Goal: Task Accomplishment & Management: Manage account settings

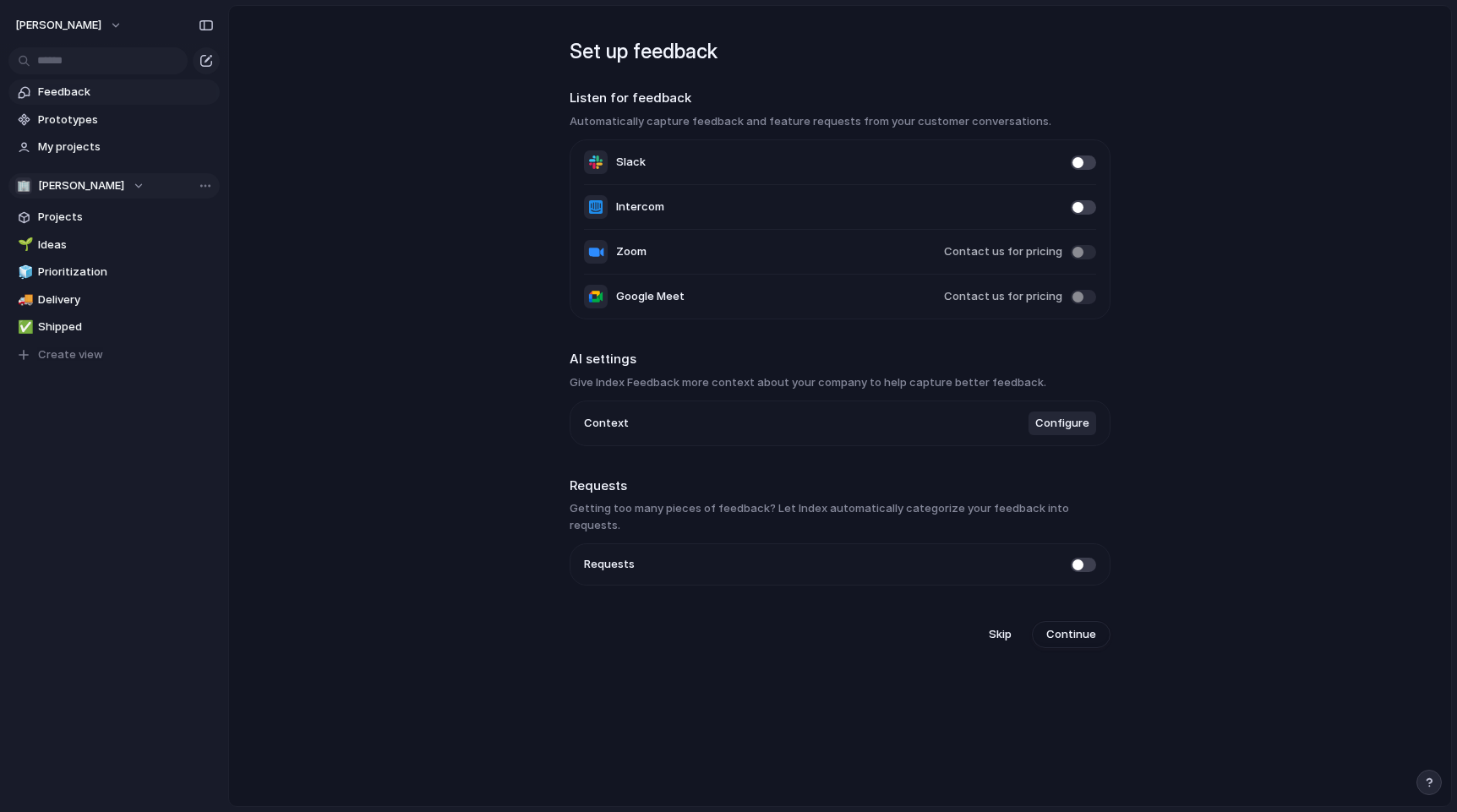
click at [144, 183] on div "🏢 [PERSON_NAME]" at bounding box center [79, 186] width 129 height 17
click at [334, 218] on div "🏢 [PERSON_NAME] Create new team" at bounding box center [728, 406] width 1457 height 812
click at [127, 23] on button "[PERSON_NAME]" at bounding box center [69, 25] width 123 height 27
click at [100, 55] on li "Settings" at bounding box center [82, 63] width 141 height 27
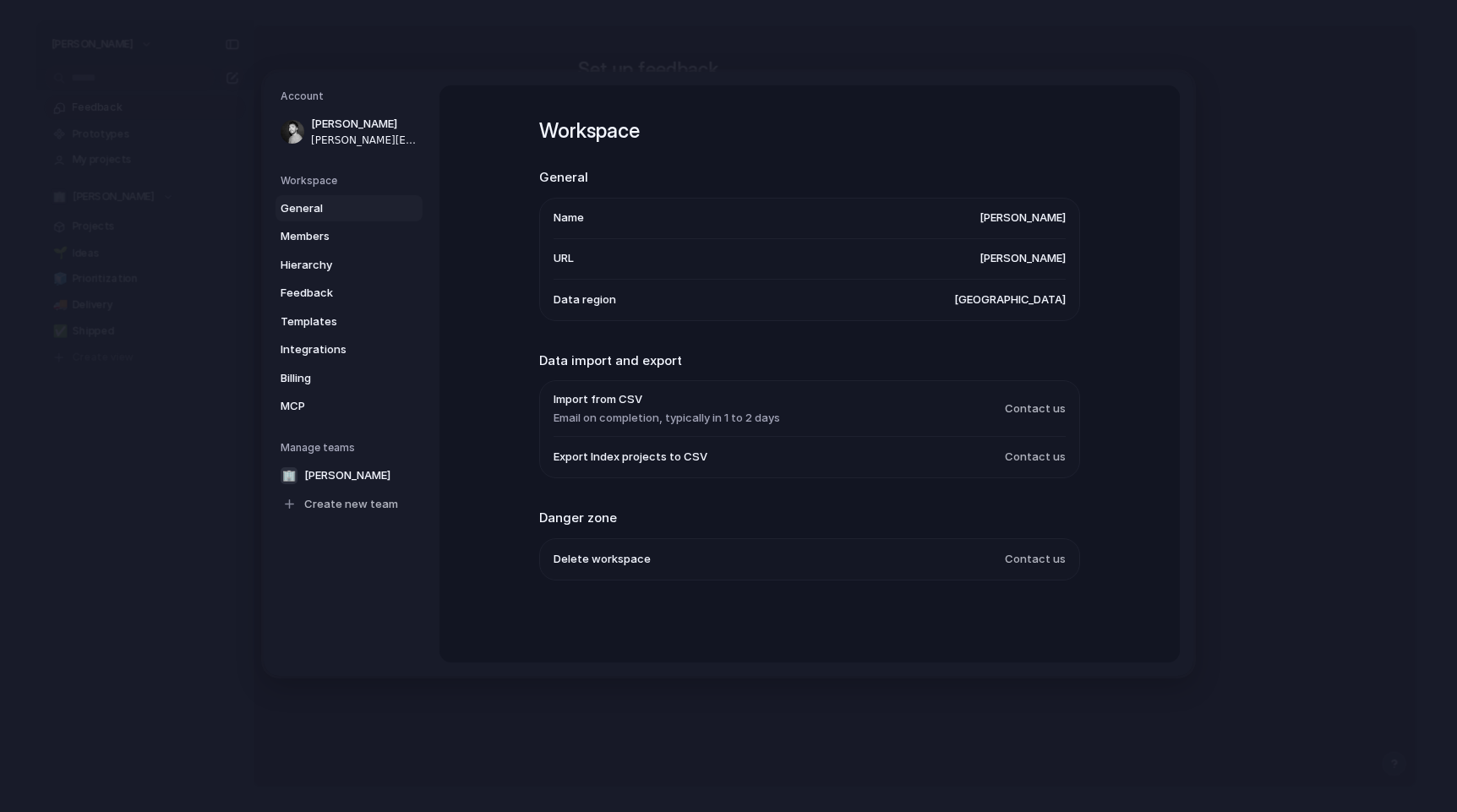
click at [1004, 223] on span "[PERSON_NAME]" at bounding box center [1022, 218] width 87 height 17
drag, startPoint x: 1004, startPoint y: 223, endPoint x: 1009, endPoint y: 214, distance: 10.3
click at [1004, 223] on span "[PERSON_NAME]" at bounding box center [1022, 218] width 87 height 17
click at [1011, 211] on span "[PERSON_NAME]" at bounding box center [1022, 218] width 87 height 17
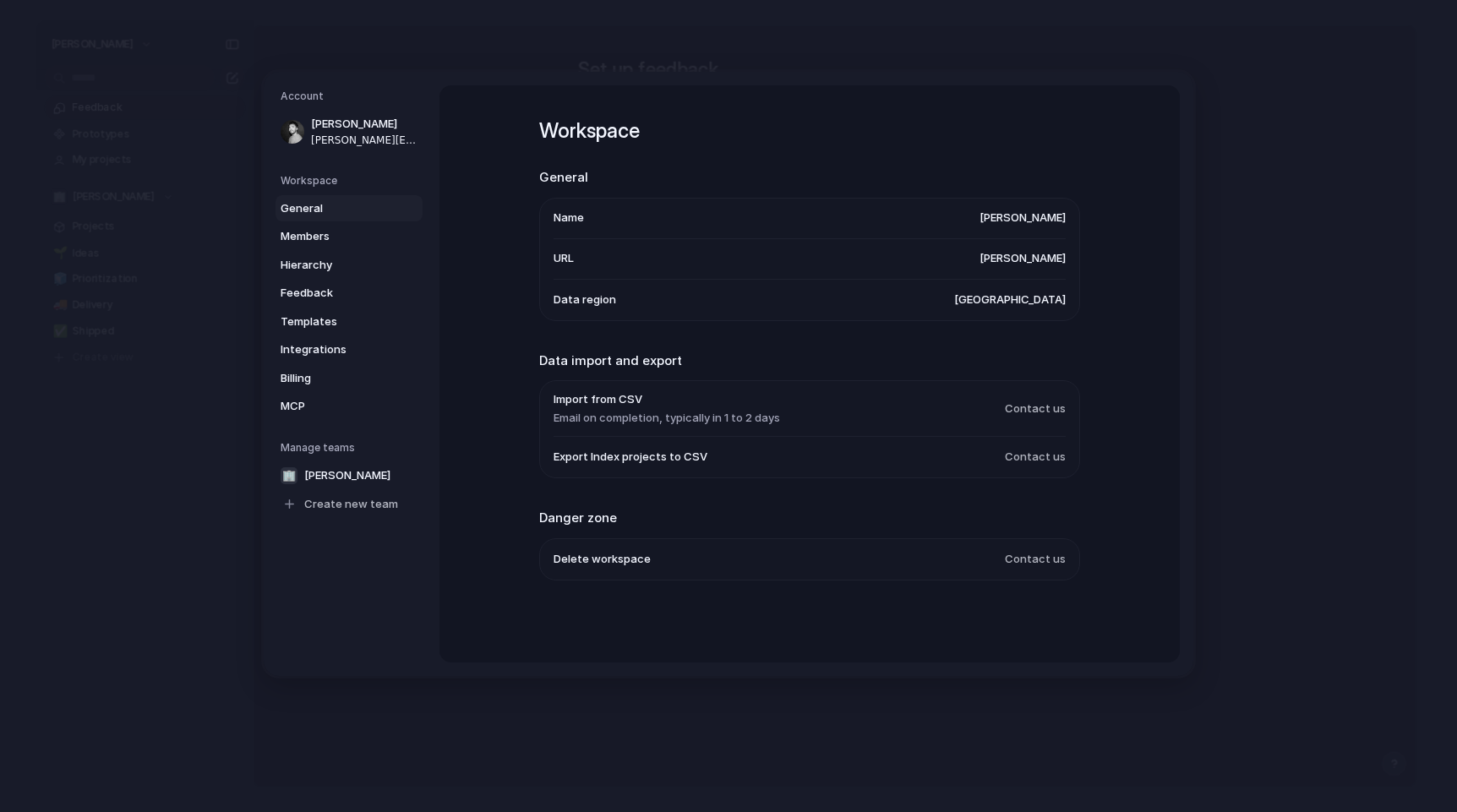
click at [989, 218] on span "[PERSON_NAME]" at bounding box center [1022, 218] width 87 height 17
click at [1004, 255] on span "[PERSON_NAME]" at bounding box center [1022, 259] width 87 height 17
click at [323, 208] on span "General" at bounding box center [334, 208] width 108 height 17
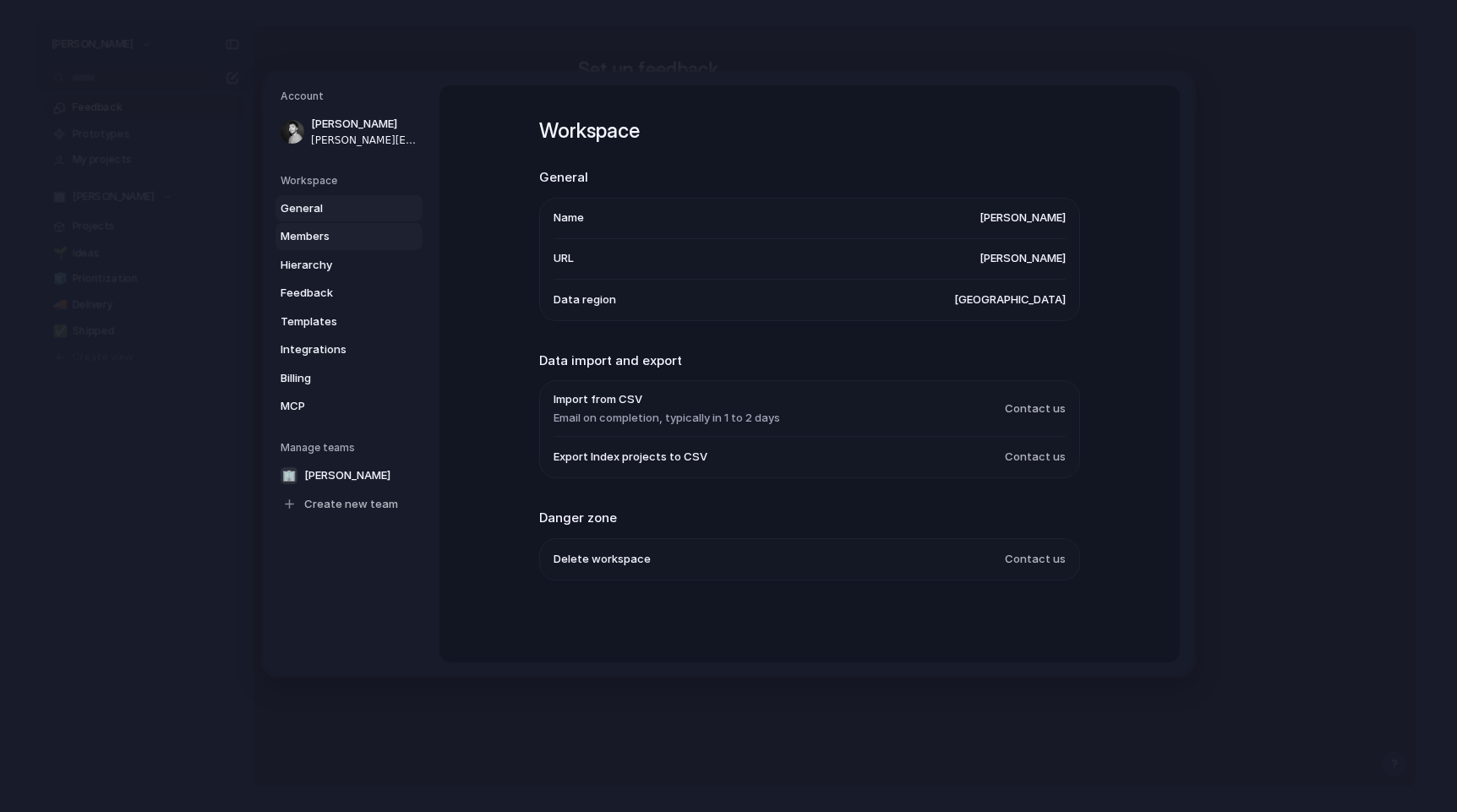
click at [320, 238] on span "Members" at bounding box center [334, 237] width 108 height 17
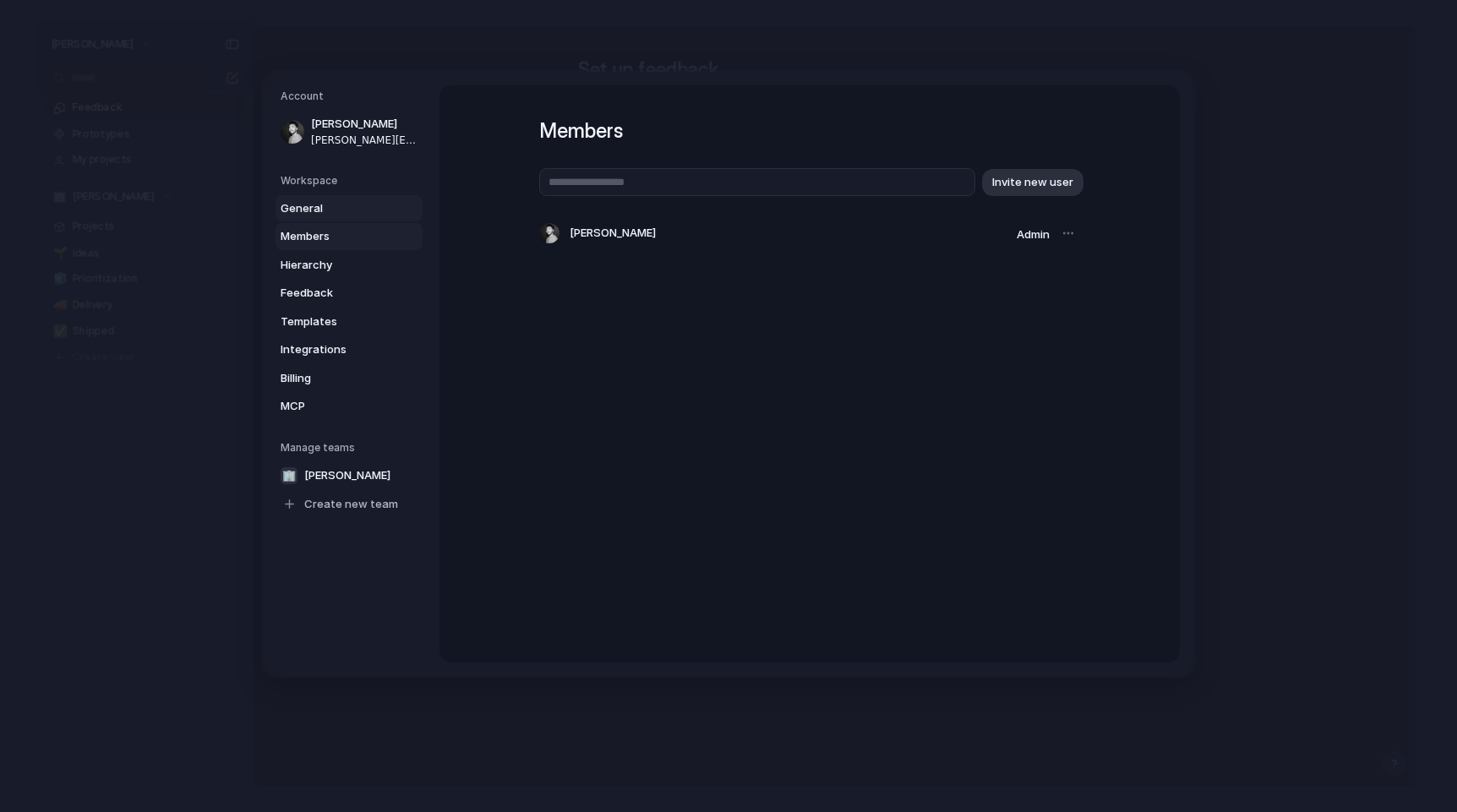
click at [322, 205] on span "General" at bounding box center [334, 208] width 108 height 17
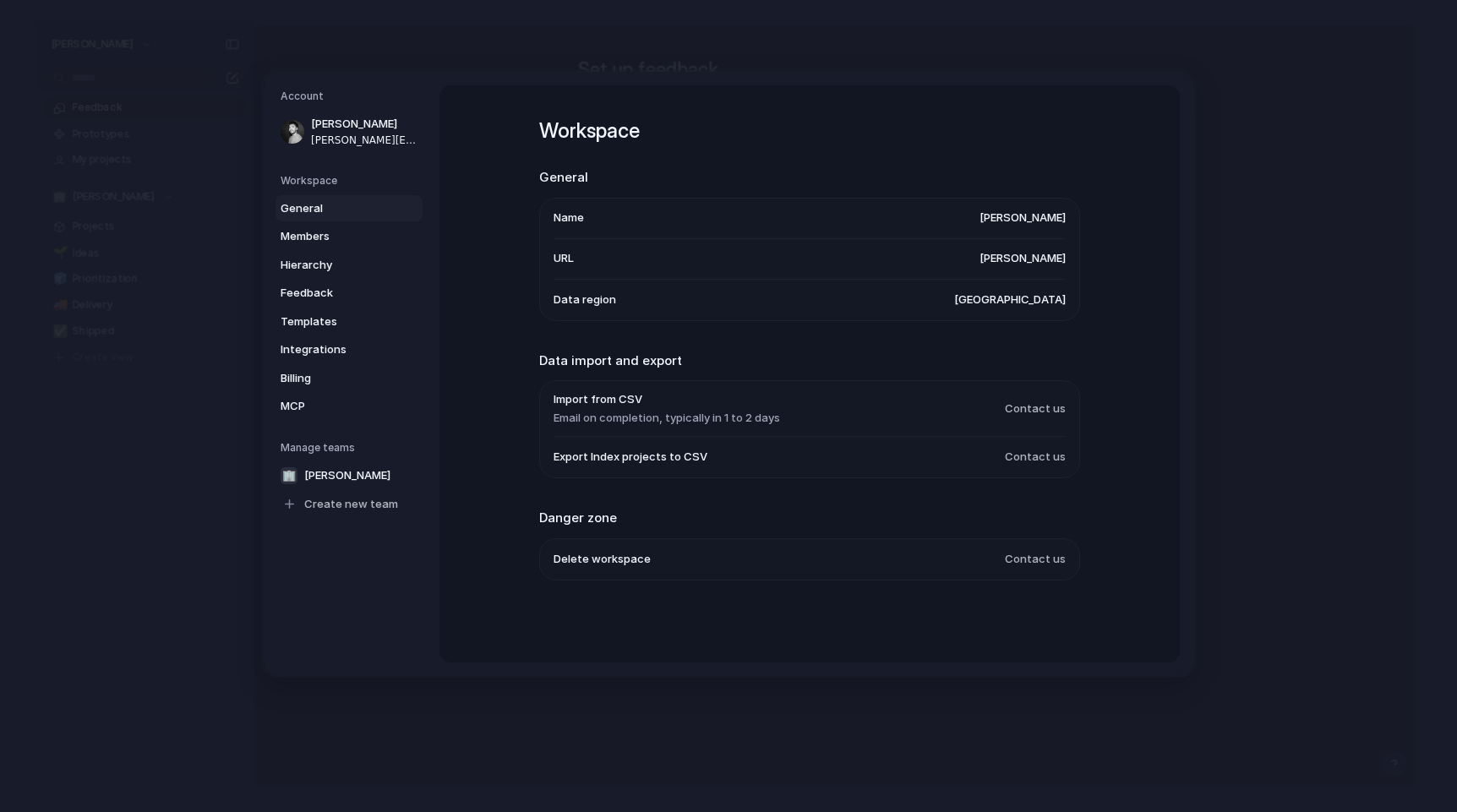
click at [576, 221] on span "Name" at bounding box center [568, 218] width 31 height 17
drag, startPoint x: 924, startPoint y: 224, endPoint x: 1073, endPoint y: 221, distance: 149.0
click at [1069, 220] on ul "Name [PERSON_NAME] URL [PERSON_NAME] Data region [GEOGRAPHIC_DATA]" at bounding box center [810, 258] width 541 height 123
click at [1073, 221] on ul "Name [PERSON_NAME] URL [PERSON_NAME] Data region [GEOGRAPHIC_DATA]" at bounding box center [810, 258] width 541 height 123
click at [1042, 216] on span "[PERSON_NAME]" at bounding box center [1022, 218] width 87 height 17
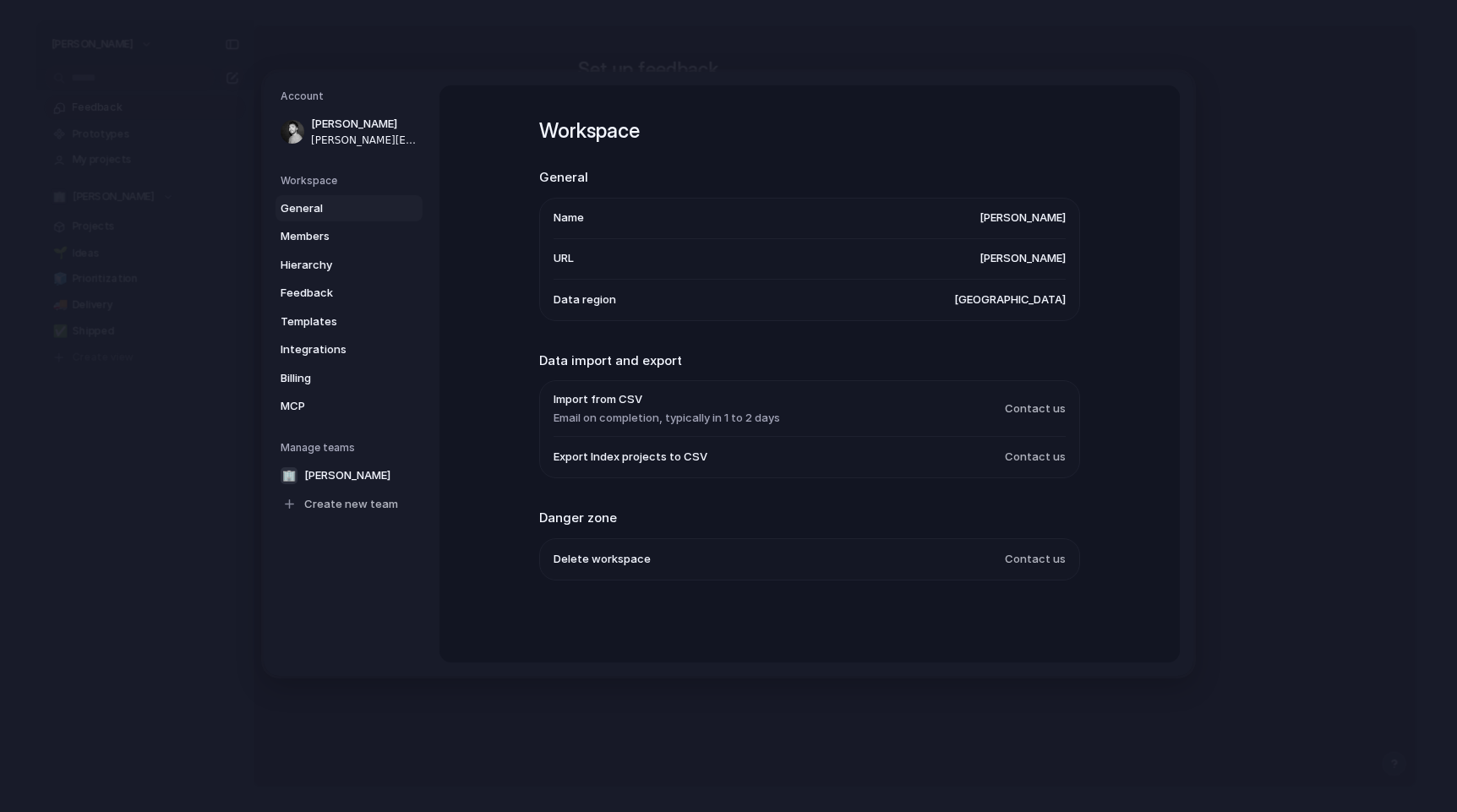
click at [1042, 216] on span "[PERSON_NAME]" at bounding box center [1022, 218] width 87 height 17
click at [1038, 267] on li "URL [PERSON_NAME]" at bounding box center [810, 259] width 512 height 41
click at [1039, 260] on span "[PERSON_NAME]" at bounding box center [1022, 259] width 87 height 17
click at [1026, 298] on span "[GEOGRAPHIC_DATA]" at bounding box center [1010, 299] width 112 height 17
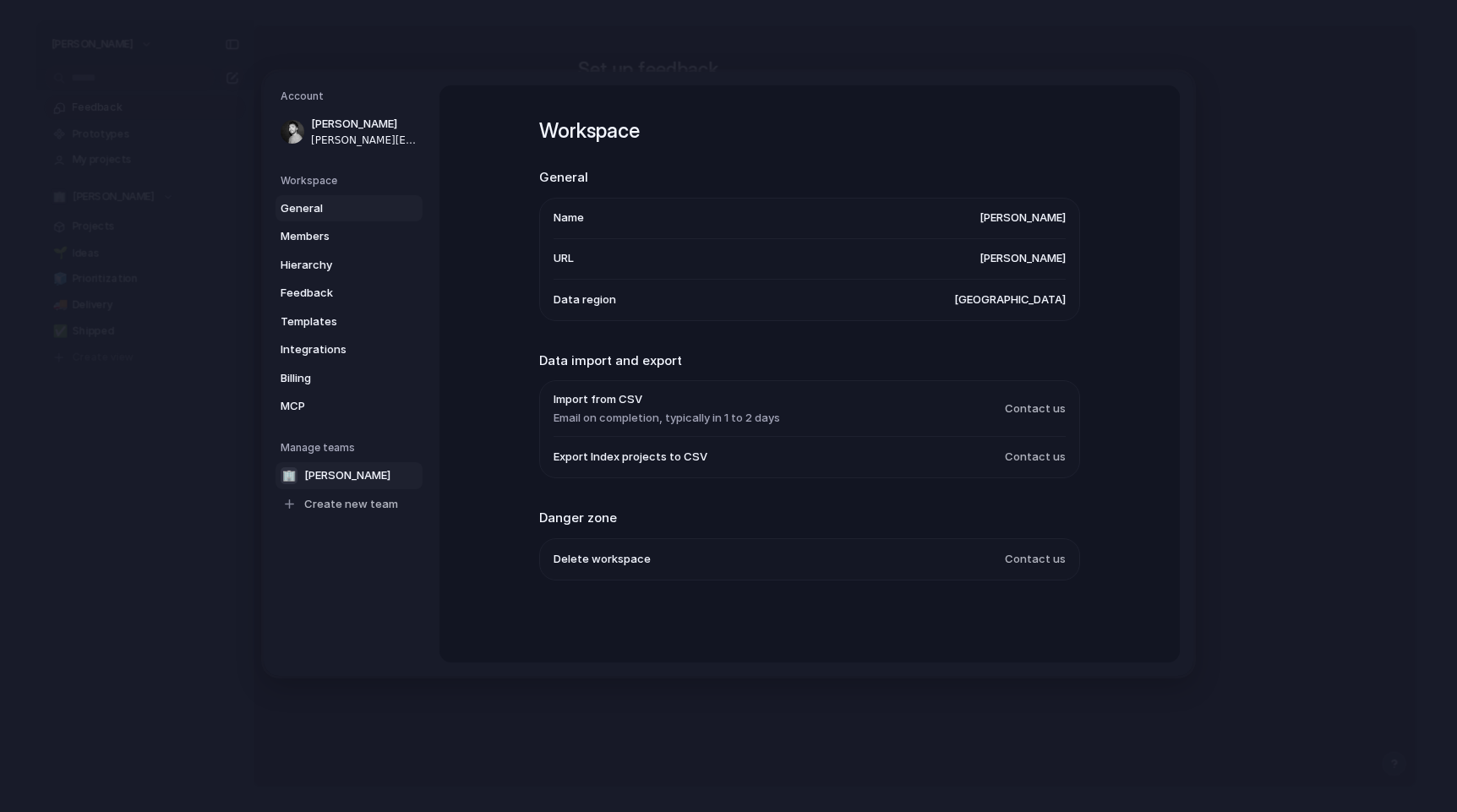
click at [351, 477] on span "[PERSON_NAME]" at bounding box center [347, 475] width 87 height 17
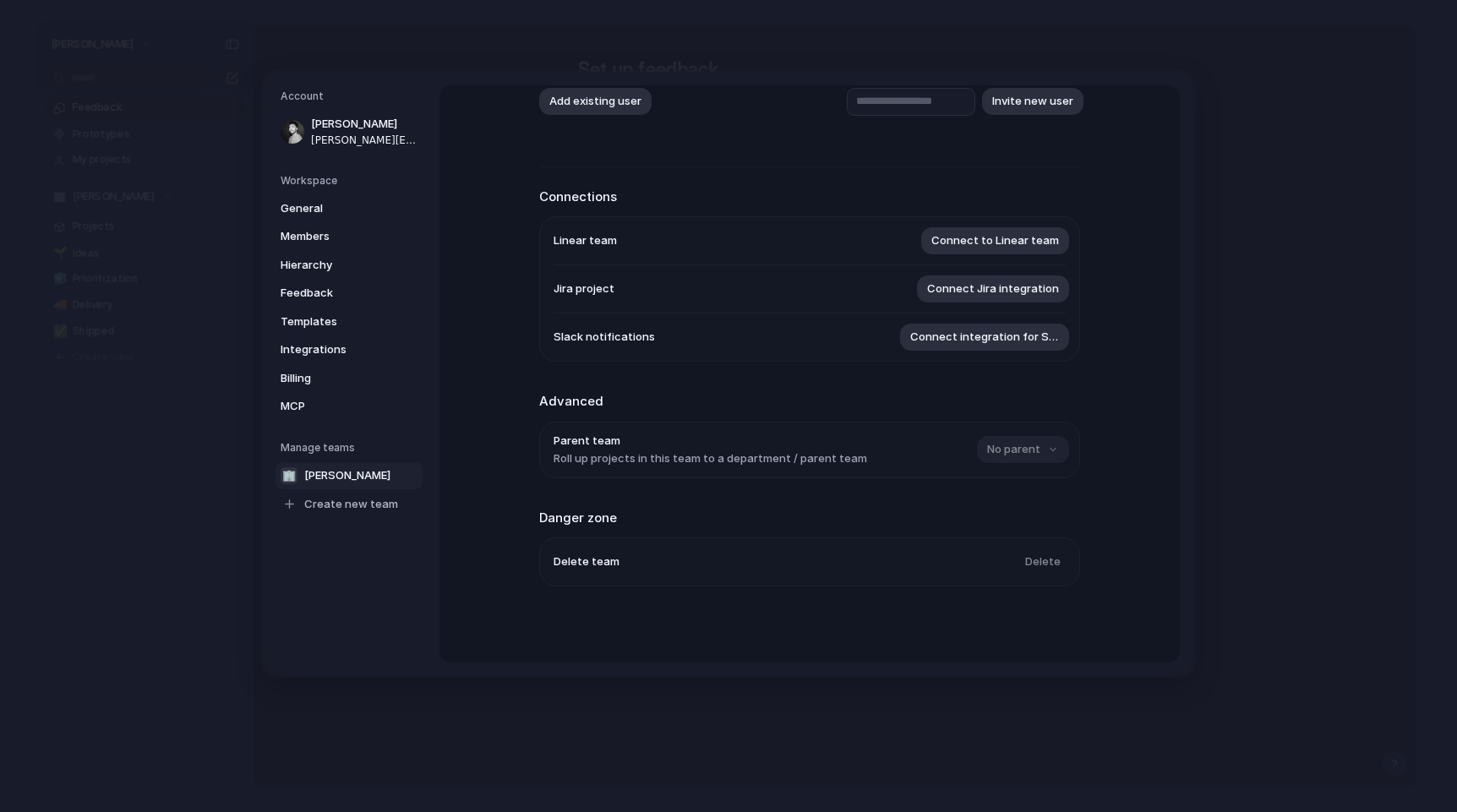
scroll to position [155, 0]
click at [313, 351] on span "Integrations" at bounding box center [334, 350] width 108 height 17
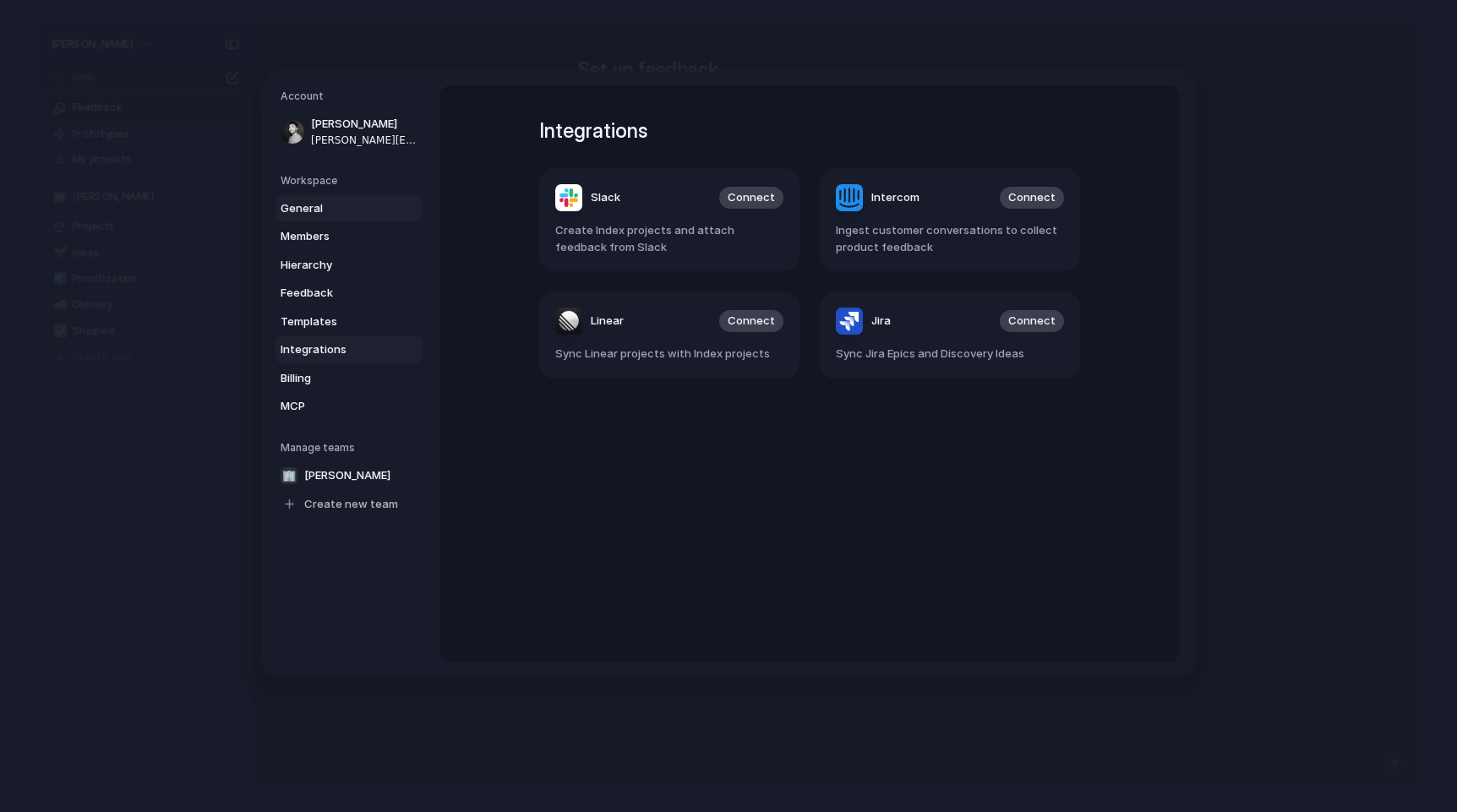
click at [319, 205] on span "General" at bounding box center [334, 208] width 108 height 17
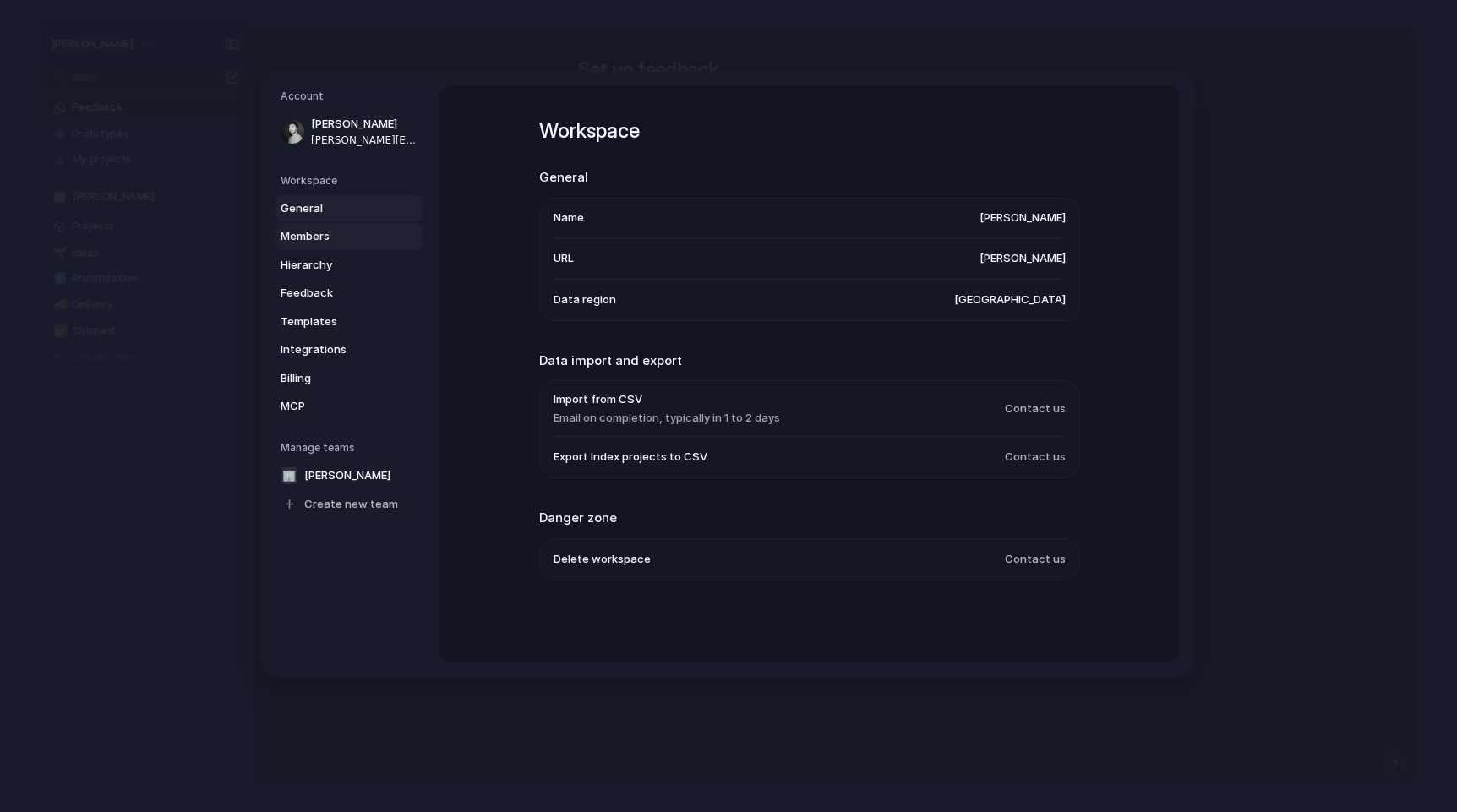
click at [313, 237] on span "Members" at bounding box center [334, 237] width 108 height 17
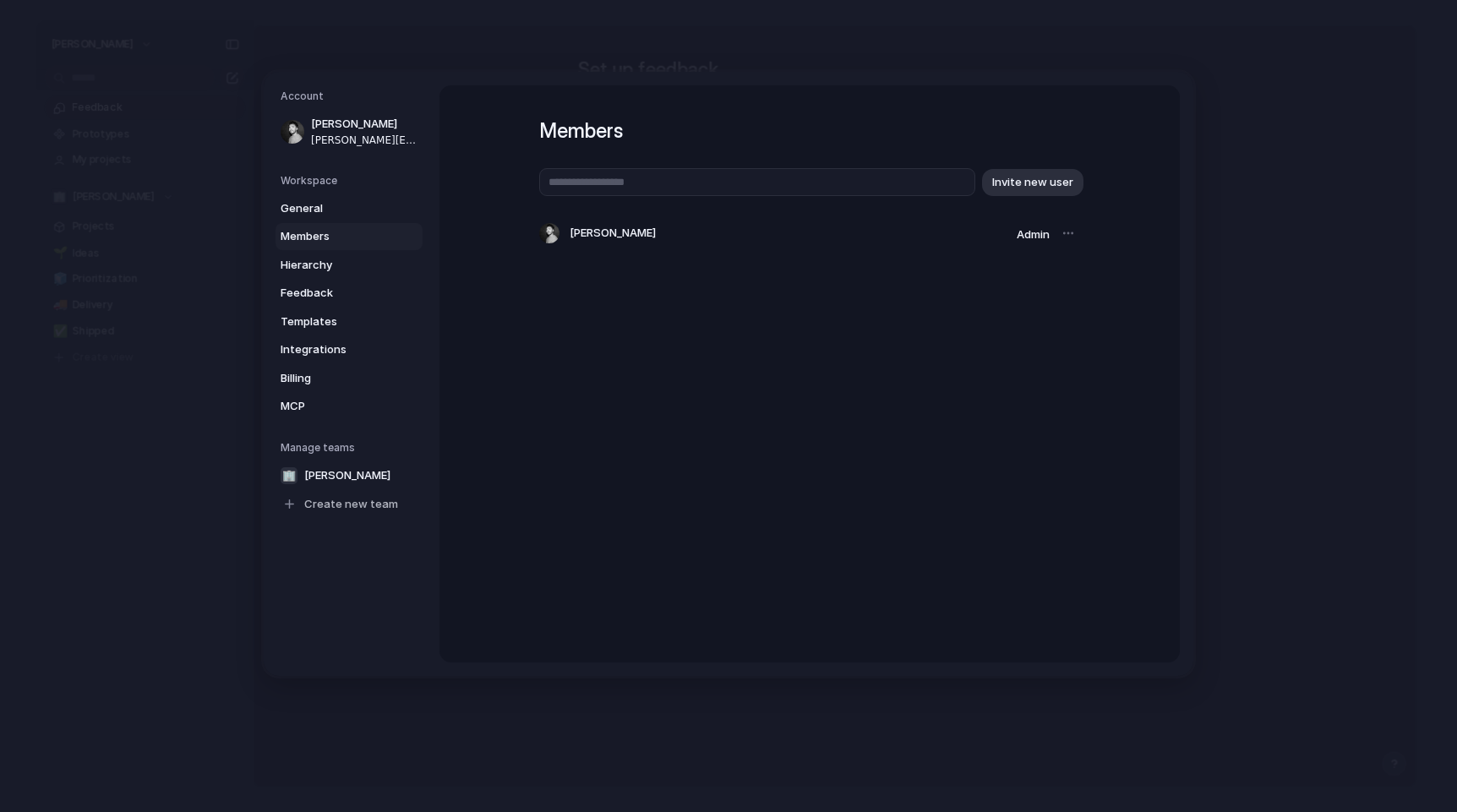
click at [1083, 235] on div "Members Invite new user [PERSON_NAME] Admin" at bounding box center [810, 374] width 741 height 577
click at [1067, 233] on div at bounding box center [1068, 233] width 23 height 23
click at [327, 238] on span "Members" at bounding box center [334, 237] width 108 height 17
click at [333, 276] on link "Hierarchy" at bounding box center [349, 264] width 147 height 27
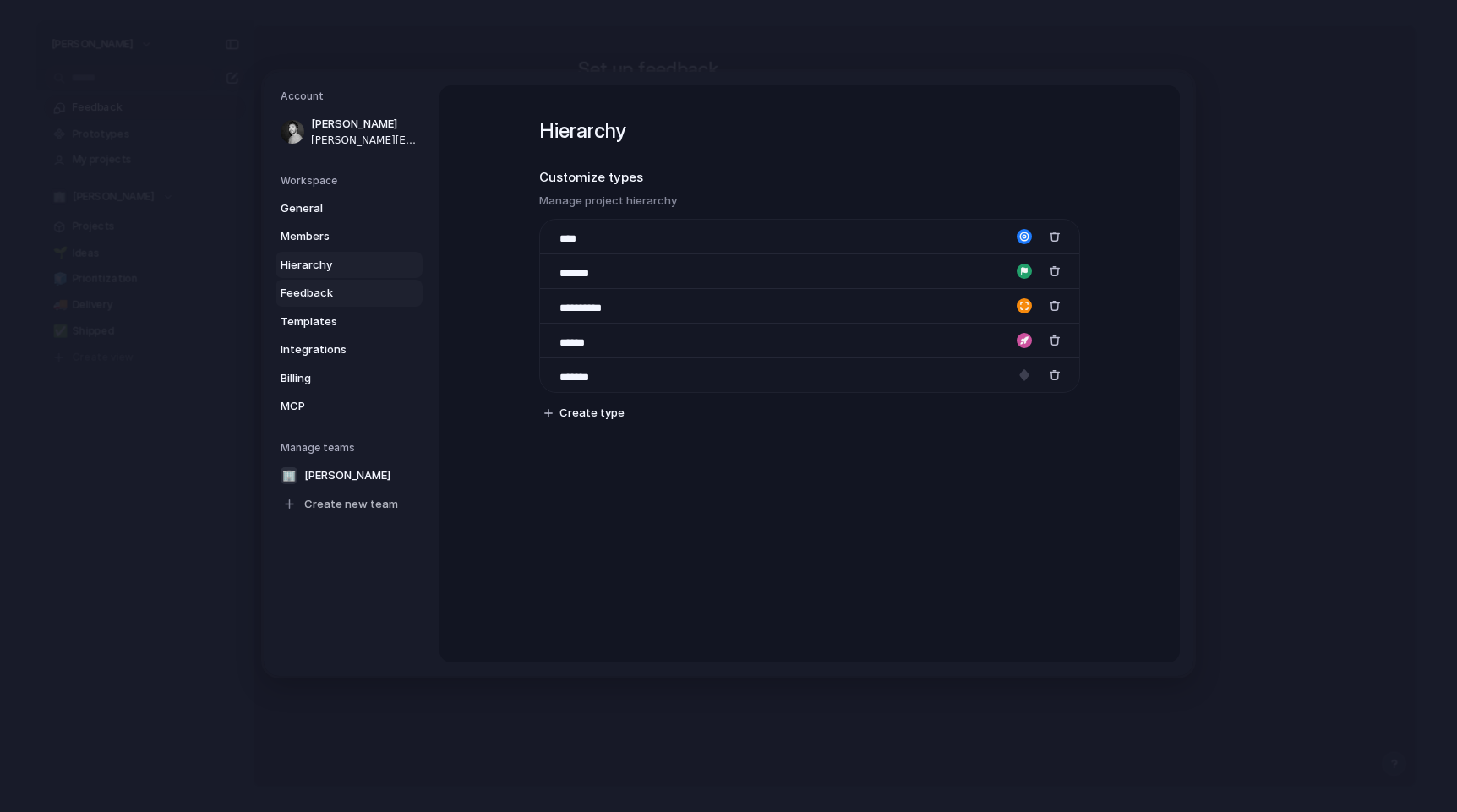
click at [331, 288] on span "Feedback" at bounding box center [334, 293] width 108 height 17
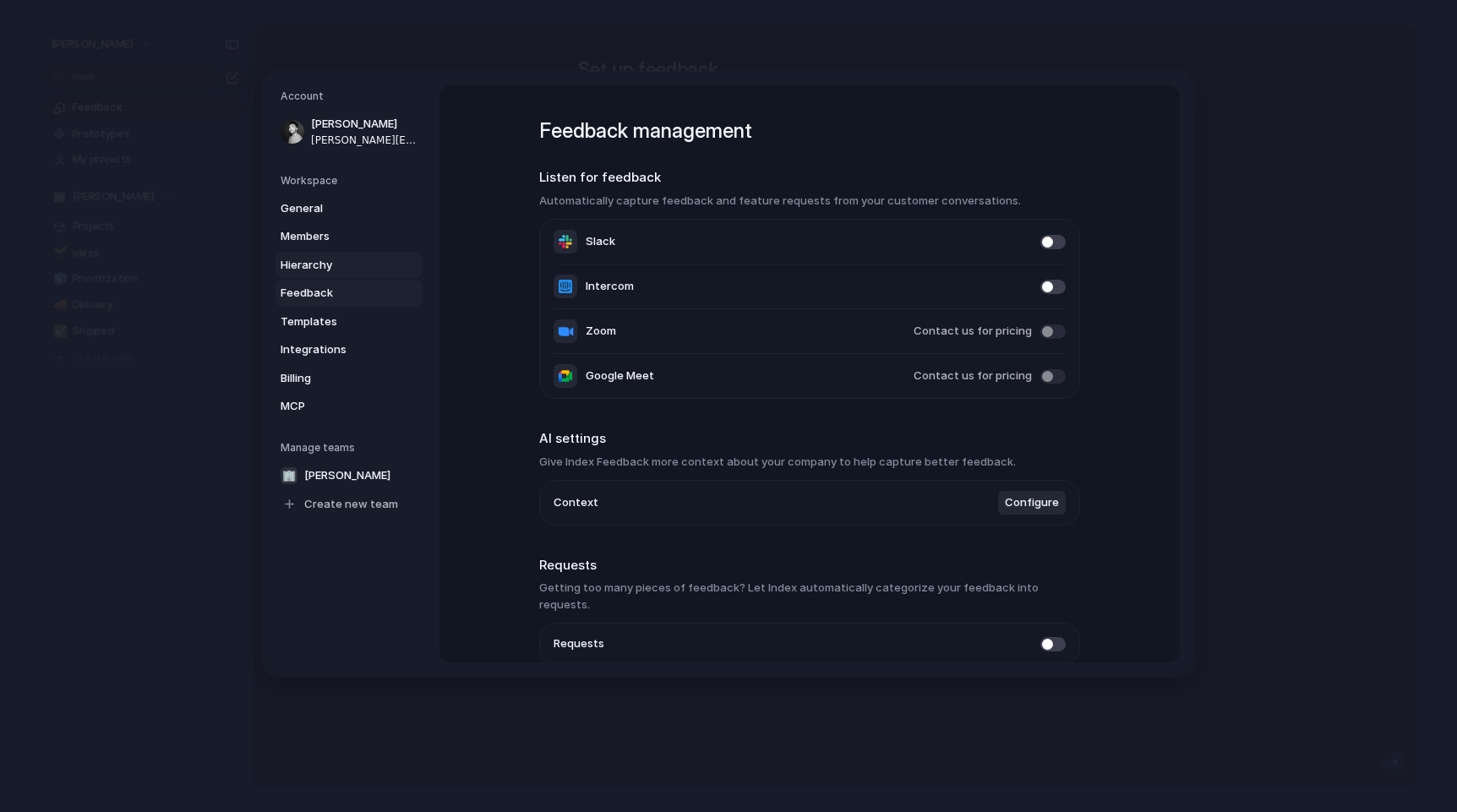
click at [333, 269] on span "Hierarchy" at bounding box center [334, 264] width 108 height 17
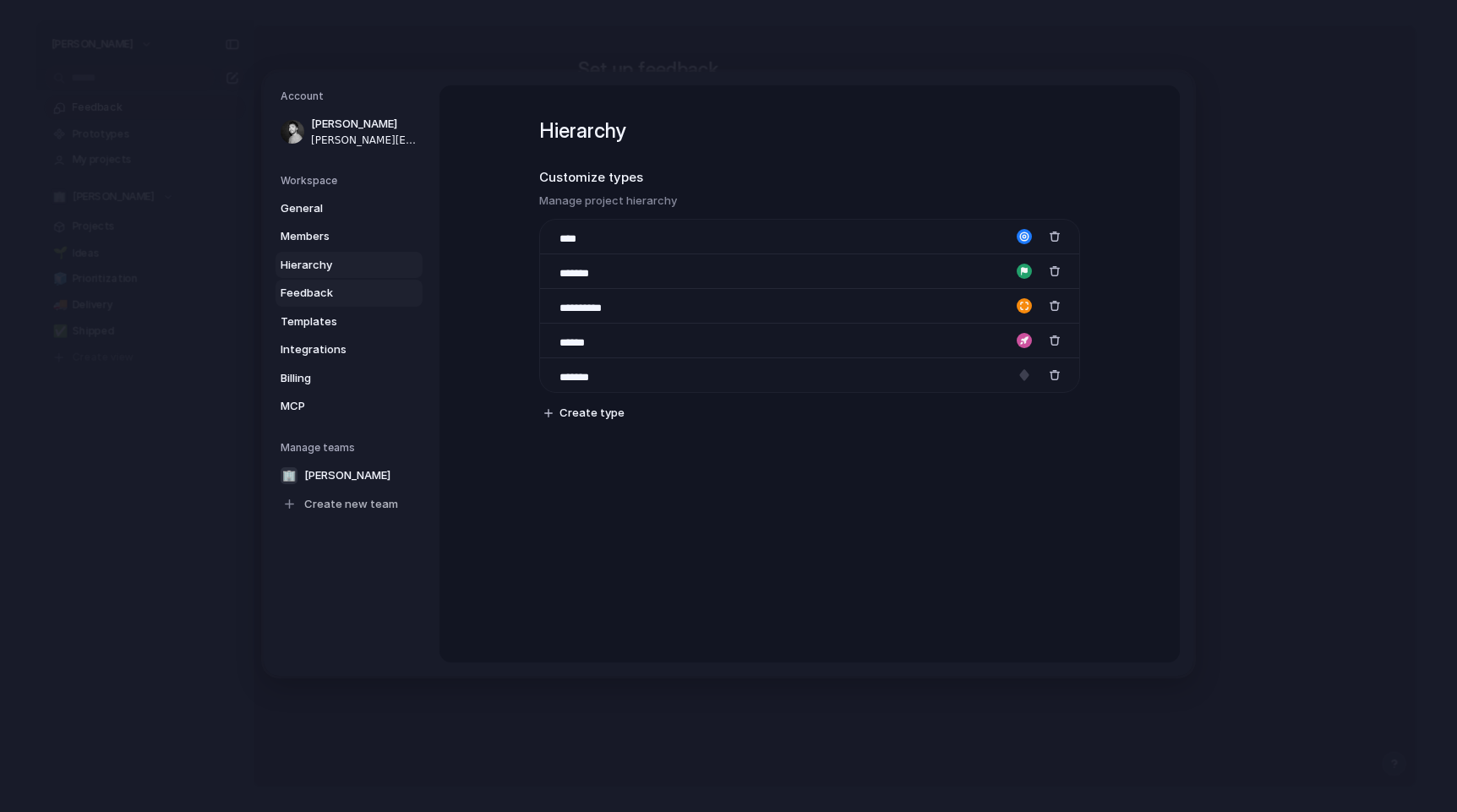
click at [329, 287] on span "Feedback" at bounding box center [334, 293] width 108 height 17
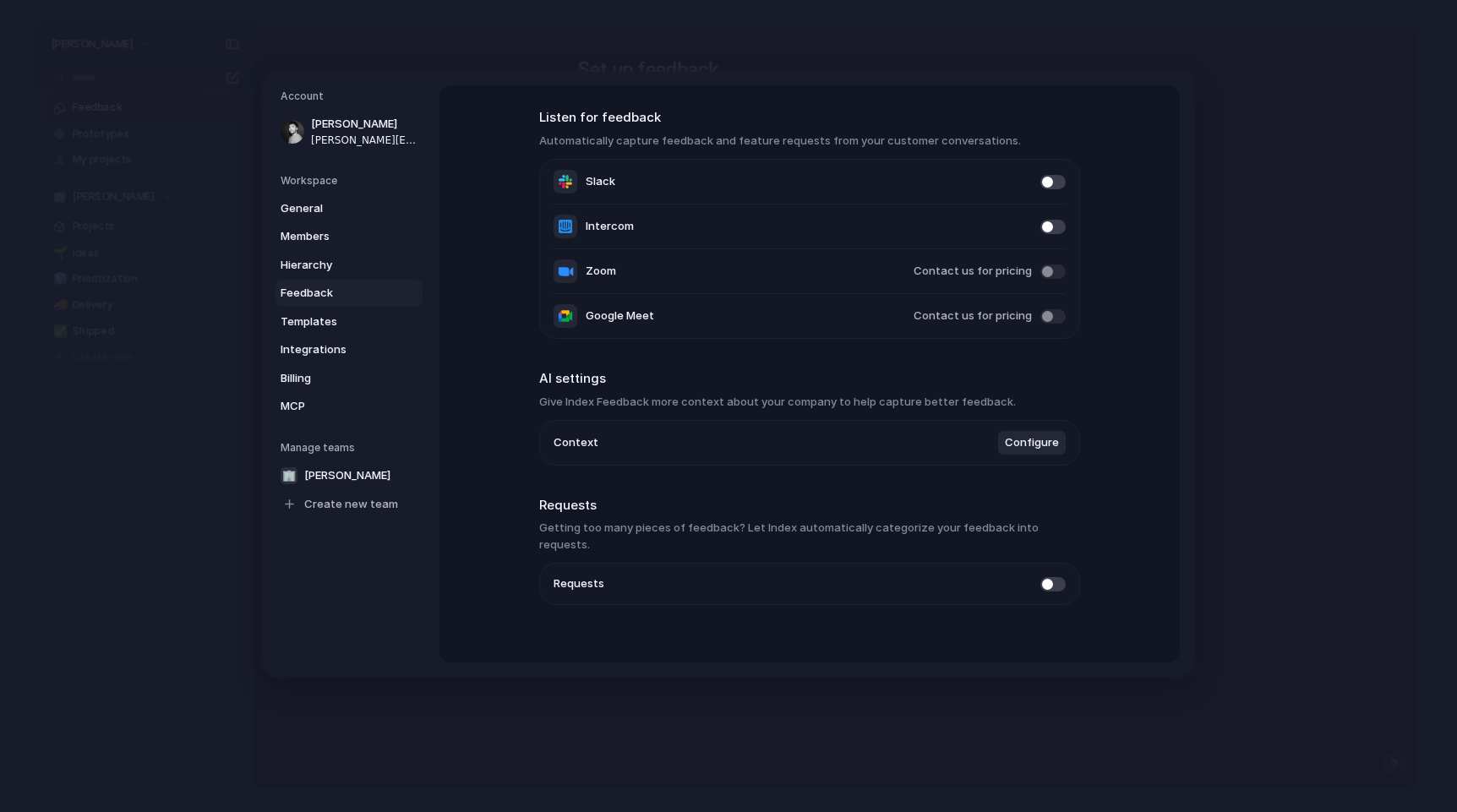
scroll to position [66, 0]
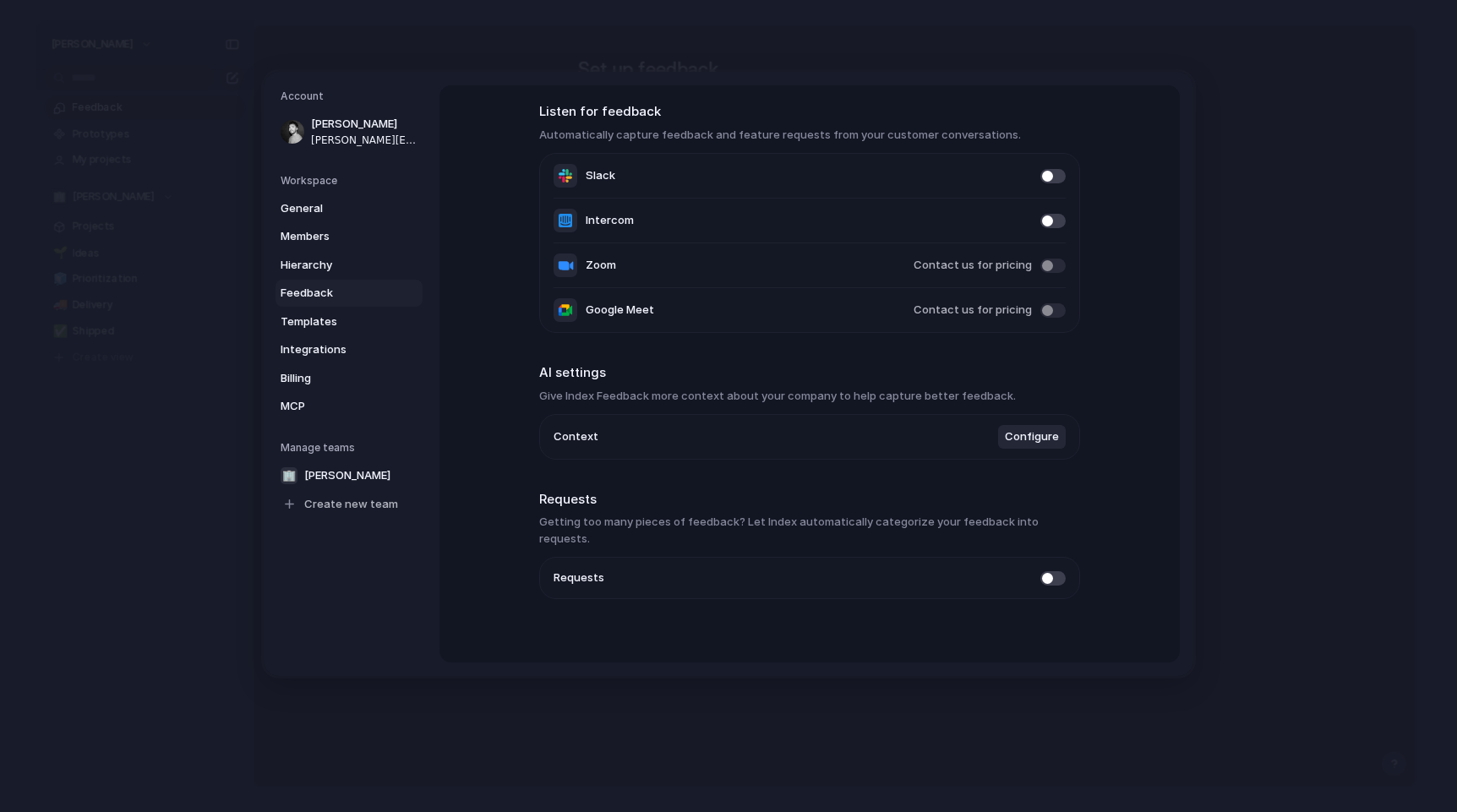
click at [1062, 570] on span at bounding box center [1053, 576] width 25 height 14
click at [338, 318] on span "Templates" at bounding box center [334, 321] width 108 height 17
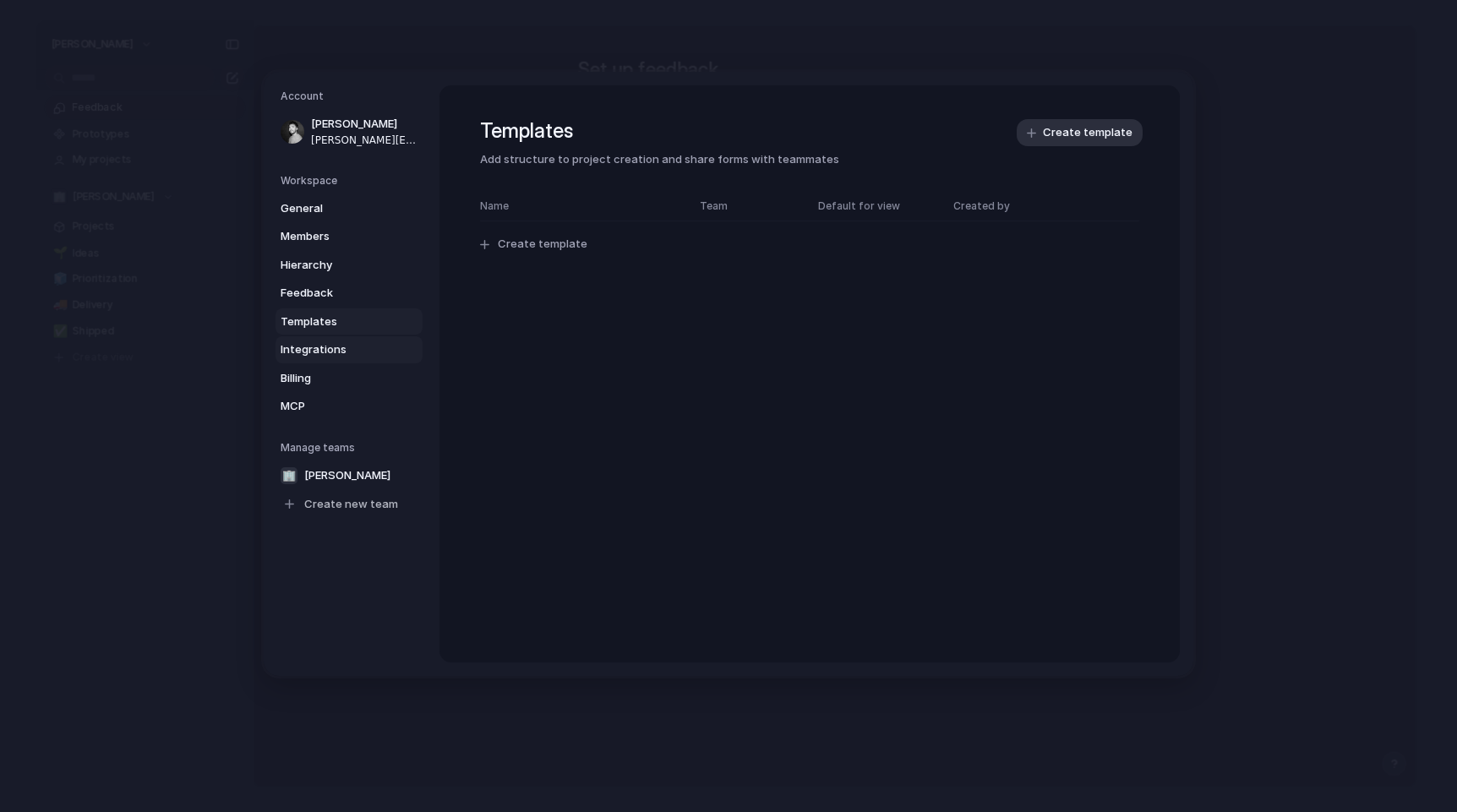
click at [338, 350] on span "Integrations" at bounding box center [334, 350] width 108 height 17
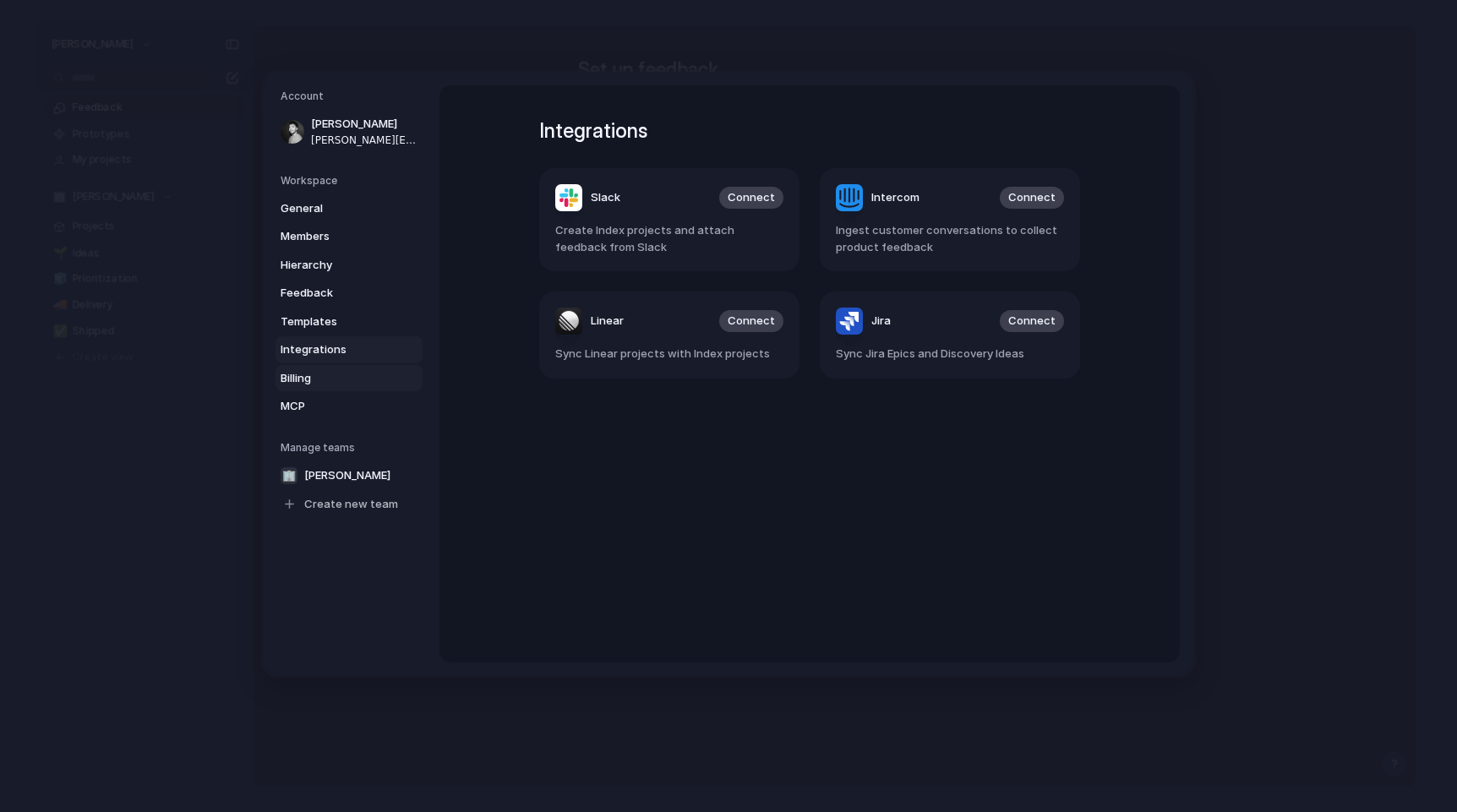
click at [325, 376] on span "Billing" at bounding box center [334, 377] width 108 height 17
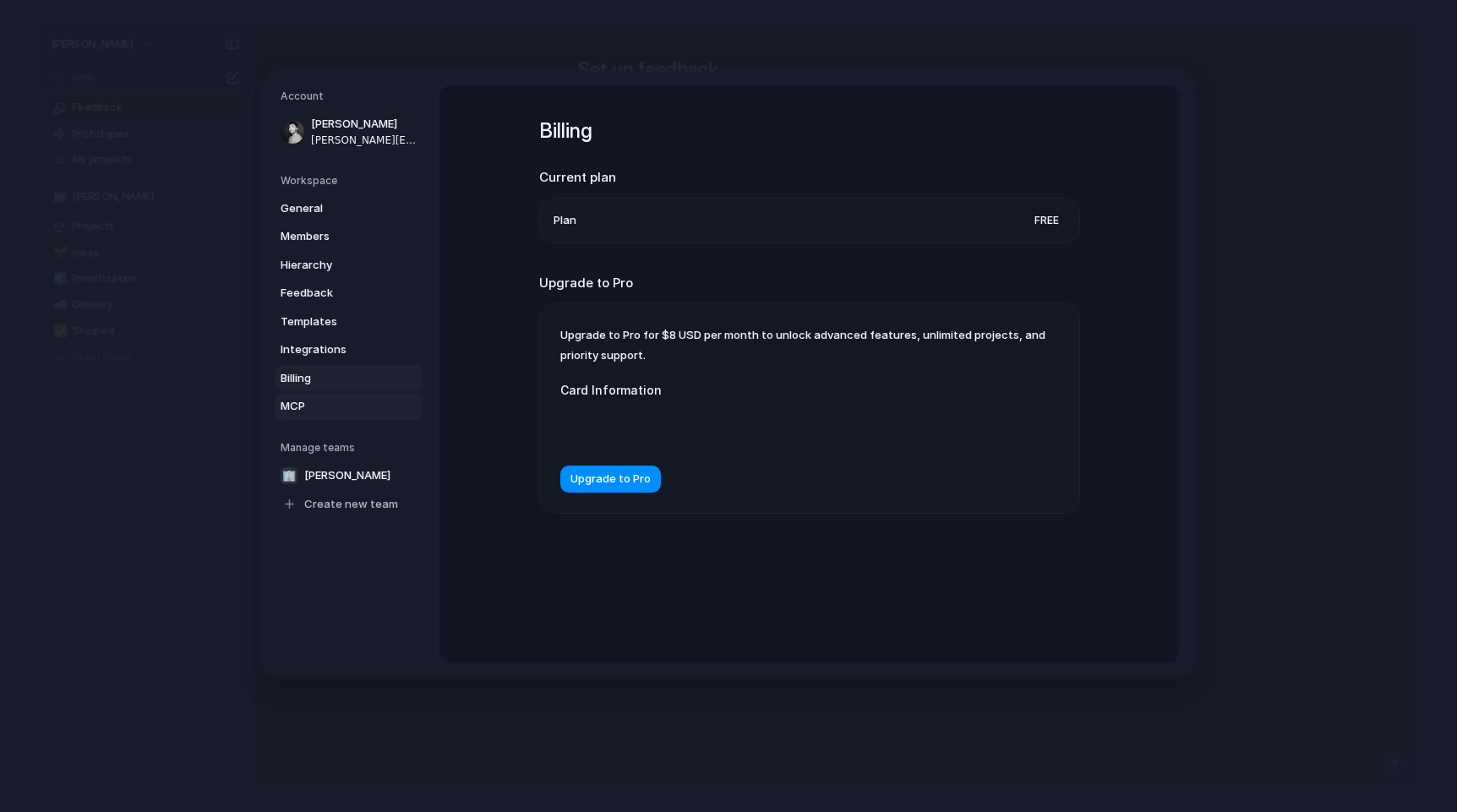
click at [323, 405] on span "MCP" at bounding box center [334, 406] width 108 height 17
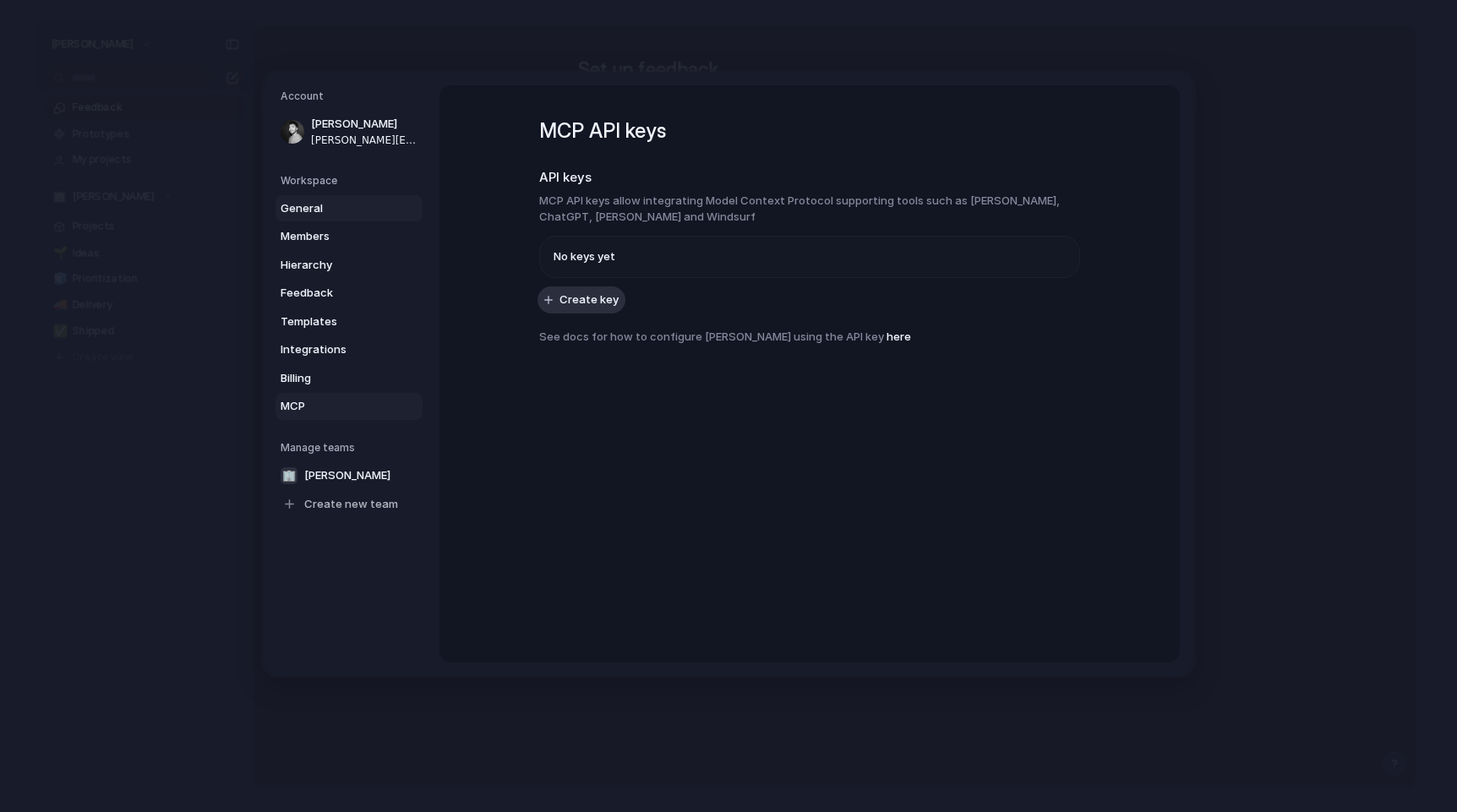
click at [322, 216] on link "General" at bounding box center [349, 208] width 147 height 27
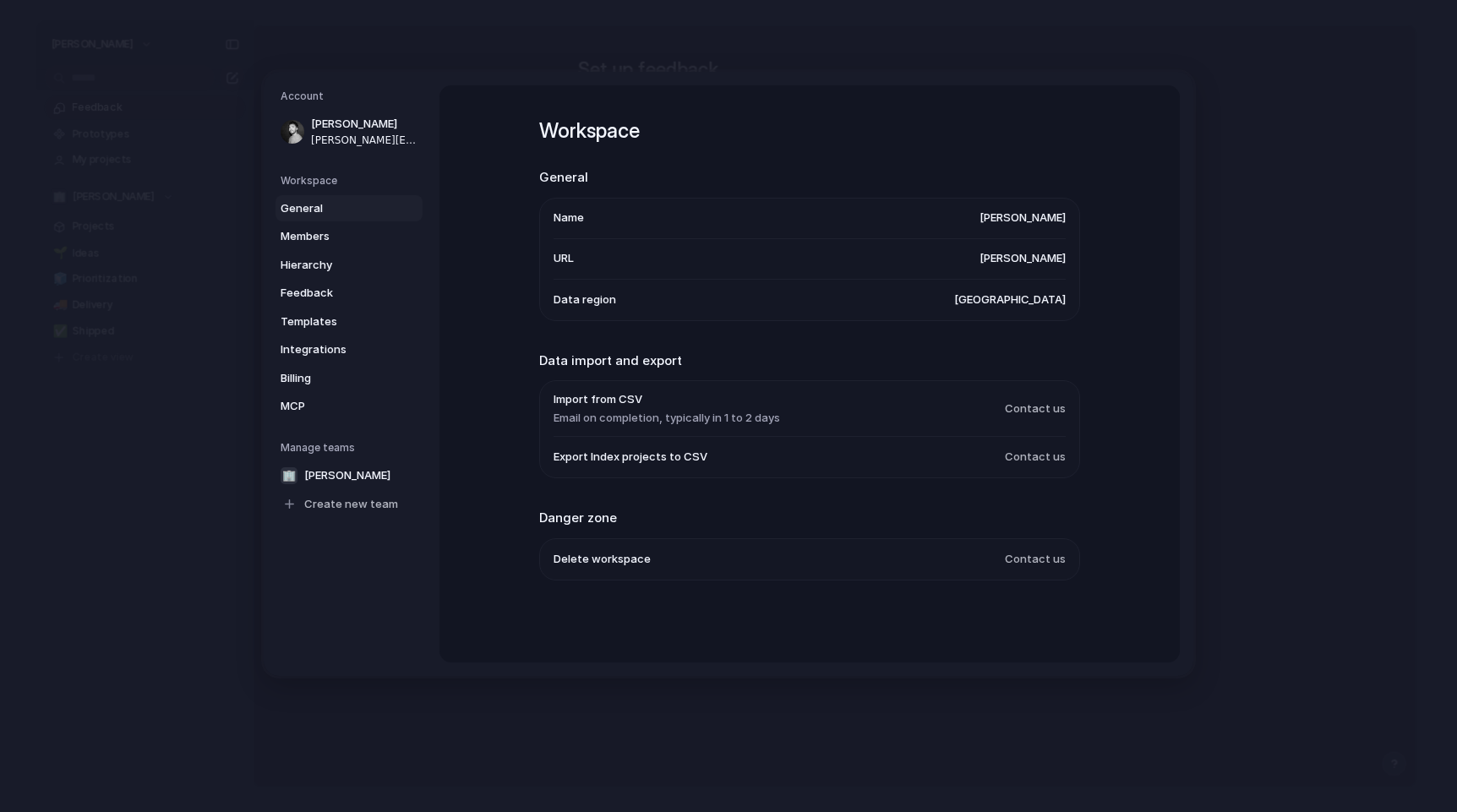
click at [1043, 222] on span "[PERSON_NAME]" at bounding box center [1022, 218] width 87 height 17
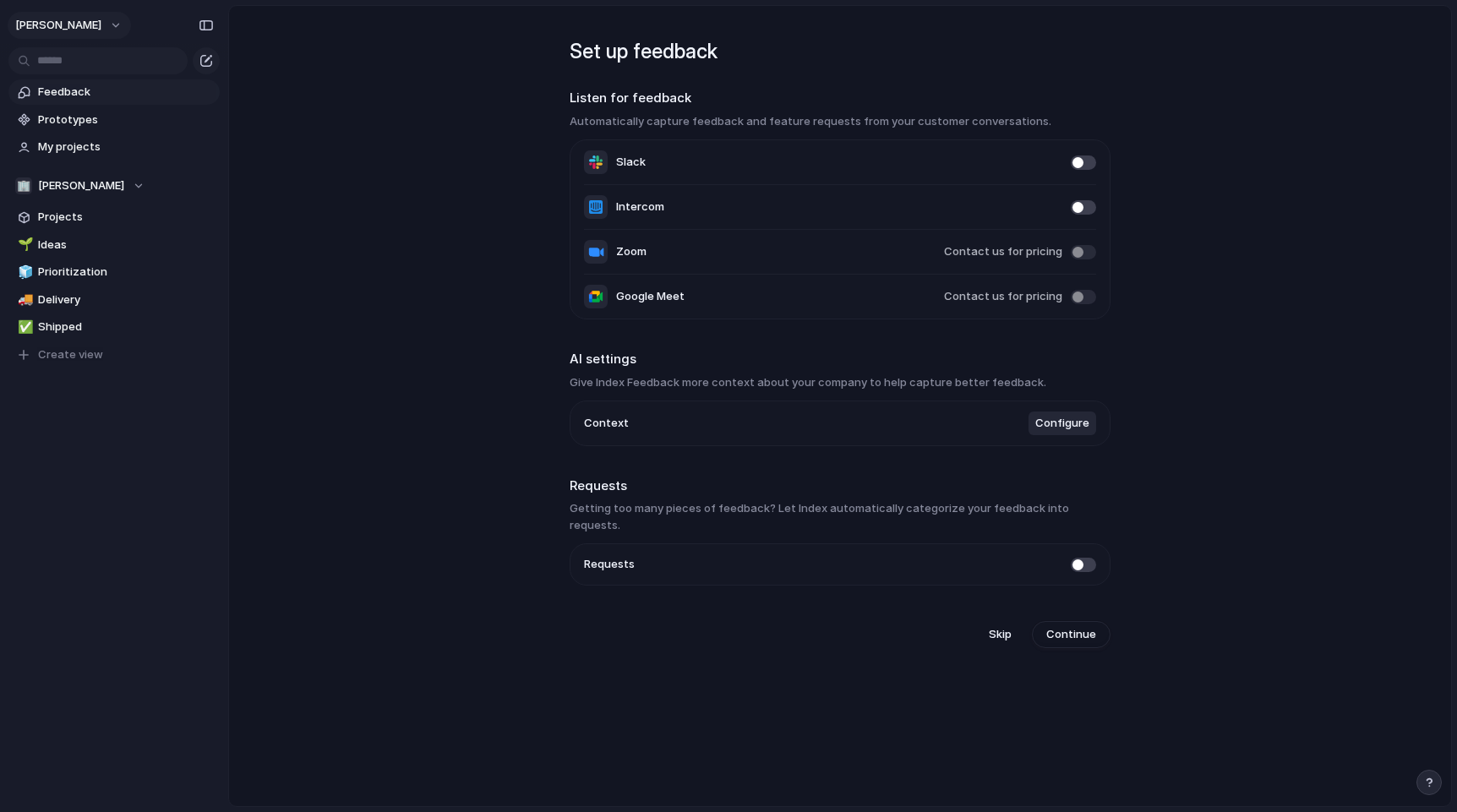
click at [102, 19] on span "[PERSON_NAME]" at bounding box center [58, 25] width 87 height 17
click at [185, 504] on div "Settings Invite members Change theme Sign out" at bounding box center [728, 406] width 1457 height 812
click at [119, 181] on span "[PERSON_NAME]" at bounding box center [81, 186] width 87 height 17
click at [85, 281] on span "Create new team" at bounding box center [88, 282] width 94 height 17
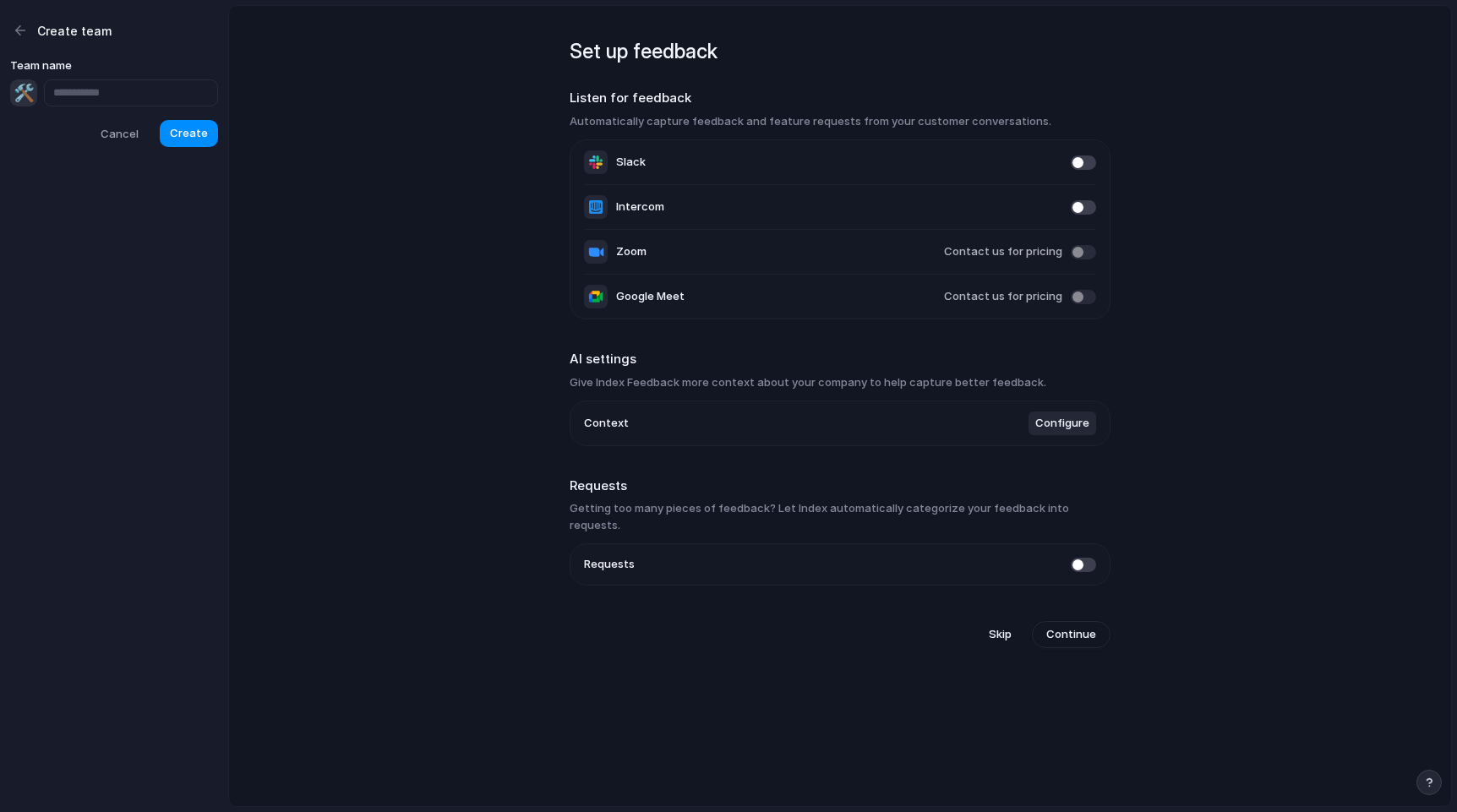
click at [129, 96] on input "text" at bounding box center [130, 92] width 174 height 27
type input "*****"
click at [197, 130] on span "Create" at bounding box center [188, 133] width 38 height 17
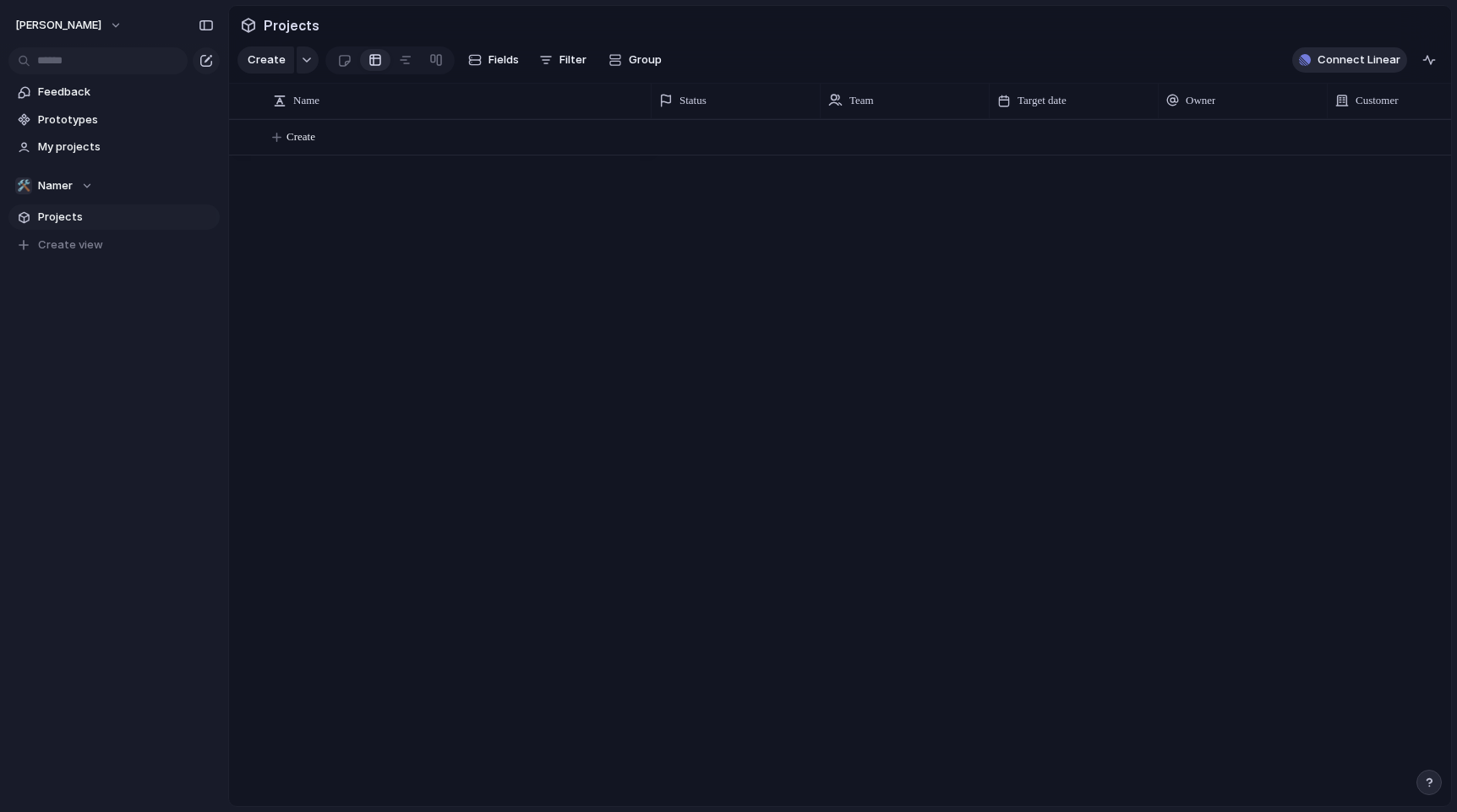
click at [1354, 59] on span "Connect Linear" at bounding box center [1358, 60] width 83 height 17
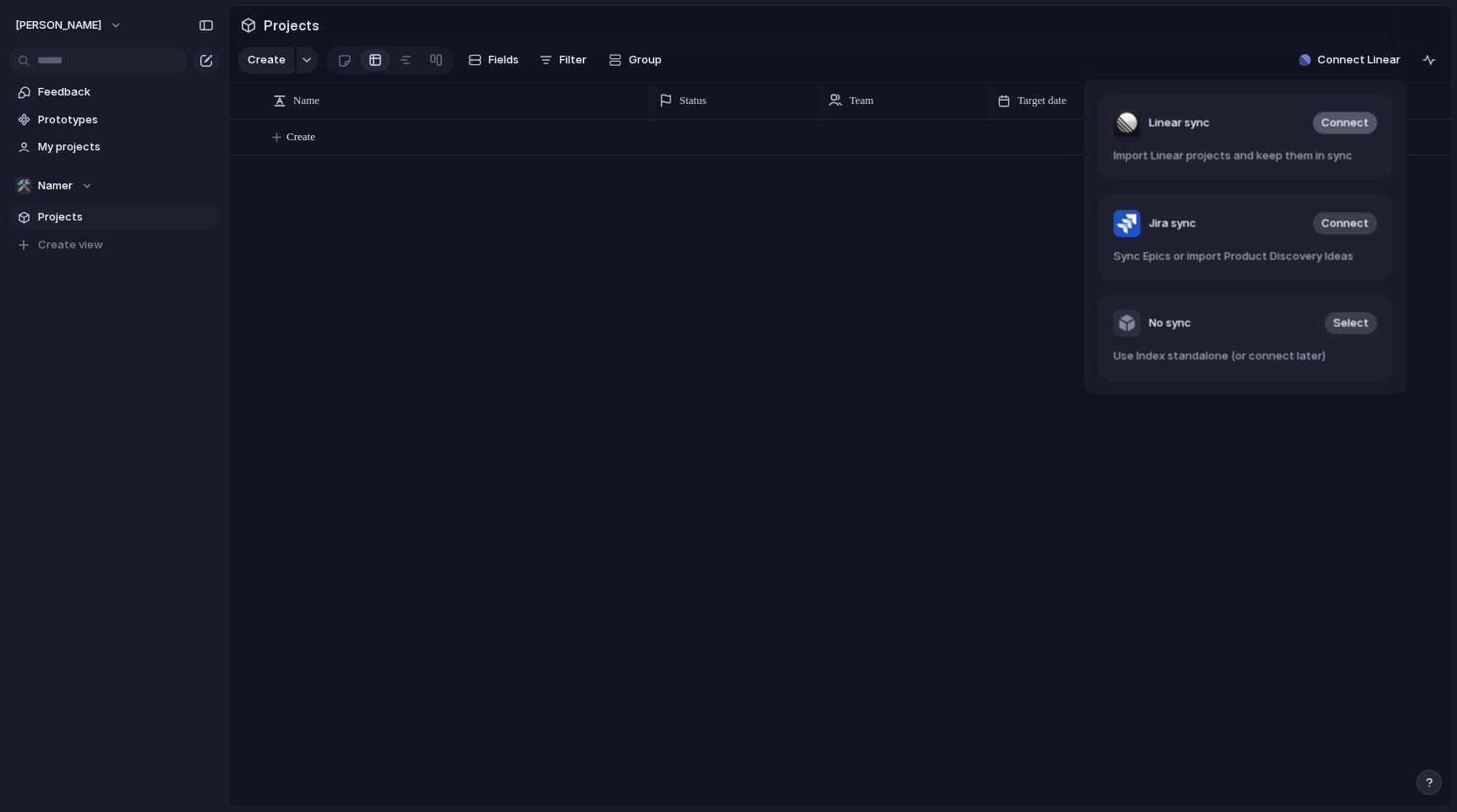
click at [1355, 127] on span "Connect" at bounding box center [1345, 123] width 48 height 17
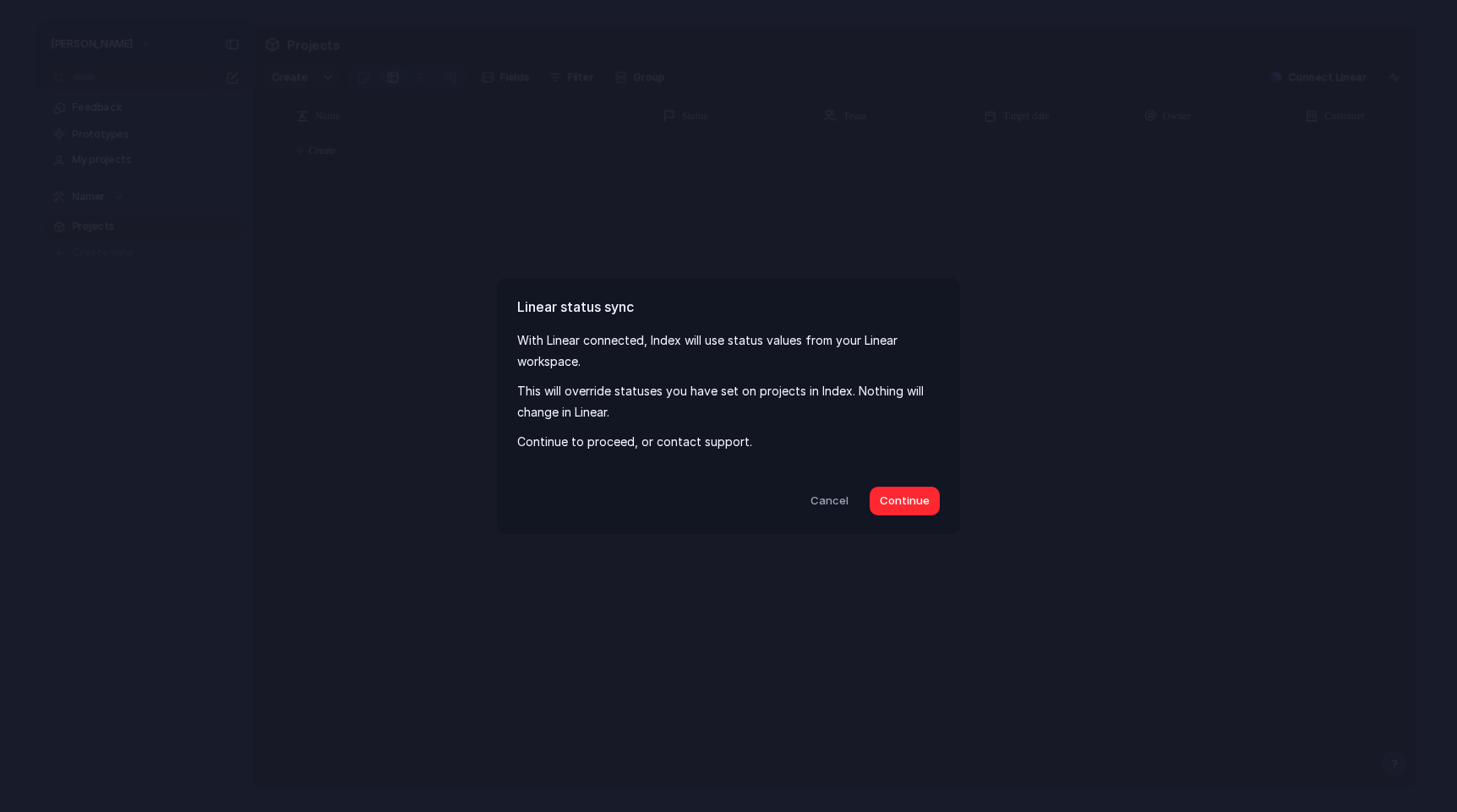
click at [914, 496] on span "Continue" at bounding box center [905, 501] width 50 height 17
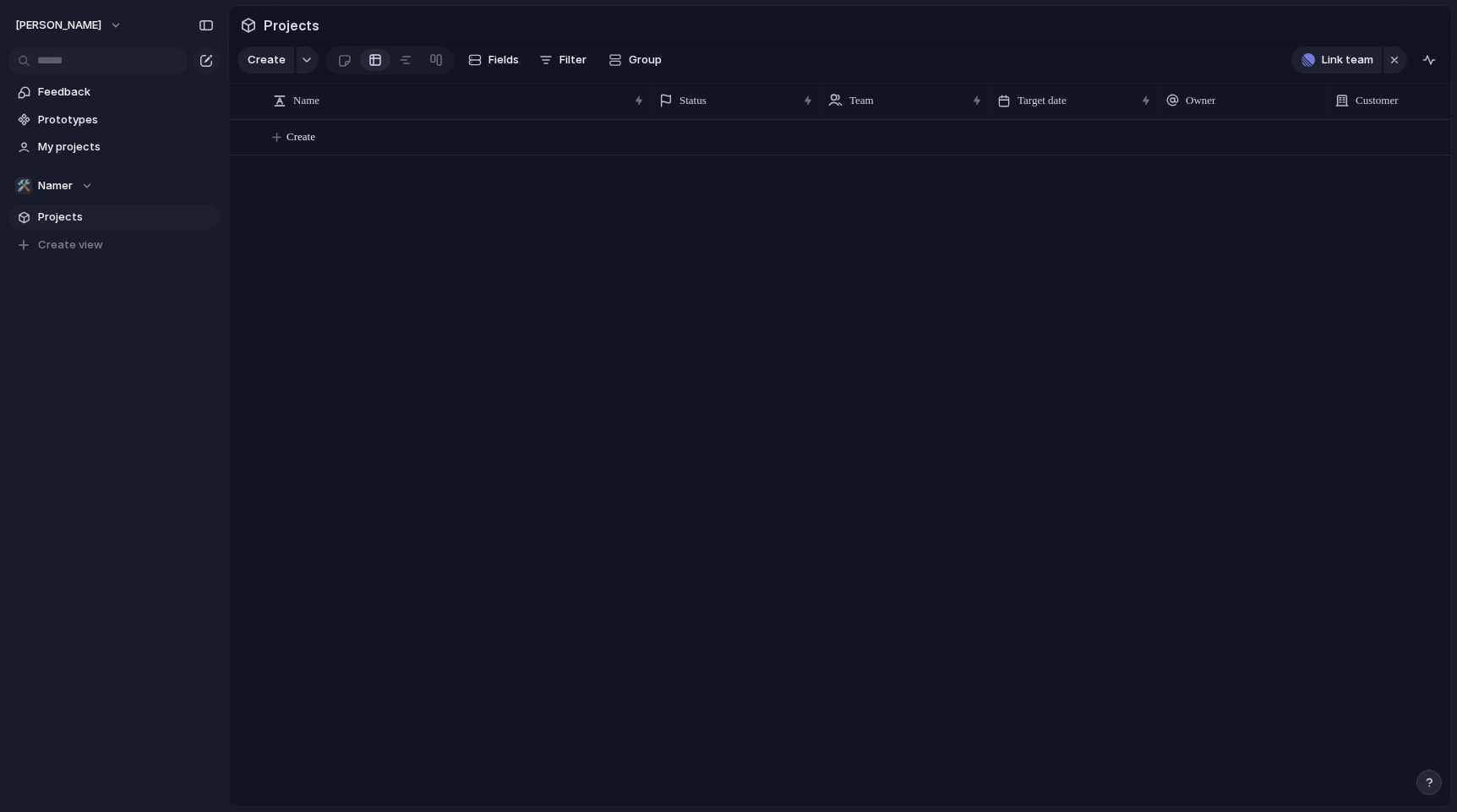
click at [75, 223] on span "Projects" at bounding box center [126, 217] width 176 height 17
click at [1325, 56] on span "Link team" at bounding box center [1347, 60] width 51 height 17
click at [1105, 206] on div "⚡ dev 🔥 Fuego Media" at bounding box center [728, 406] width 1457 height 812
click at [89, 220] on span "Projects" at bounding box center [126, 217] width 176 height 17
click at [84, 185] on div "🛠️ Namer" at bounding box center [53, 186] width 77 height 17
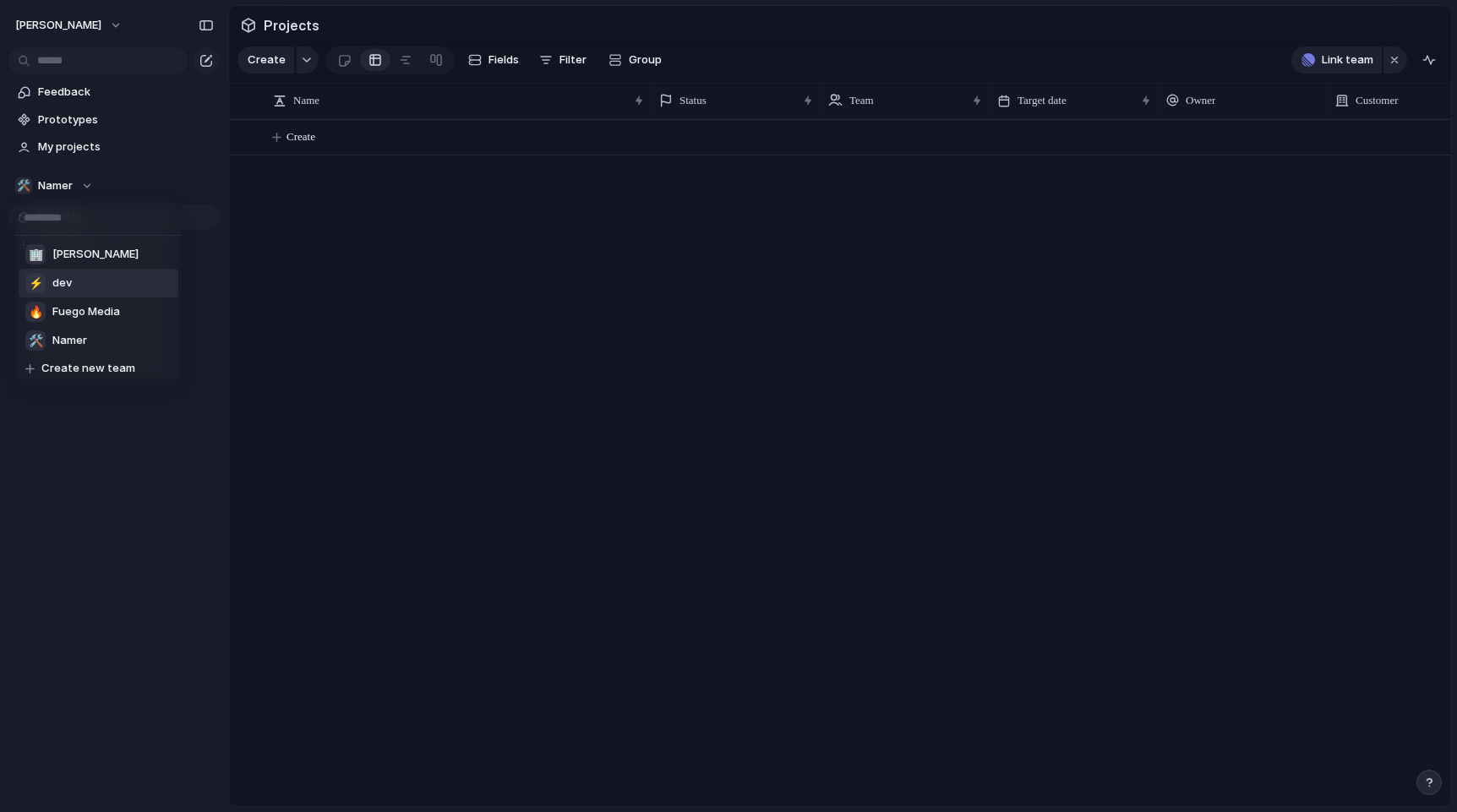
click at [63, 287] on span "dev" at bounding box center [61, 283] width 20 height 17
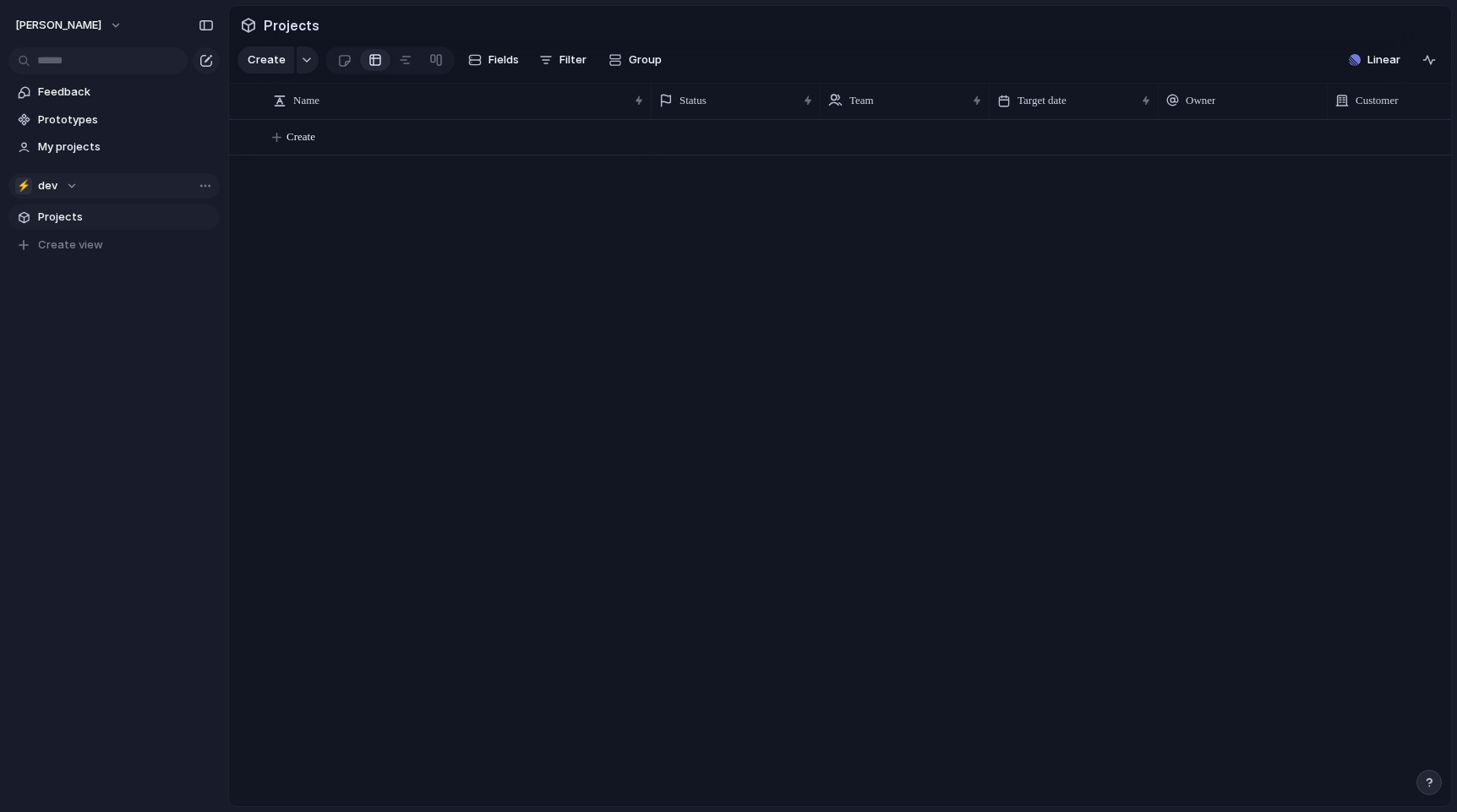
click at [71, 194] on button "⚡ dev" at bounding box center [114, 185] width 211 height 25
click at [77, 313] on span "Fuego Media" at bounding box center [86, 312] width 68 height 17
click at [104, 186] on span "Fuego Media" at bounding box center [72, 186] width 68 height 17
click at [266, 311] on div "🏢 [PERSON_NAME] ⚡ dev 🔥 Fuego Media 🛠️ Namer Create new team" at bounding box center [728, 406] width 1457 height 812
click at [60, 219] on span "Projects" at bounding box center [126, 217] width 176 height 17
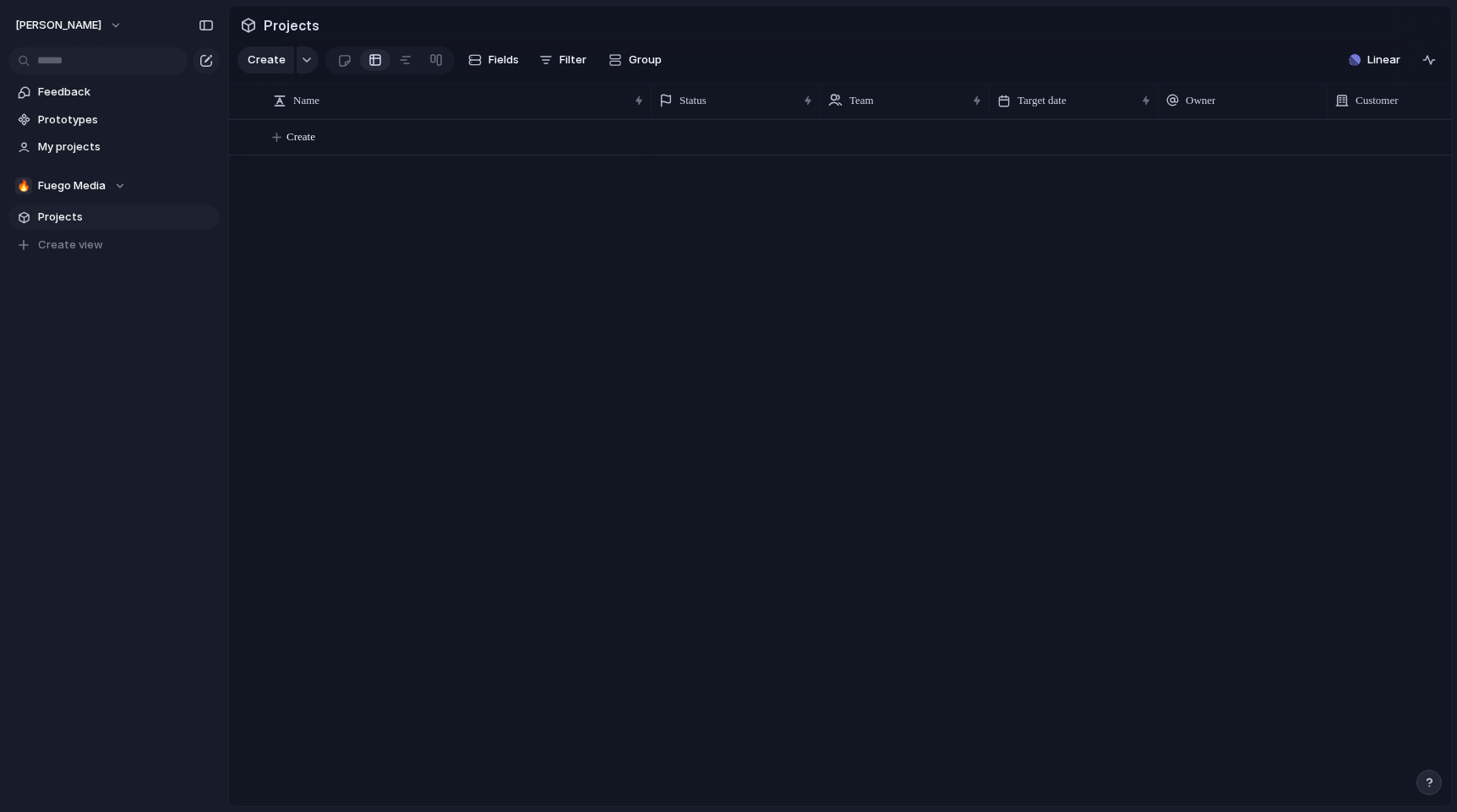
click at [103, 304] on div "Feedback Prototypes My projects 🔥 Fuego Media Projects To pick up a draggable i…" at bounding box center [114, 197] width 228 height 395
click at [302, 137] on span "Create" at bounding box center [301, 137] width 29 height 17
click at [129, 25] on button "[PERSON_NAME]" at bounding box center [69, 25] width 123 height 27
click at [121, 366] on div "Settings Invite members Change theme Sign out" at bounding box center [728, 406] width 1457 height 812
click at [93, 93] on span "Feedback" at bounding box center [126, 92] width 176 height 17
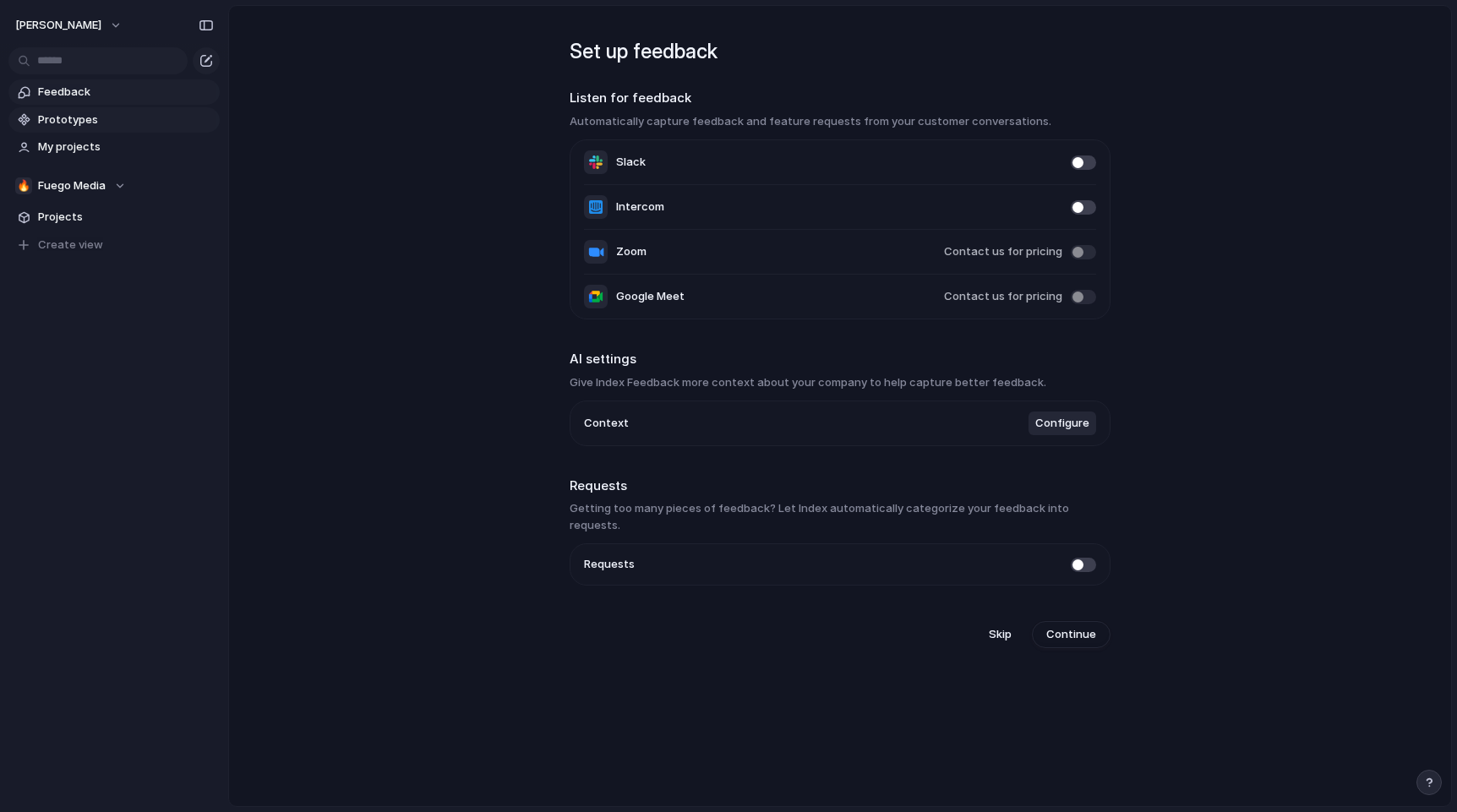
click at [106, 131] on link "Prototypes" at bounding box center [114, 119] width 211 height 25
click at [82, 150] on span "My projects" at bounding box center [126, 147] width 176 height 17
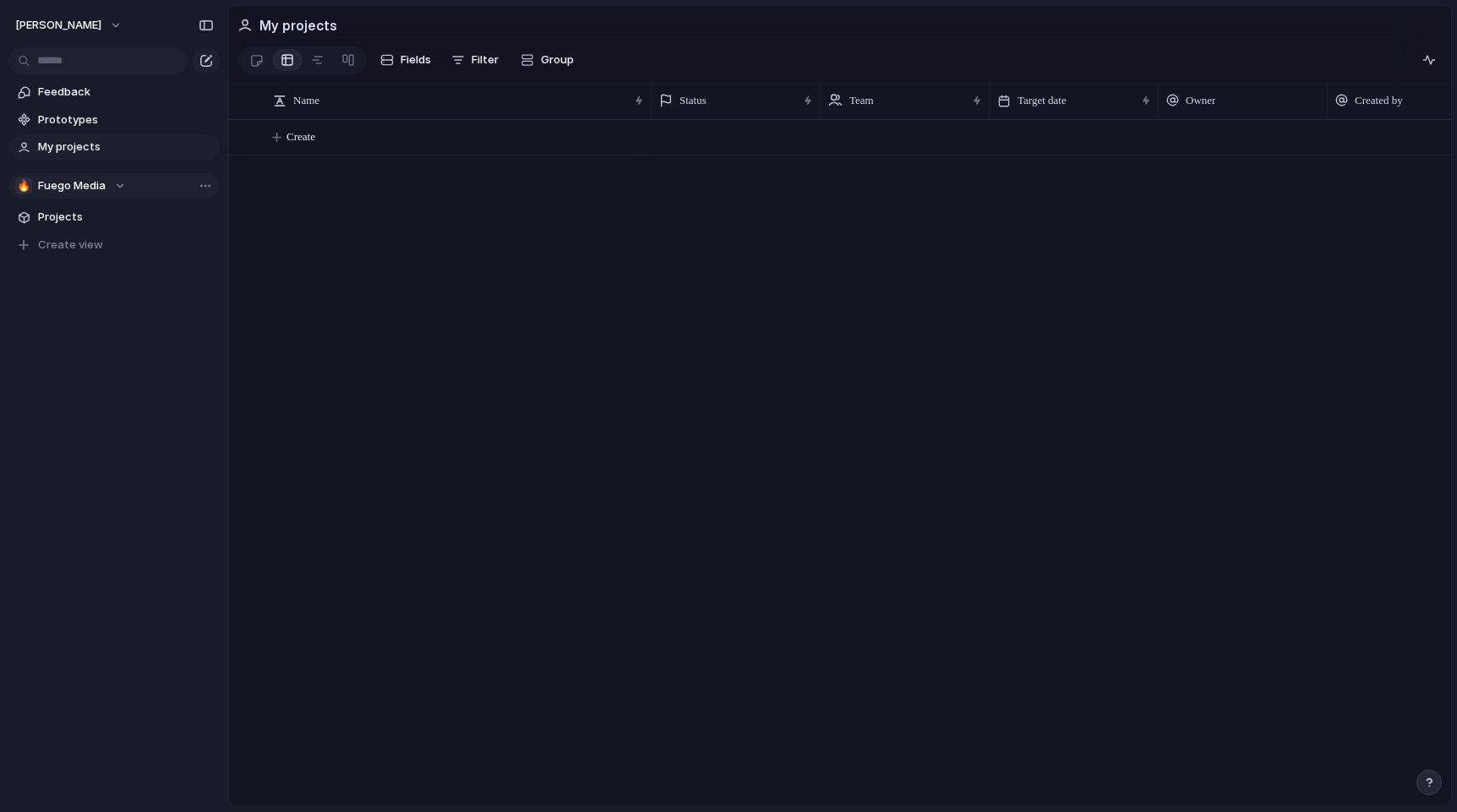
click at [120, 189] on div "🔥 Fuego Media" at bounding box center [70, 186] width 111 height 17
click at [209, 261] on div "🏢 [PERSON_NAME] ⚡ dev 🔥 Fuego Media 🛠️ Namer Create new team" at bounding box center [728, 406] width 1457 height 812
click at [87, 248] on span "Create view" at bounding box center [71, 245] width 65 height 17
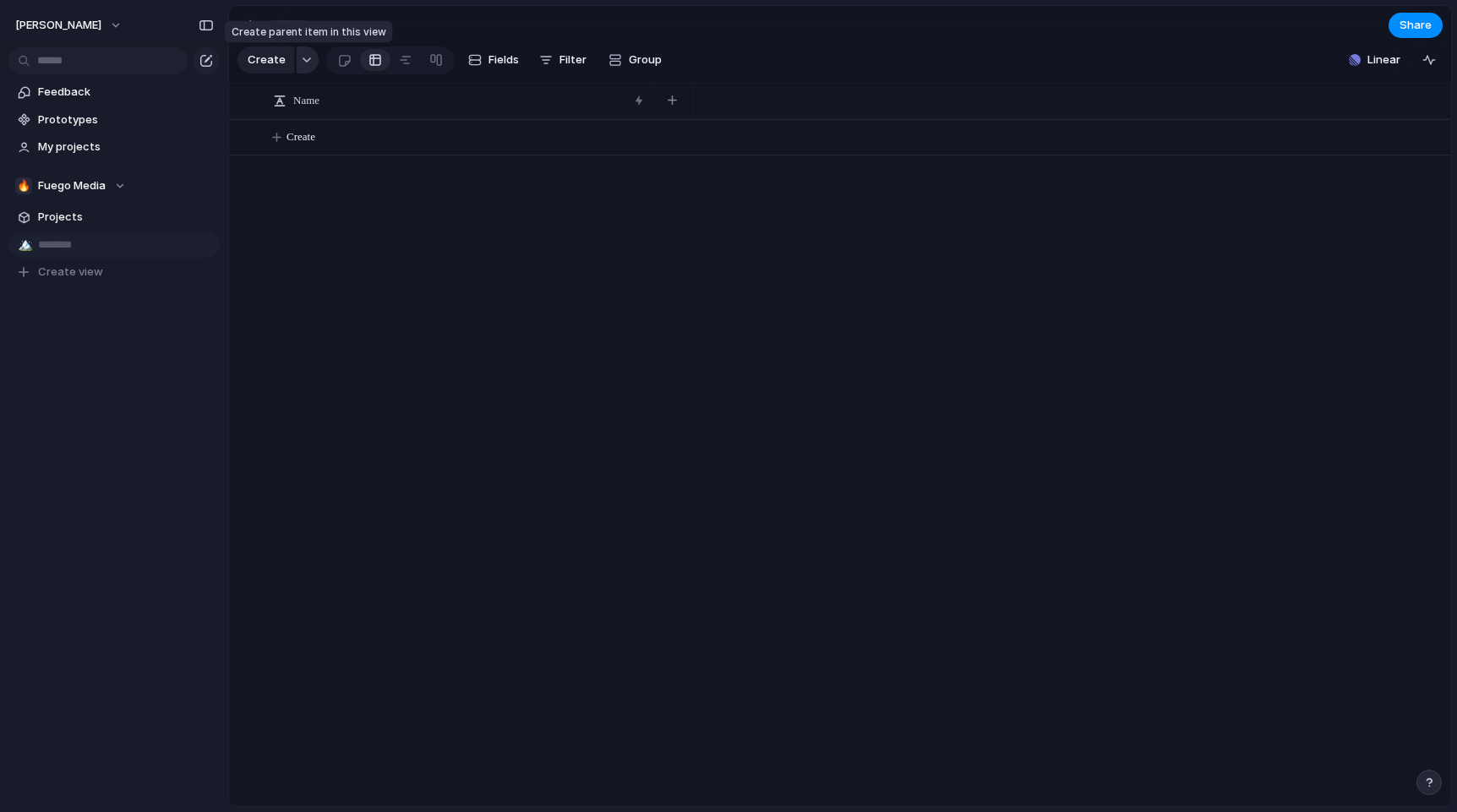
click at [306, 62] on div "button" at bounding box center [306, 60] width 12 height 7
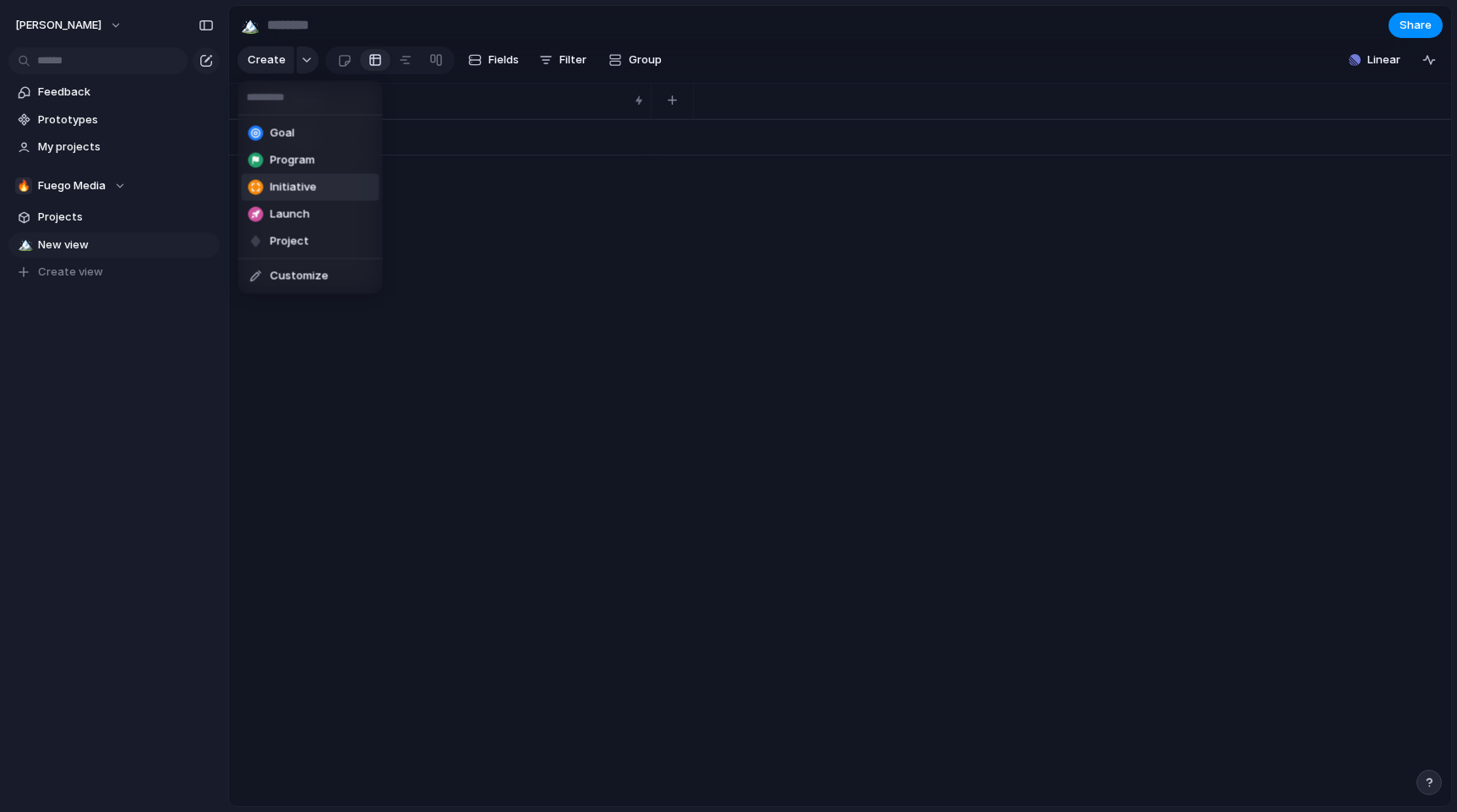
click at [968, 298] on div "Goal Program Initiative Launch Project Customize" at bounding box center [728, 406] width 1457 height 812
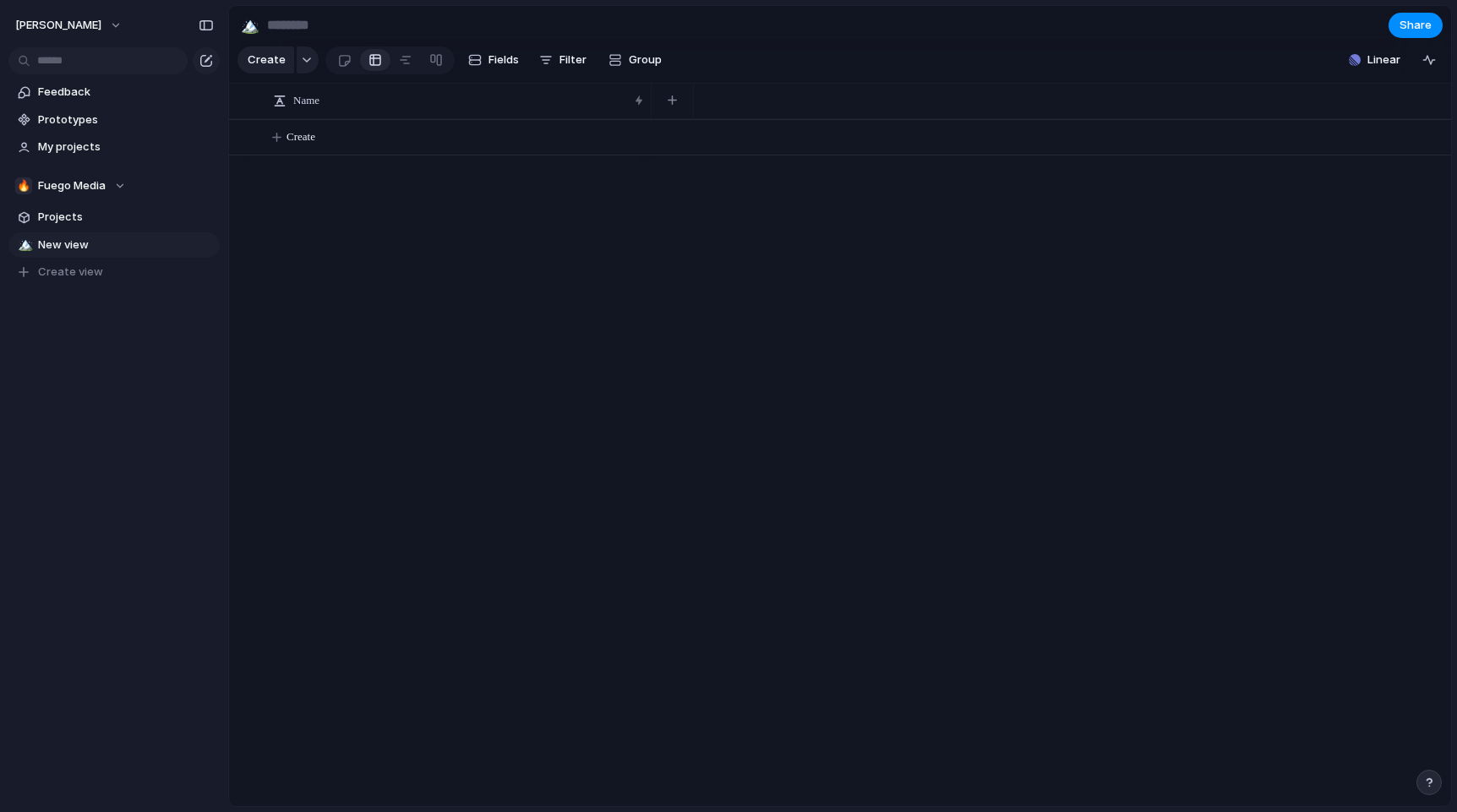
click at [1430, 788] on button "button" at bounding box center [1429, 782] width 25 height 25
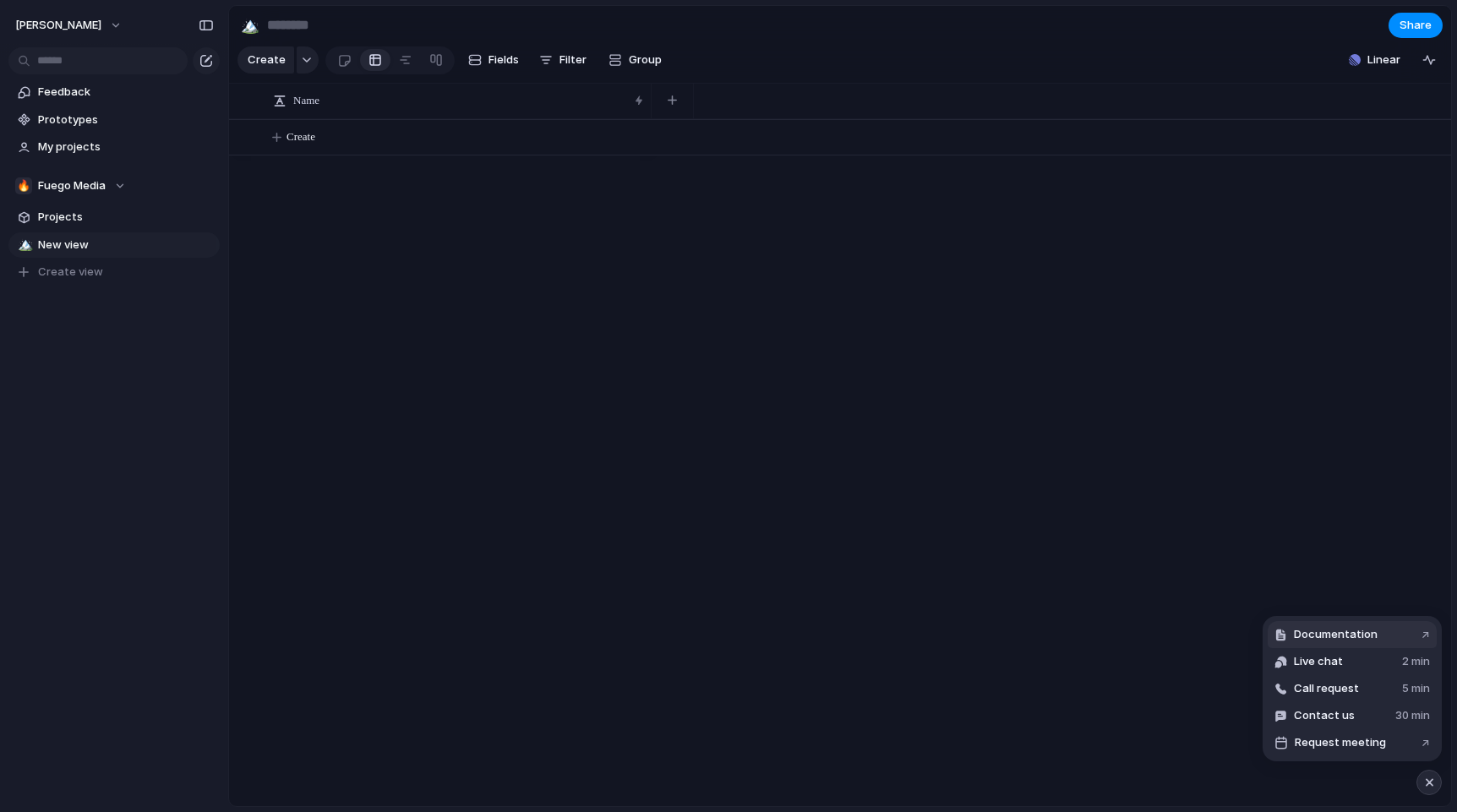
click at [1358, 627] on span "Documentation" at bounding box center [1336, 634] width 84 height 17
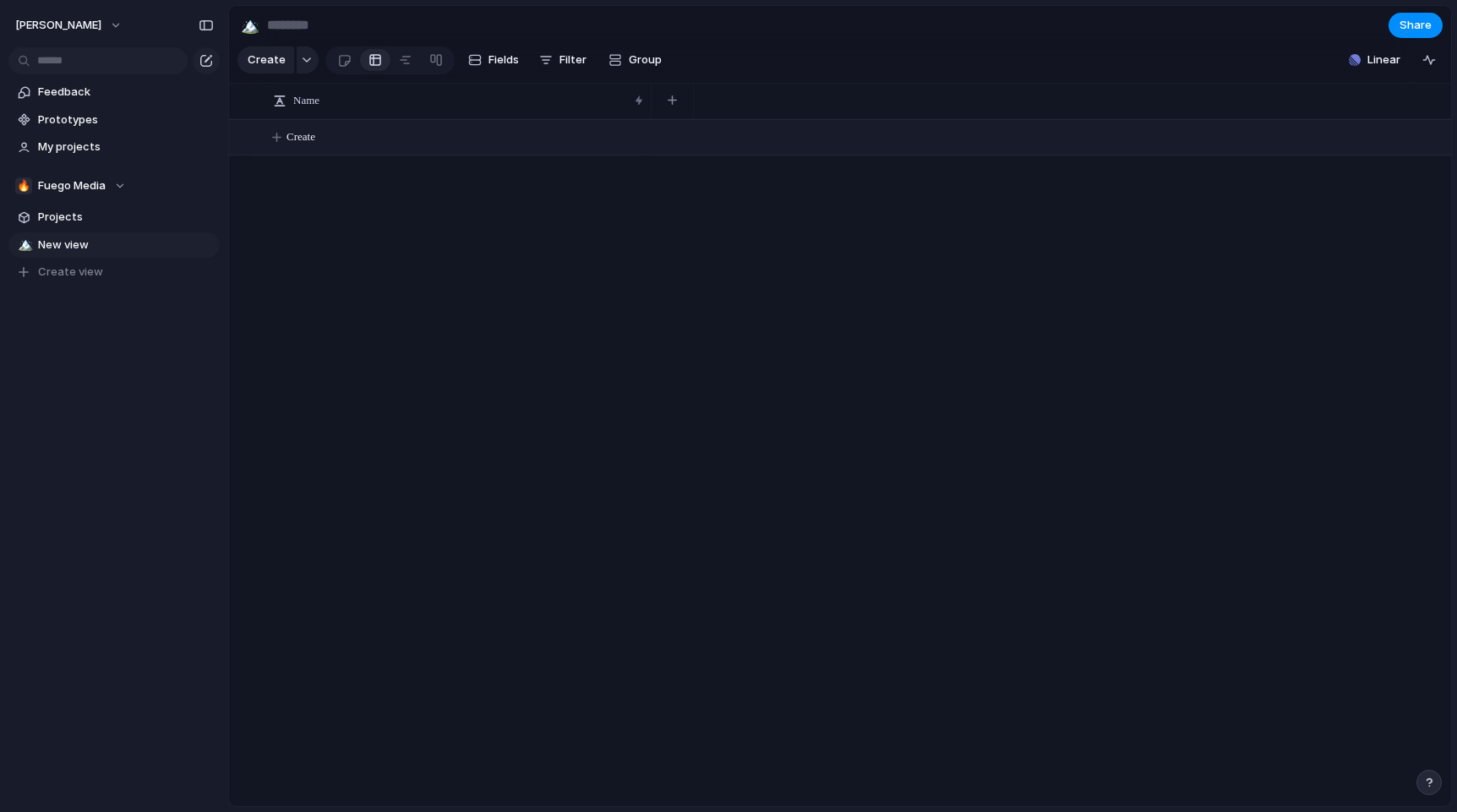
click at [312, 137] on span "Create" at bounding box center [301, 137] width 29 height 17
click at [127, 179] on button "🔥 Fuego Media" at bounding box center [114, 185] width 211 height 25
click at [84, 342] on span "Namer" at bounding box center [69, 341] width 34 height 17
click at [268, 58] on span "Create" at bounding box center [266, 60] width 38 height 17
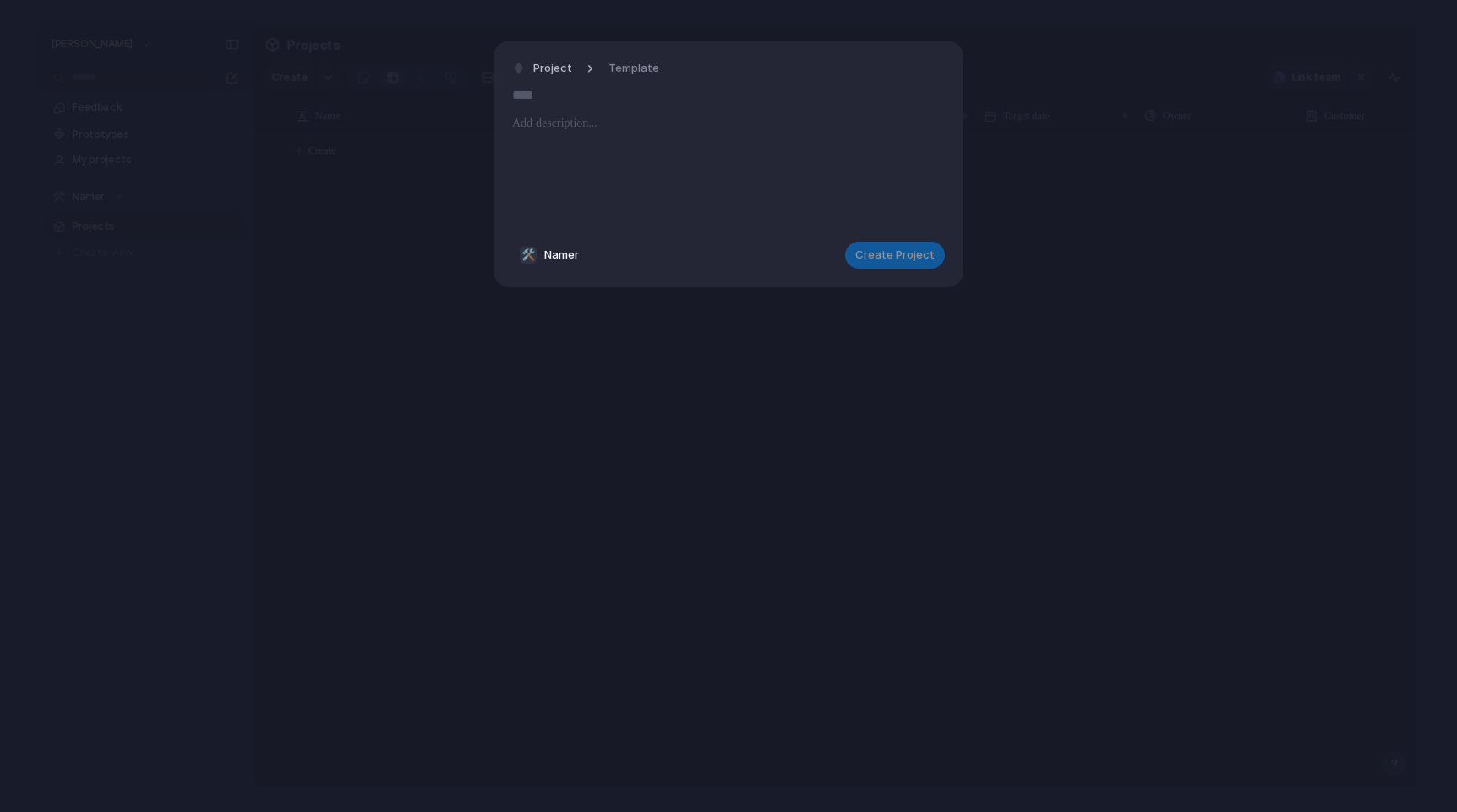
click at [579, 96] on input "text" at bounding box center [728, 94] width 433 height 27
type input "**********"
click at [911, 254] on span "Create Project" at bounding box center [894, 255] width 79 height 17
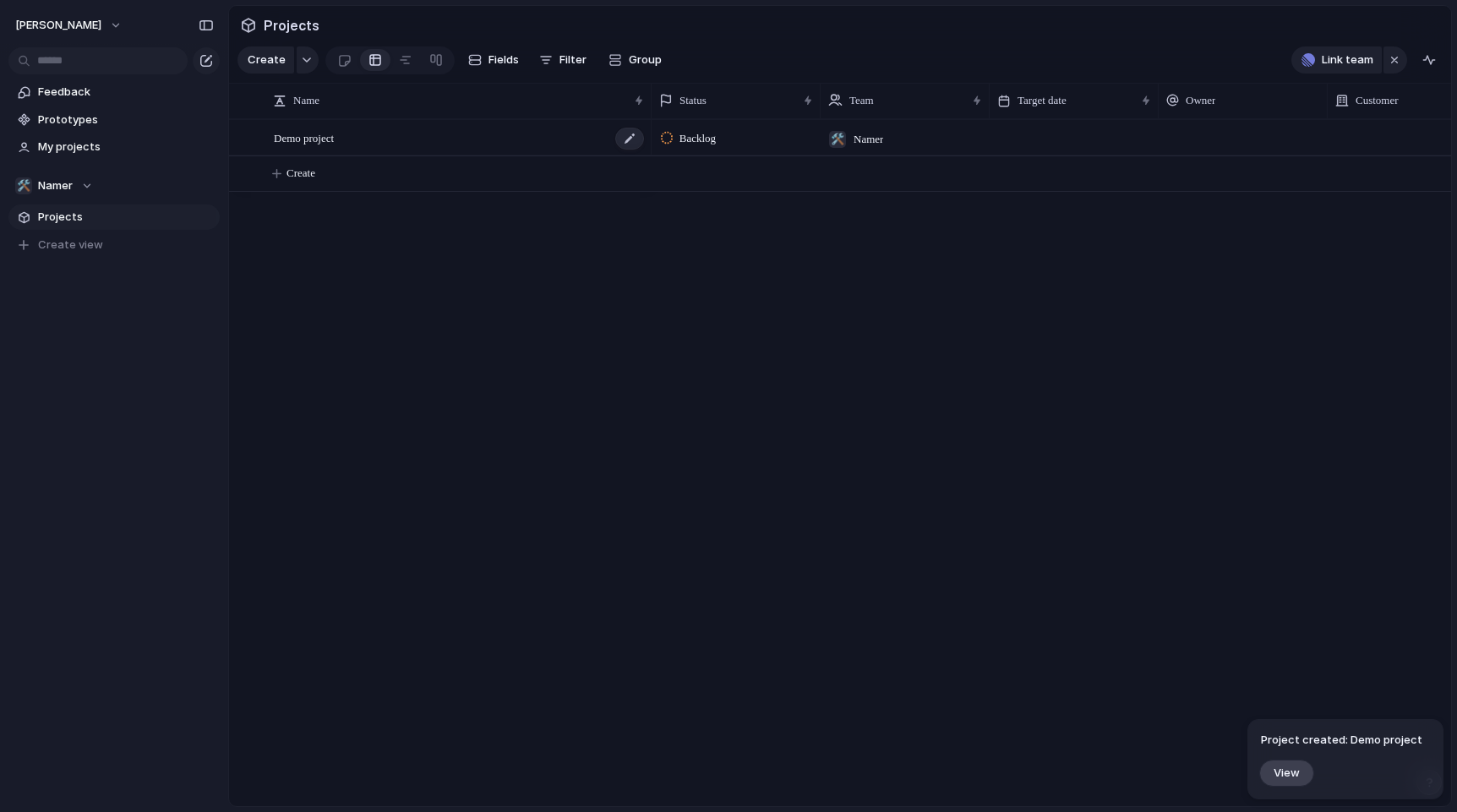
click at [309, 139] on span "Demo project" at bounding box center [304, 137] width 60 height 20
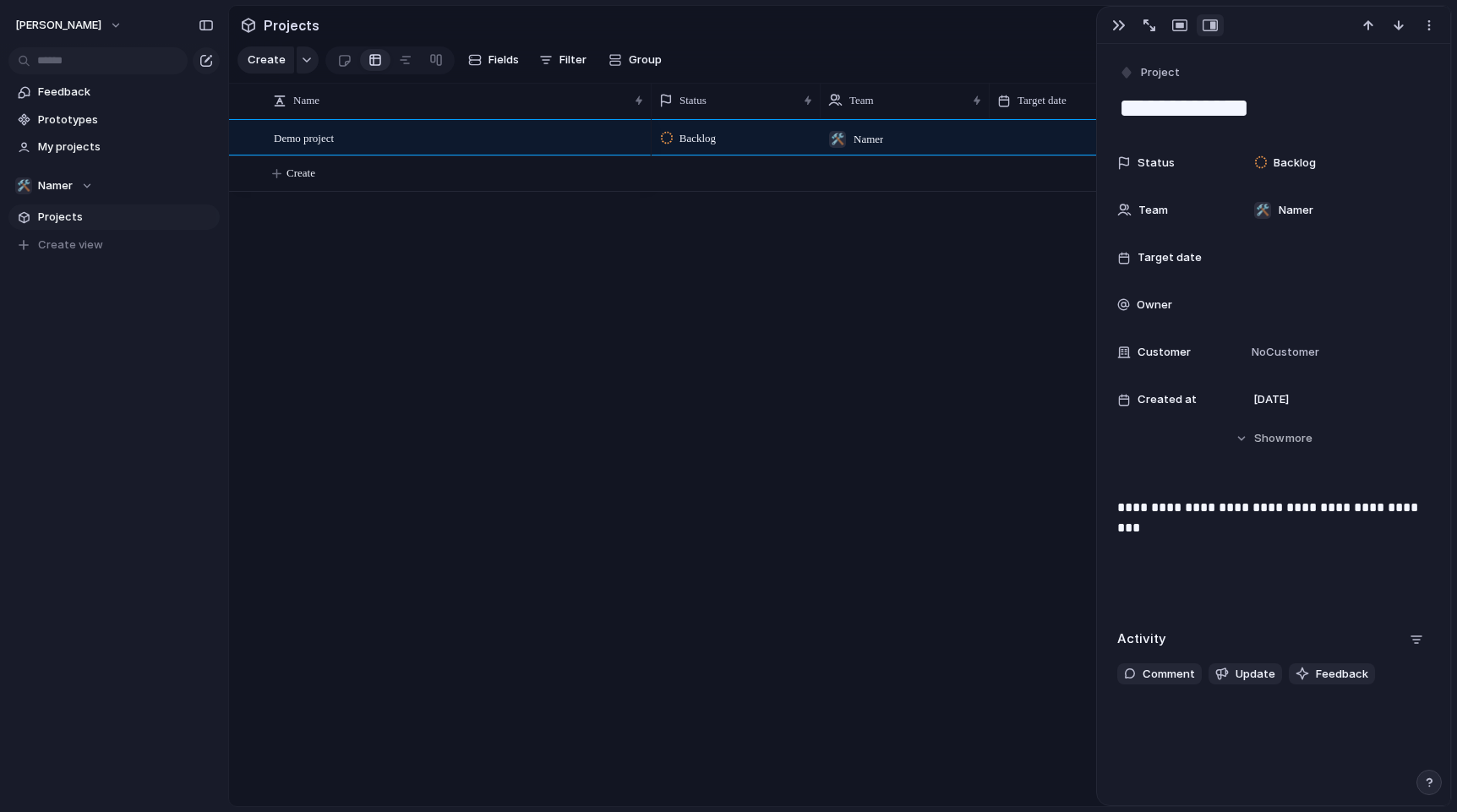
click at [1272, 547] on div "**********" at bounding box center [1273, 551] width 313 height 108
click at [1006, 356] on div "Backlog 🛠️ Namer [DATE]" at bounding box center [1051, 463] width 799 height 687
click at [960, 258] on div "Backlog 🛠️ Namer [DATE]" at bounding box center [1051, 463] width 799 height 687
click at [1117, 28] on div "button" at bounding box center [1119, 25] width 14 height 14
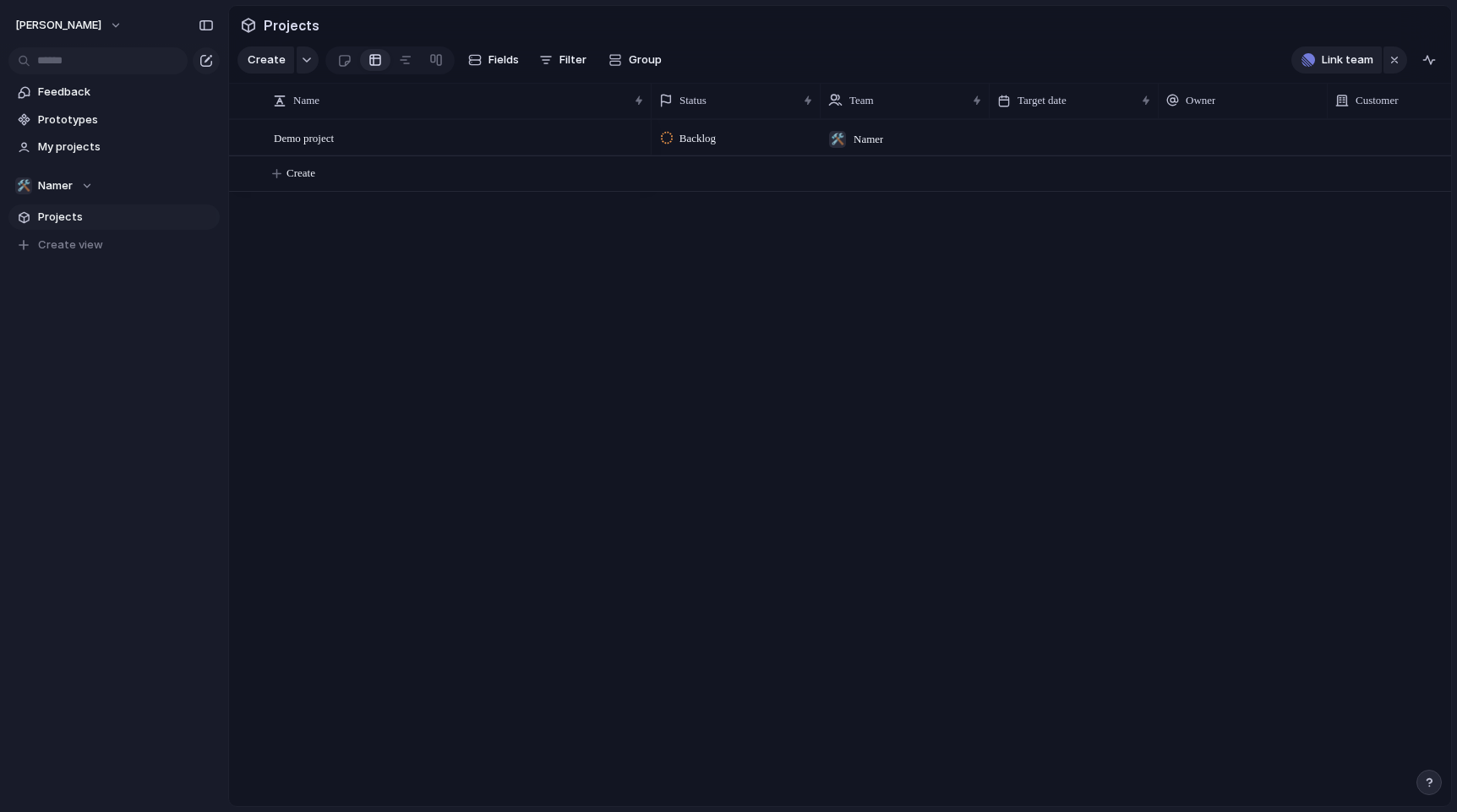
click at [714, 135] on span "Backlog" at bounding box center [697, 139] width 36 height 17
click at [895, 225] on div "Backlog Planned Active Testing Ready to release Shipped Canceled" at bounding box center [728, 406] width 1457 height 812
click at [1199, 129] on div at bounding box center [1243, 137] width 169 height 34
click at [1233, 210] on span "[PERSON_NAME]" at bounding box center [1236, 206] width 87 height 17
click at [1373, 131] on div at bounding box center [1411, 137] width 169 height 34
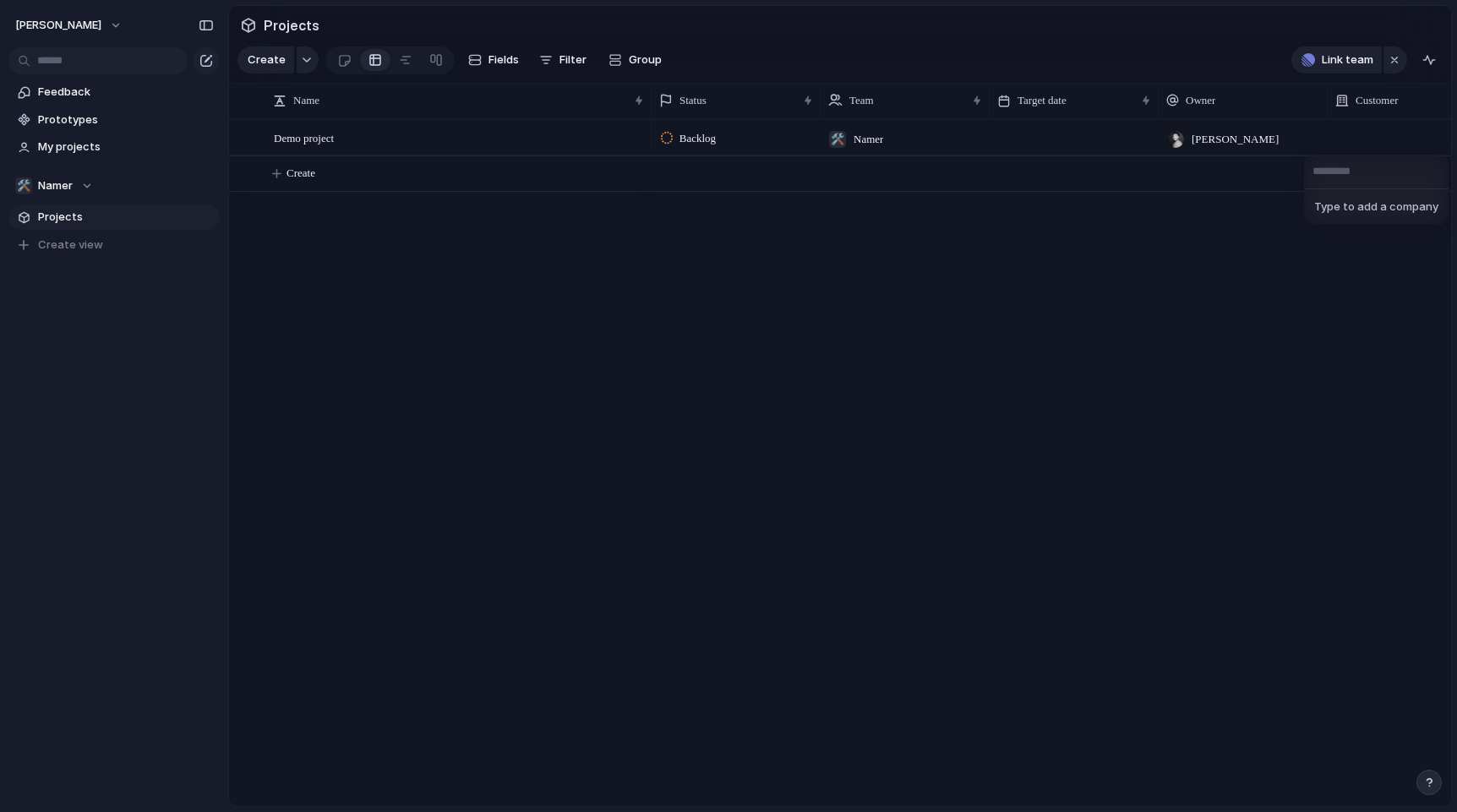
click at [1349, 212] on span "Type to add a company" at bounding box center [1377, 207] width 138 height 27
click at [1346, 171] on input "text" at bounding box center [1376, 171] width 144 height 34
type input "*"
type input "**********"
click at [1039, 132] on div at bounding box center [1073, 137] width 169 height 34
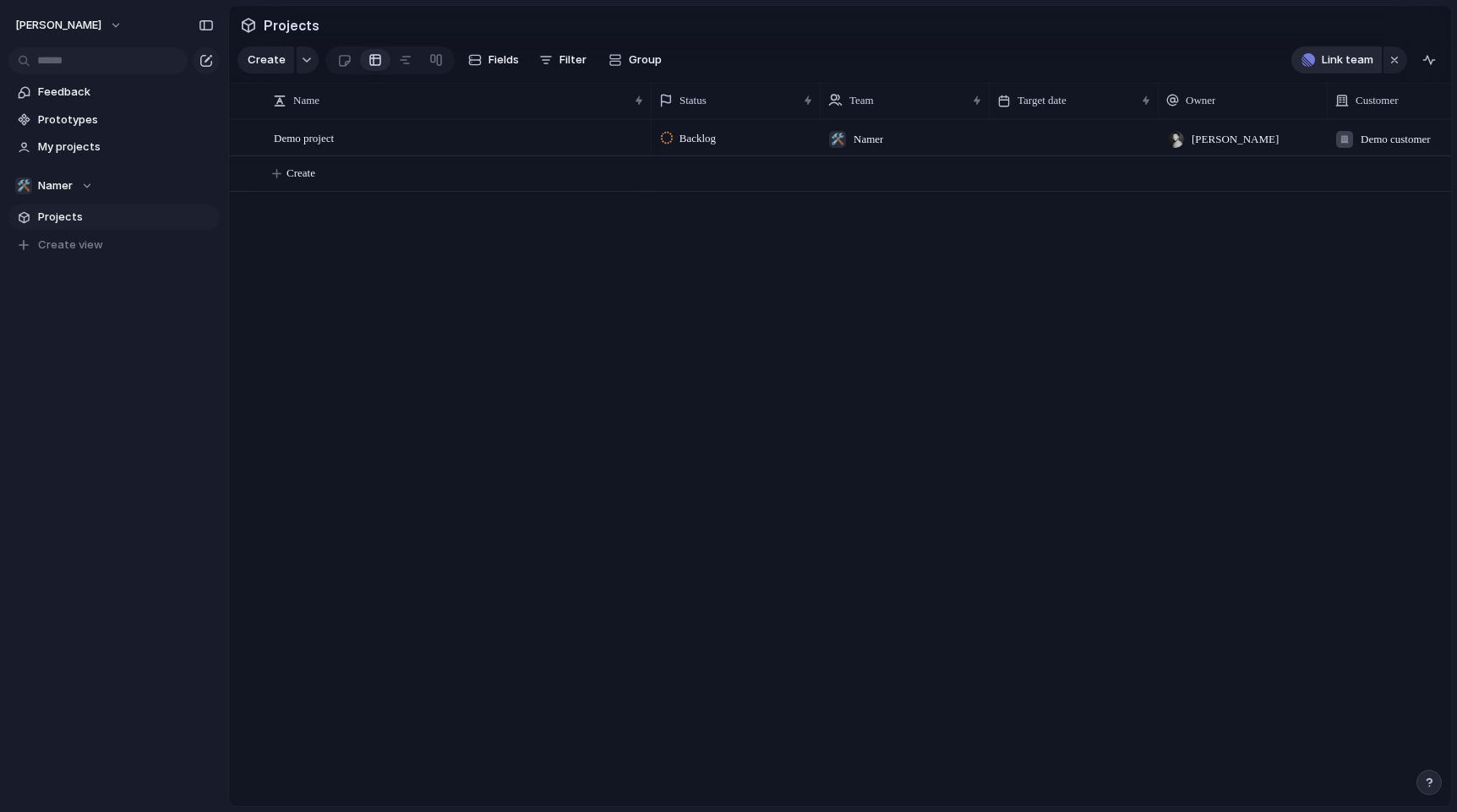
click at [1338, 62] on span "Link team" at bounding box center [1347, 60] width 51 height 17
click at [1216, 237] on div "⚡ dev 🔥 Fuego Media" at bounding box center [728, 406] width 1457 height 812
click at [305, 57] on button "button" at bounding box center [307, 60] width 22 height 27
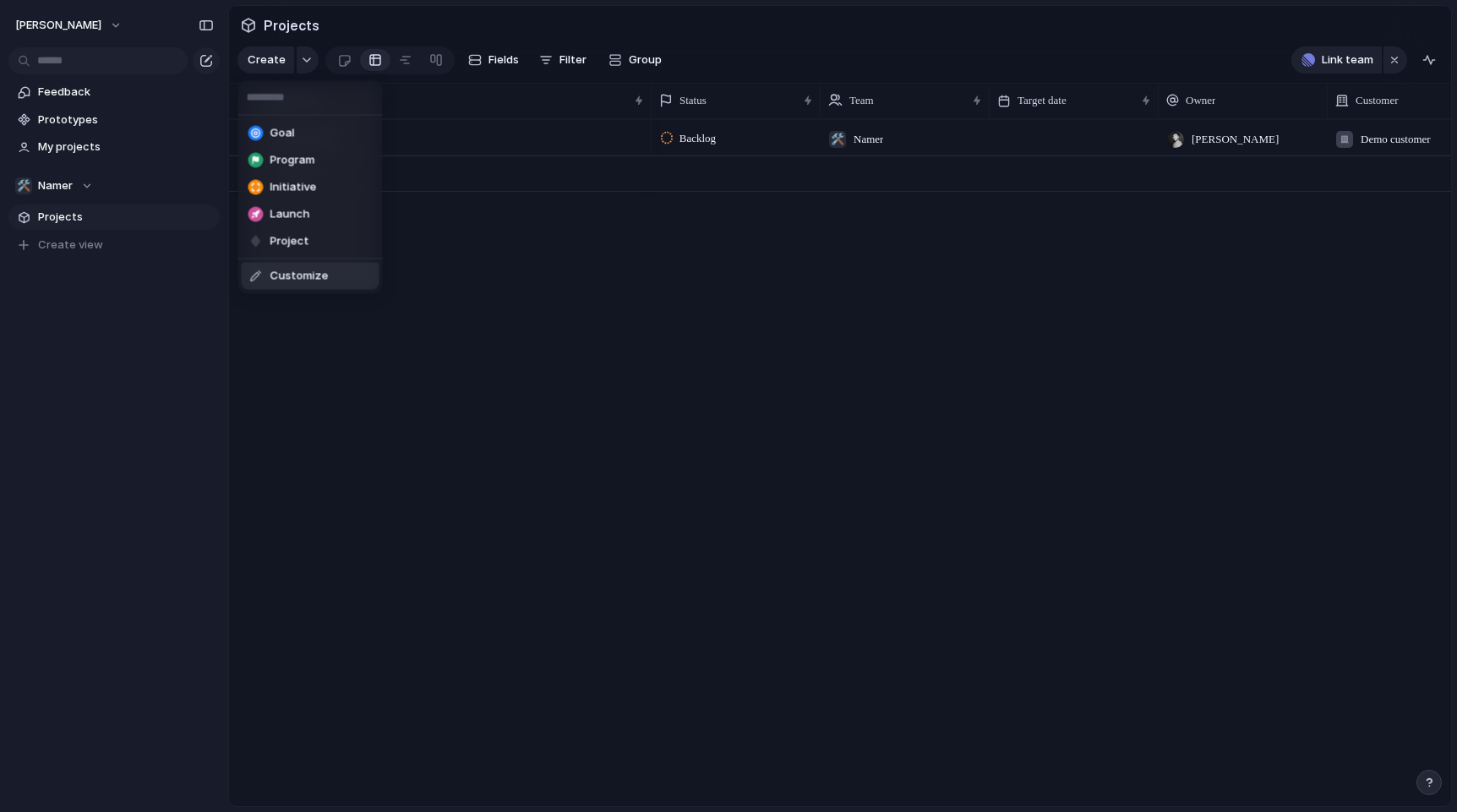
click at [314, 269] on span "Customize" at bounding box center [299, 277] width 59 height 17
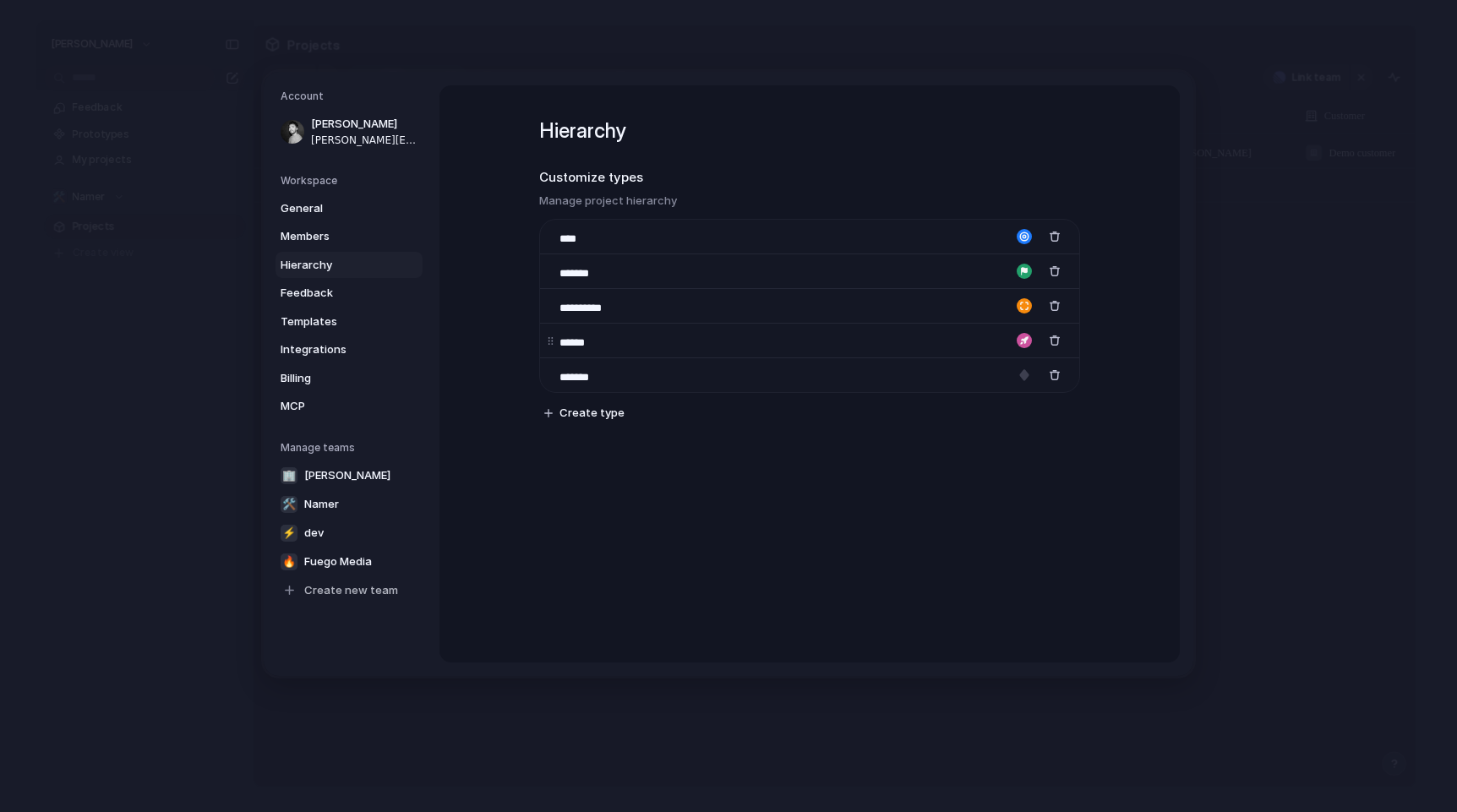
click at [551, 344] on div "******" at bounding box center [582, 340] width 72 height 21
click at [591, 343] on input "******" at bounding box center [590, 342] width 60 height 17
click at [551, 416] on div "button" at bounding box center [548, 412] width 8 height 8
click at [1026, 407] on div "button" at bounding box center [1024, 410] width 15 height 15
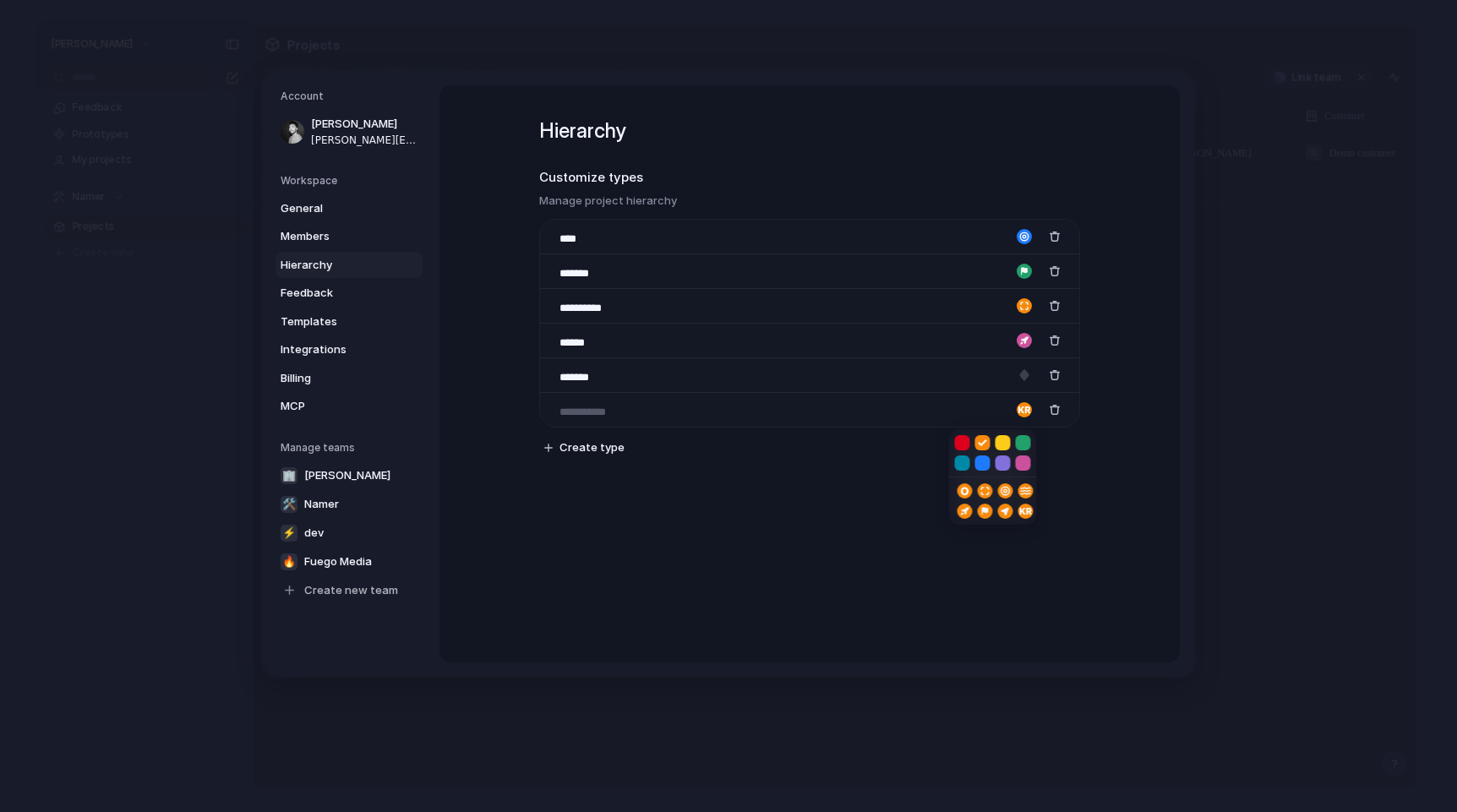
click at [791, 510] on div at bounding box center [728, 406] width 1457 height 812
click at [1062, 412] on button "button" at bounding box center [1055, 410] width 22 height 22
drag, startPoint x: 551, startPoint y: 309, endPoint x: 546, endPoint y: 345, distance: 36.3
drag, startPoint x: 553, startPoint y: 306, endPoint x: 555, endPoint y: 345, distance: 39.1
drag, startPoint x: 551, startPoint y: 378, endPoint x: 551, endPoint y: 336, distance: 42.0
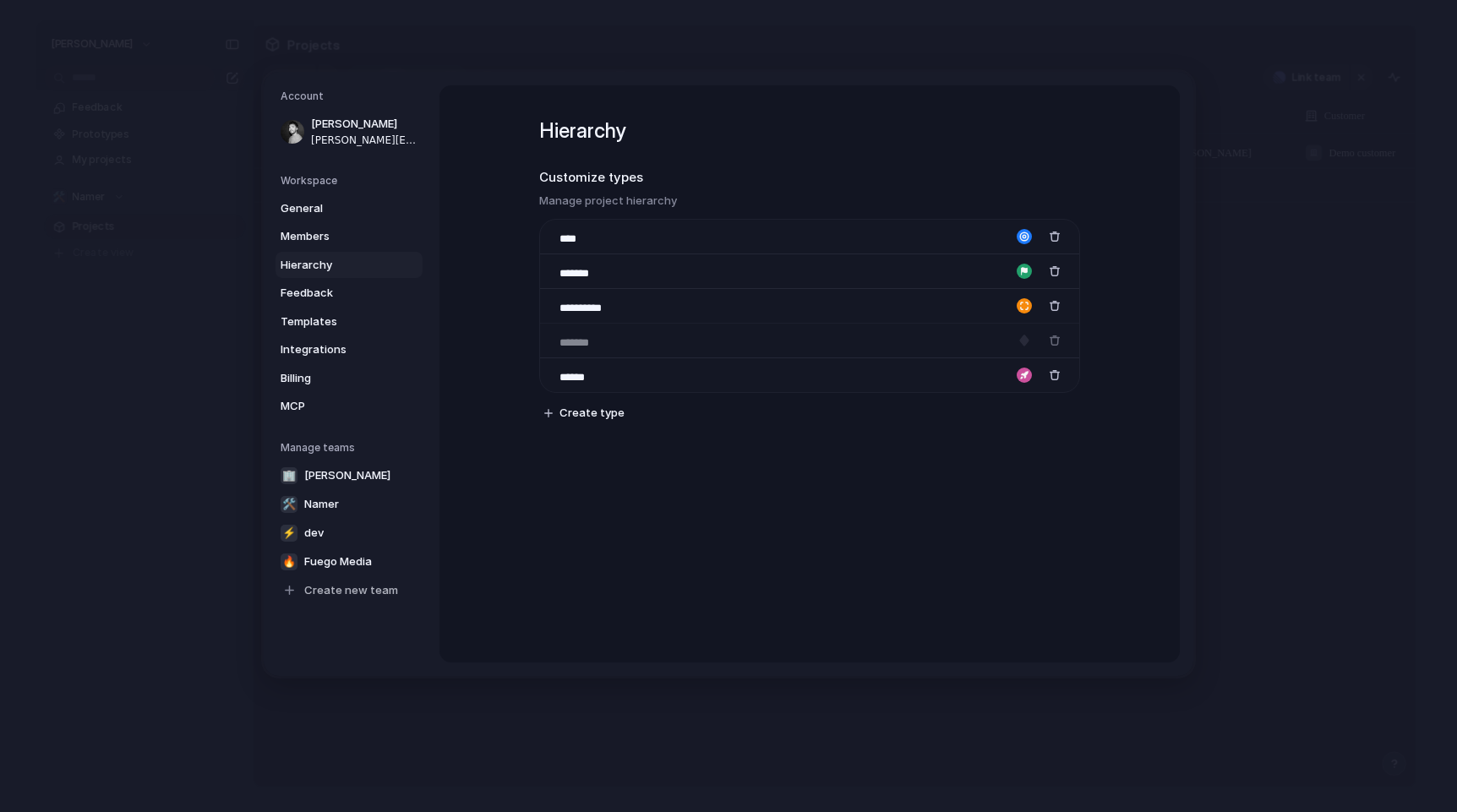
click at [551, 336] on body "[PERSON_NAME] Feedback Prototypes My projects 🛠️ Namer Projects To pick up a dr…" at bounding box center [728, 406] width 1457 height 812
click at [589, 378] on input "******" at bounding box center [590, 377] width 60 height 17
type input "*"
type input "*****"
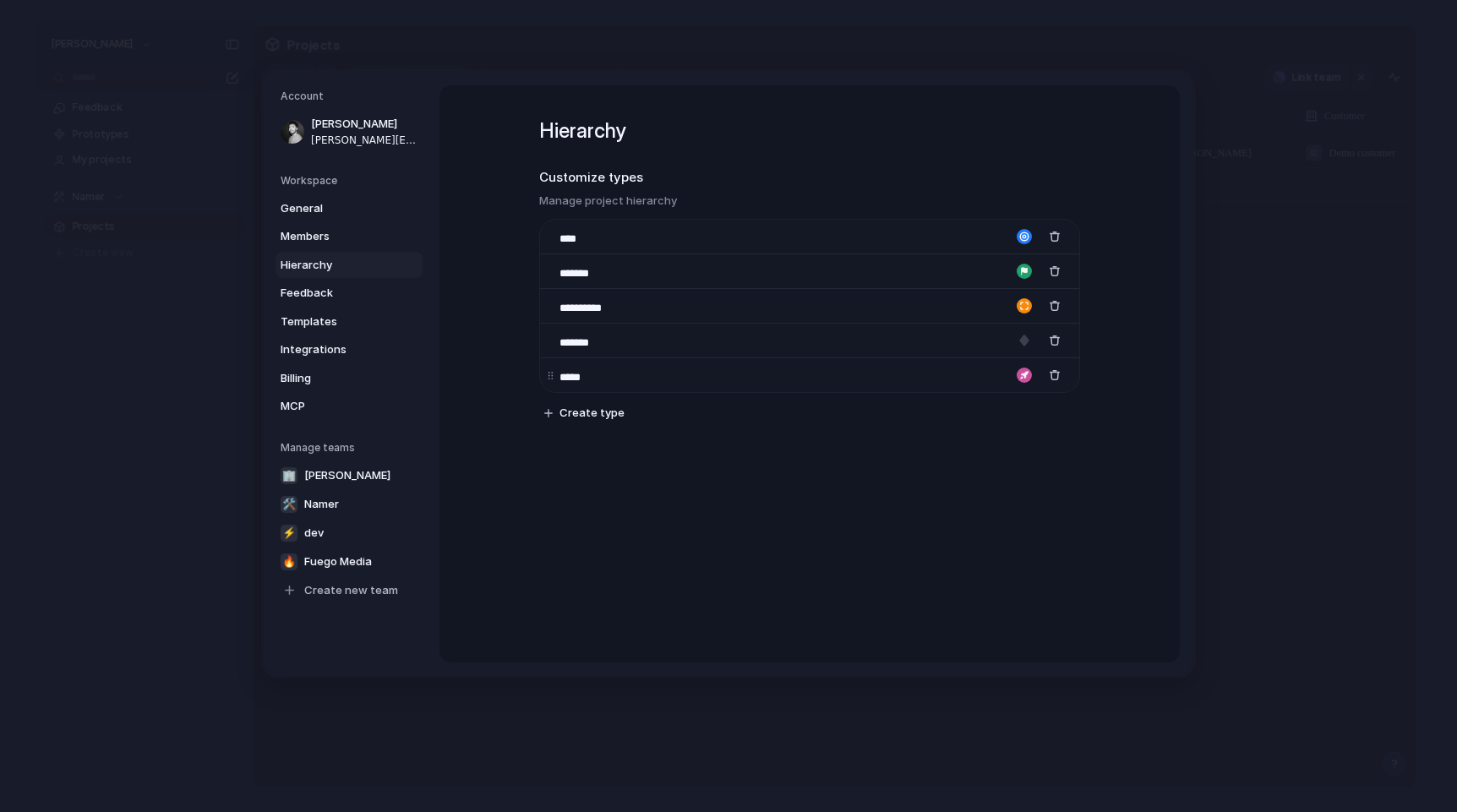
click at [1025, 378] on div "button" at bounding box center [1024, 375] width 15 height 15
click at [1034, 331] on div at bounding box center [728, 406] width 1457 height 812
click at [1024, 376] on div "button" at bounding box center [1024, 375] width 15 height 15
click at [964, 410] on button "button" at bounding box center [962, 408] width 15 height 15
click at [983, 428] on button "button" at bounding box center [983, 428] width 15 height 15
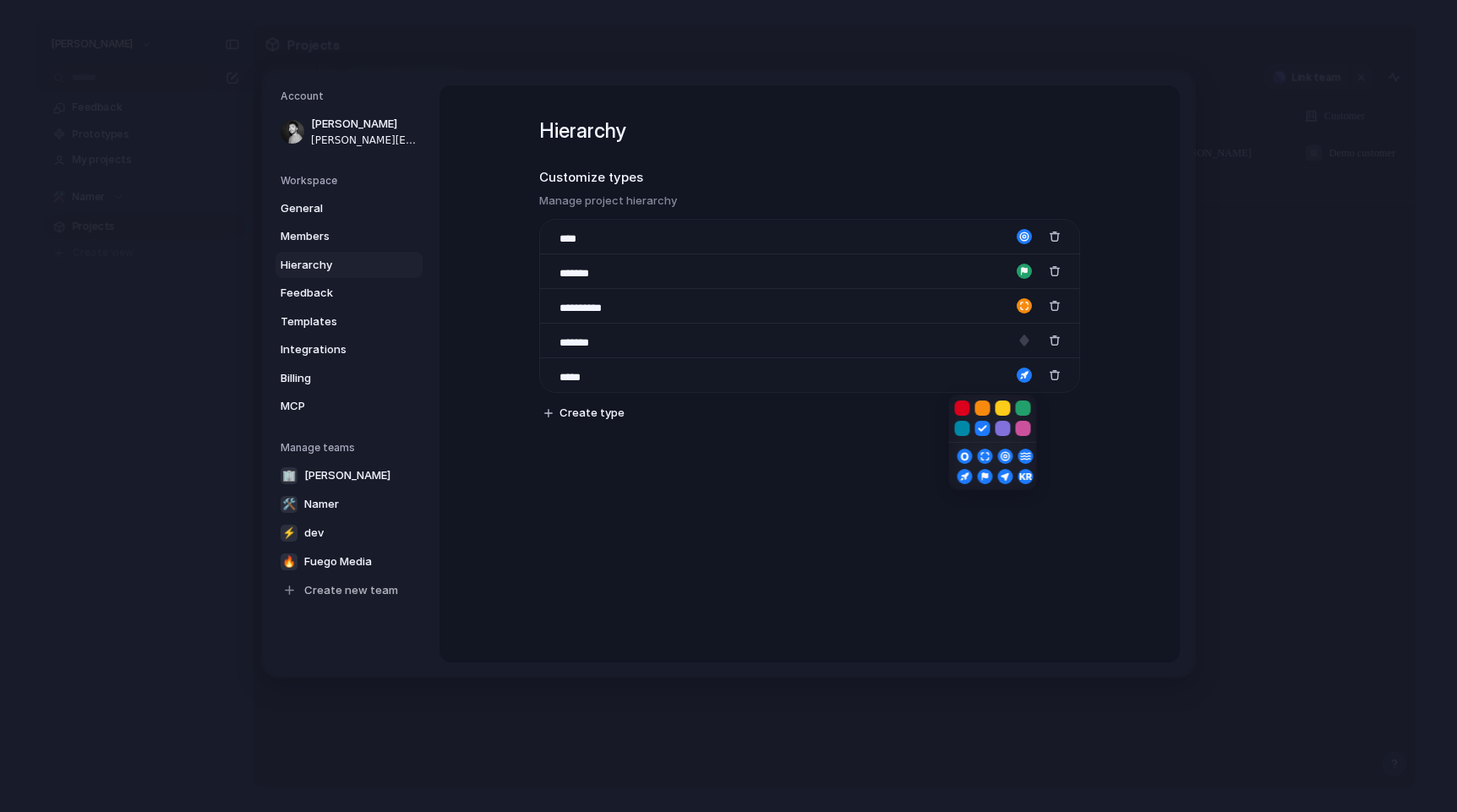
click at [987, 455] on button "button" at bounding box center [983, 456] width 15 height 15
click at [1053, 233] on div "button" at bounding box center [1055, 237] width 12 height 12
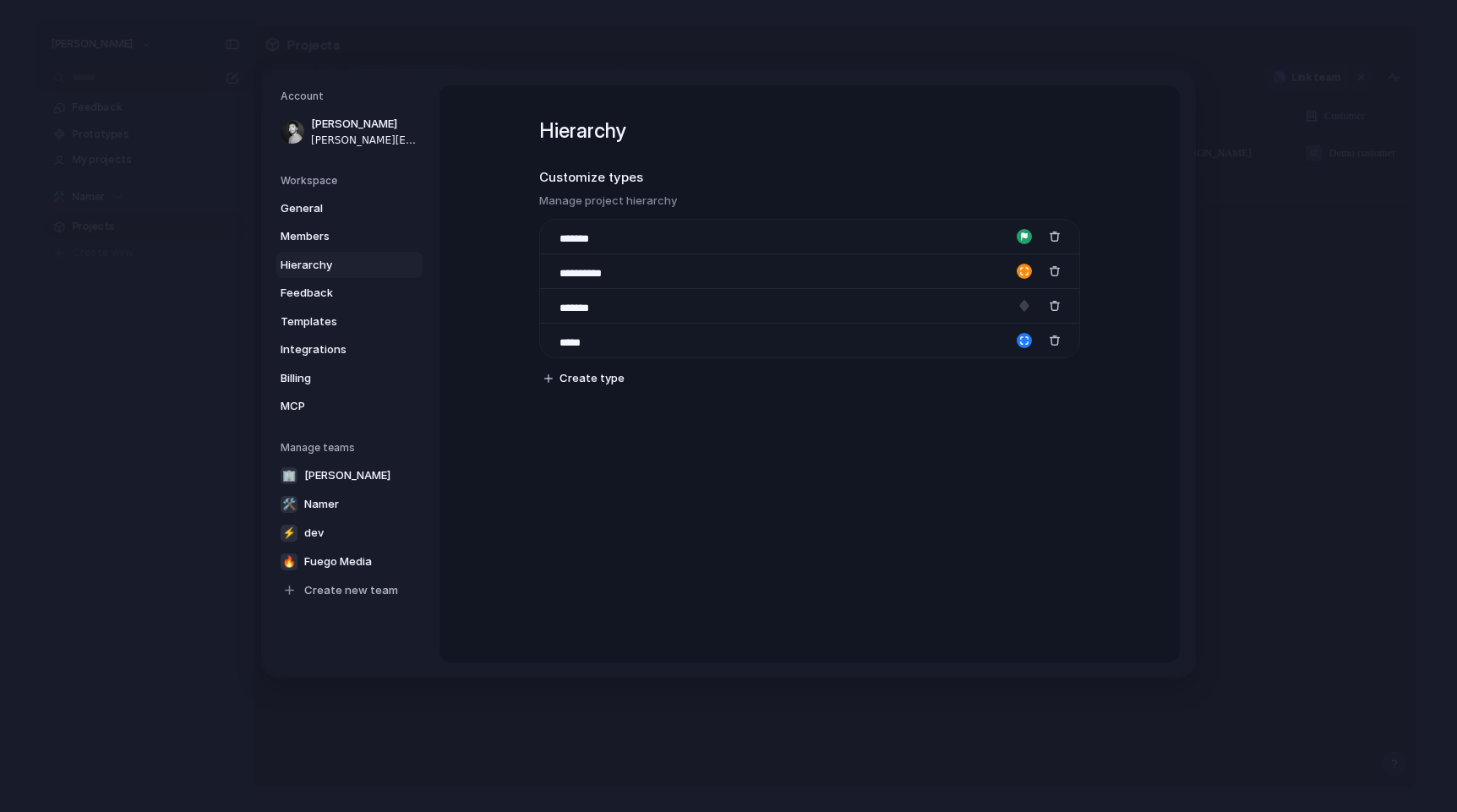
click at [1053, 233] on div "button" at bounding box center [1055, 237] width 12 height 12
click at [739, 459] on div "**********" at bounding box center [810, 374] width 741 height 577
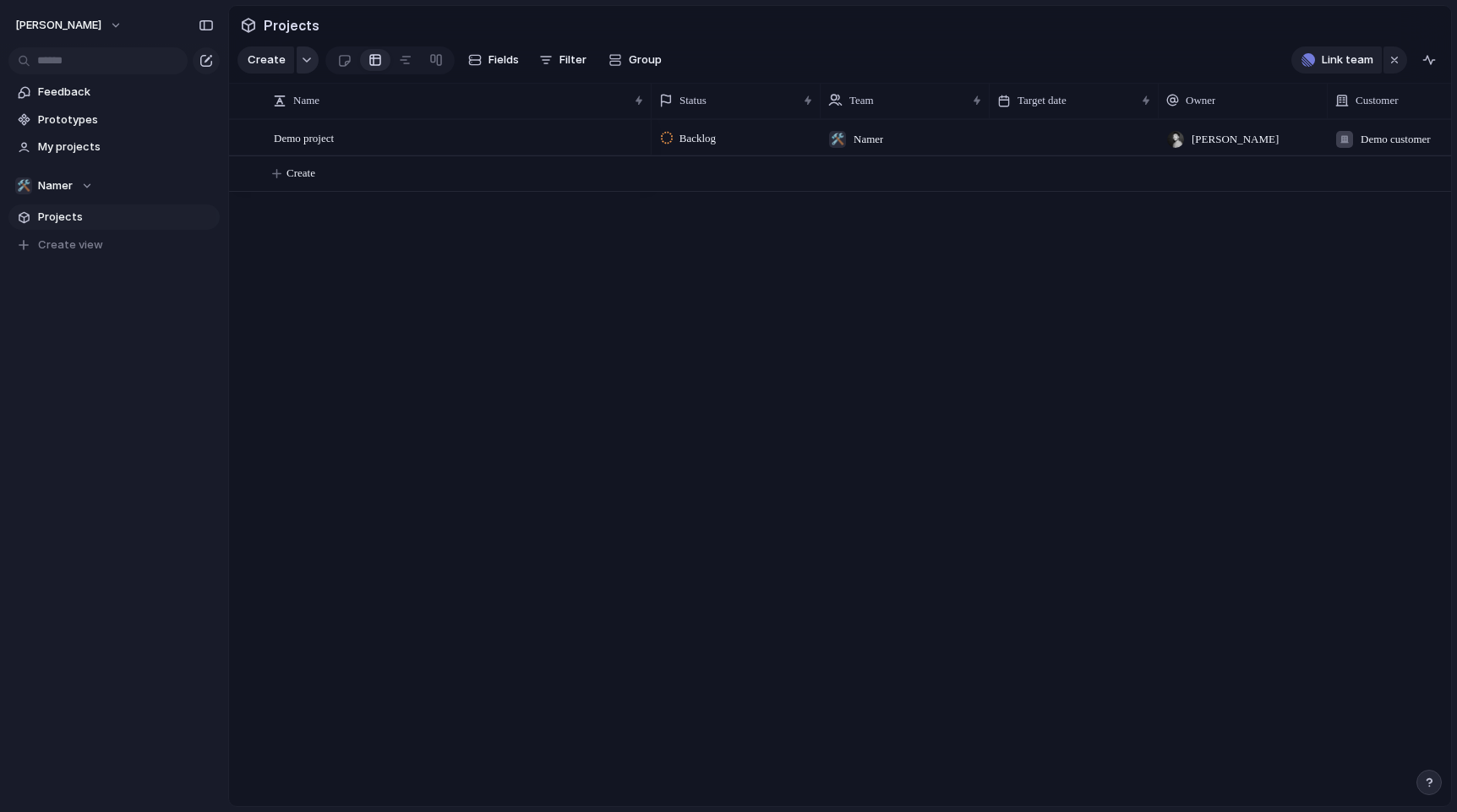
click at [302, 66] on button "button" at bounding box center [307, 60] width 22 height 27
click at [624, 273] on div "Initiative Project Issue Customize" at bounding box center [728, 406] width 1457 height 812
click at [119, 26] on button "[PERSON_NAME]" at bounding box center [69, 25] width 123 height 27
click at [84, 63] on li "Settings" at bounding box center [82, 63] width 141 height 27
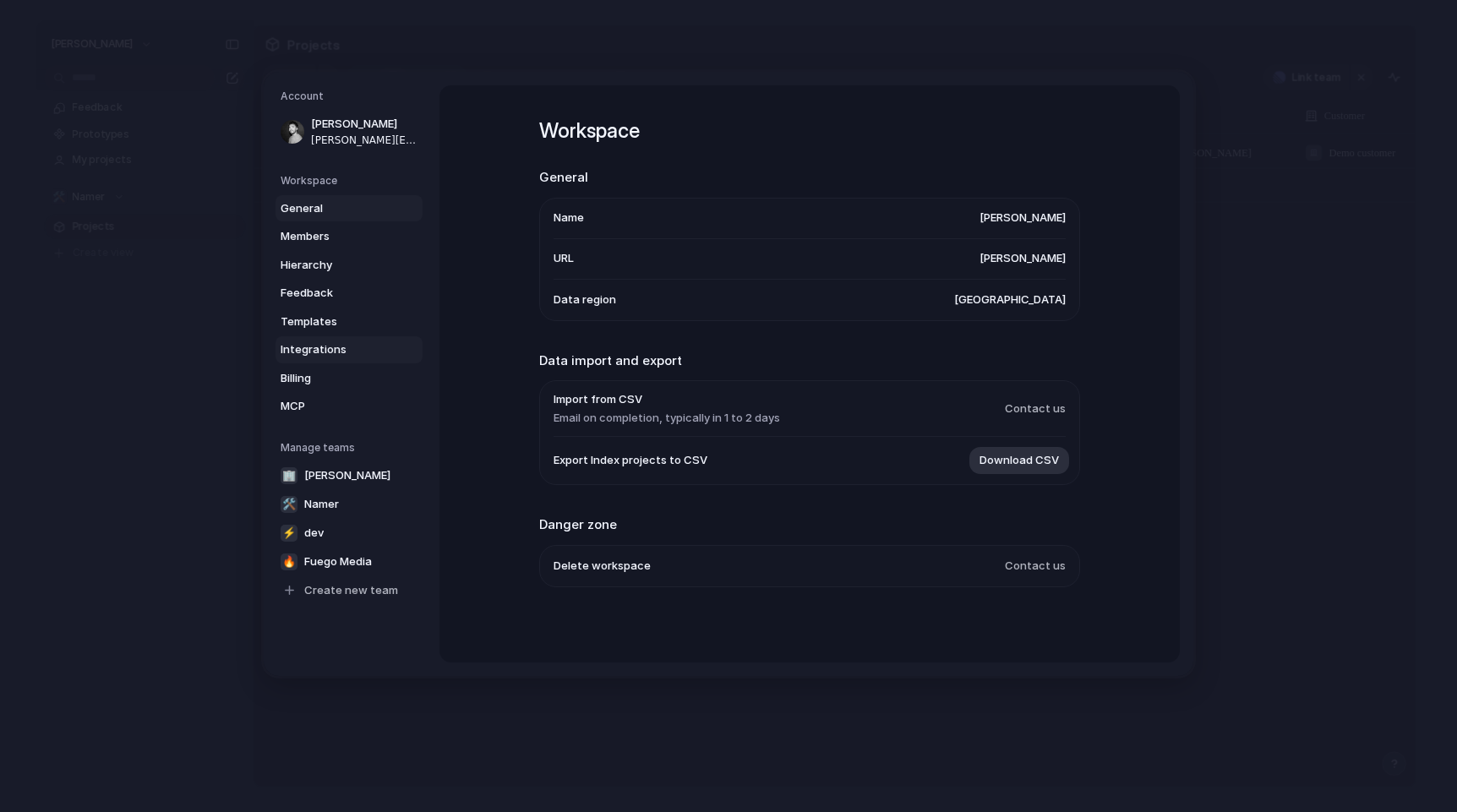
click at [337, 353] on span "Integrations" at bounding box center [334, 350] width 108 height 17
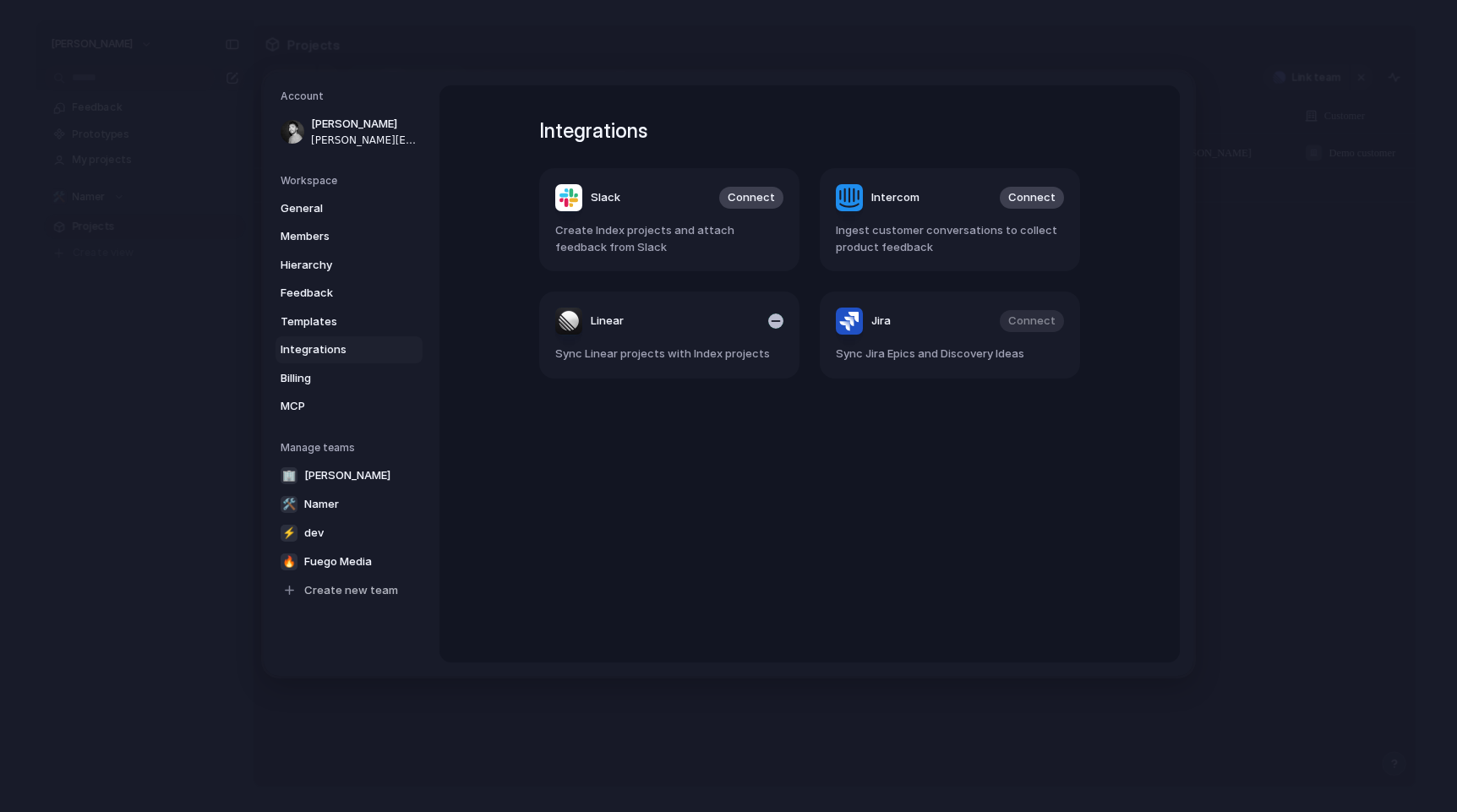
click at [616, 354] on span "Sync Linear projects with Index projects" at bounding box center [669, 354] width 228 height 17
click at [615, 323] on span "Linear" at bounding box center [606, 321] width 33 height 17
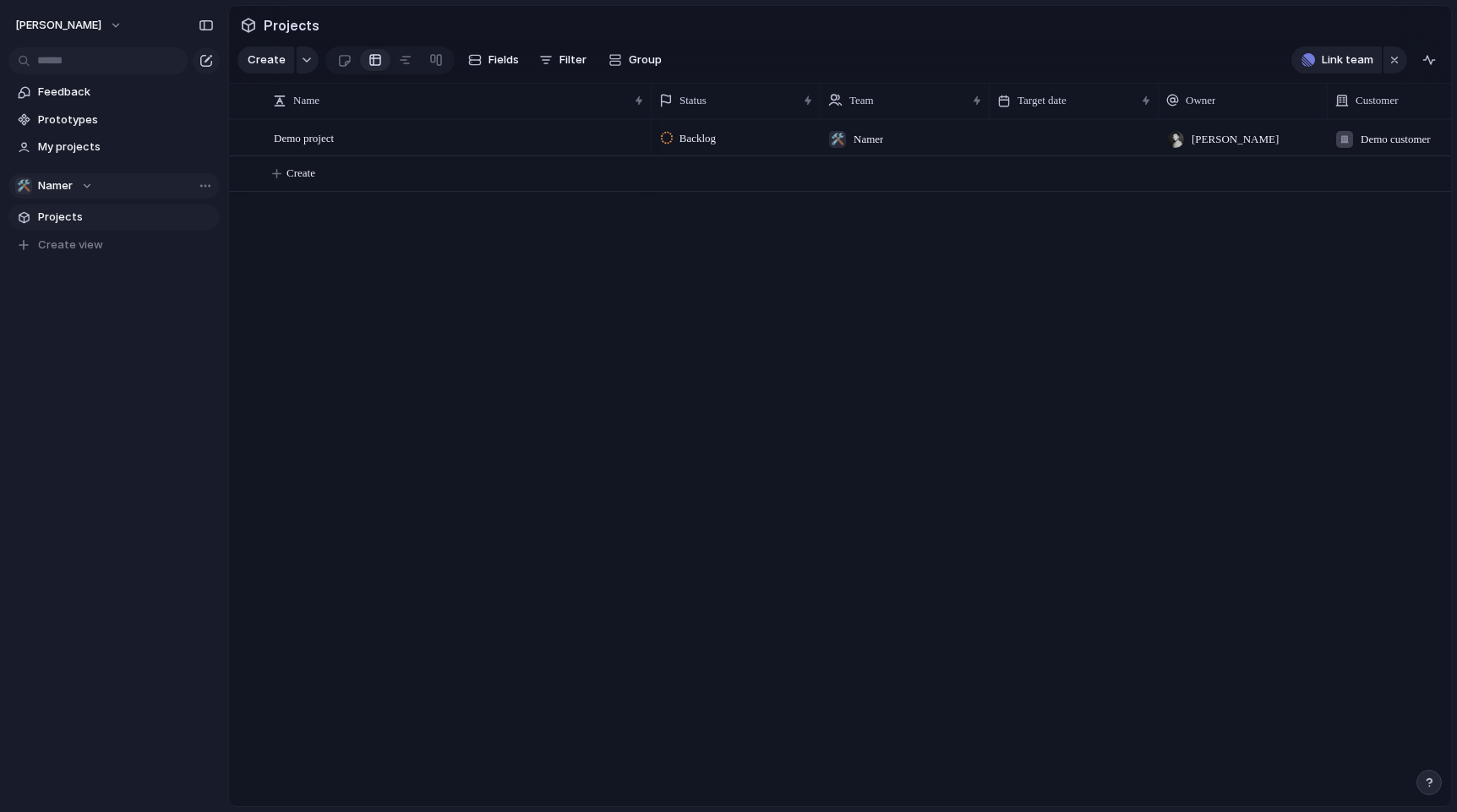
click at [72, 184] on span "Namer" at bounding box center [55, 186] width 34 height 17
click at [345, 313] on div "🏢 [PERSON_NAME] ⚡ dev 🔥 Fuego Media 🛠️ Namer Create new team" at bounding box center [728, 406] width 1457 height 812
click at [95, 189] on button "🛠️ Namer" at bounding box center [114, 185] width 211 height 25
click at [86, 314] on span "Fuego Media" at bounding box center [86, 312] width 68 height 17
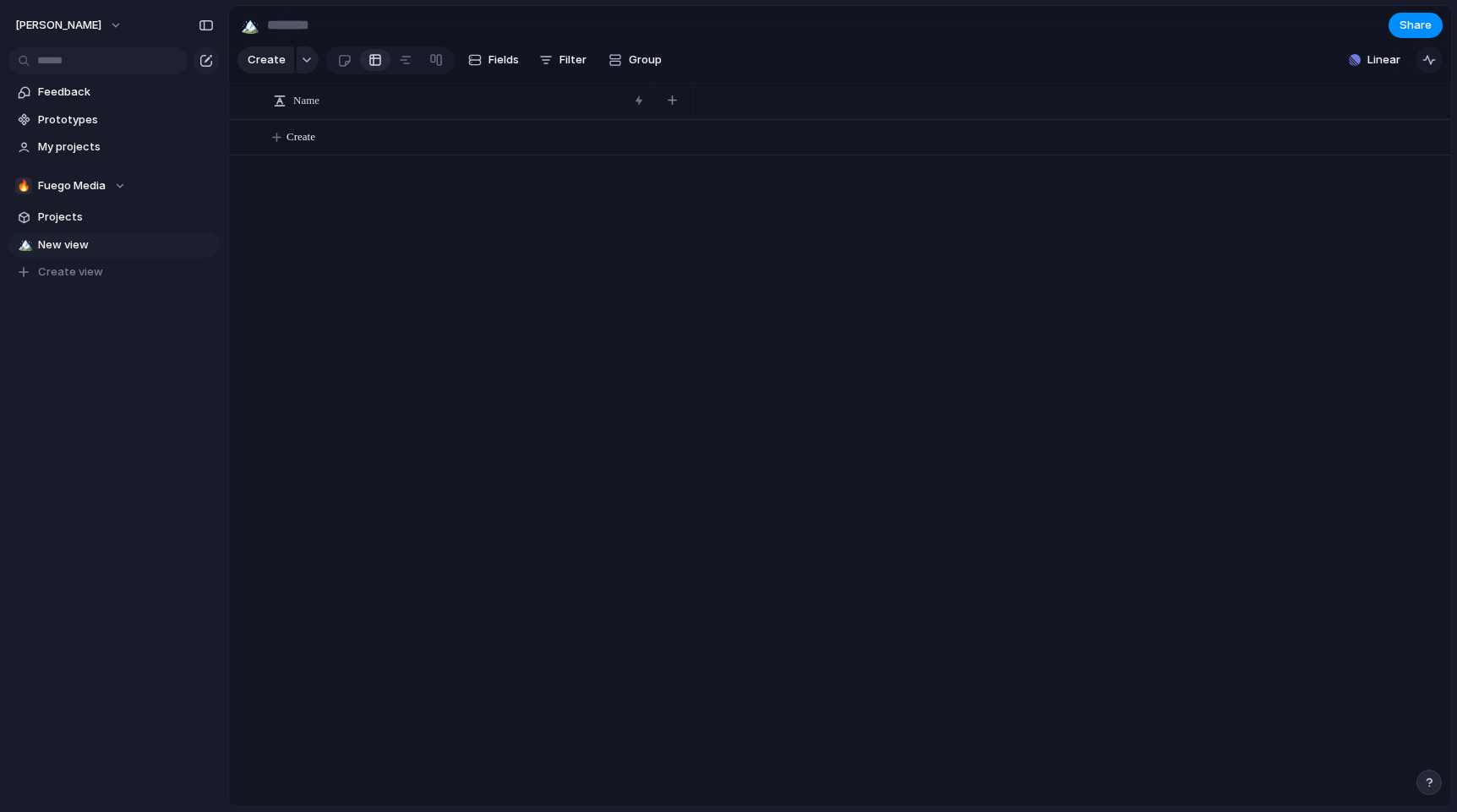
click at [1430, 68] on button "button" at bounding box center [1429, 60] width 27 height 27
click at [1419, 108] on div "button" at bounding box center [1424, 107] width 19 height 19
click at [1381, 60] on span "Linear" at bounding box center [1383, 60] width 33 height 17
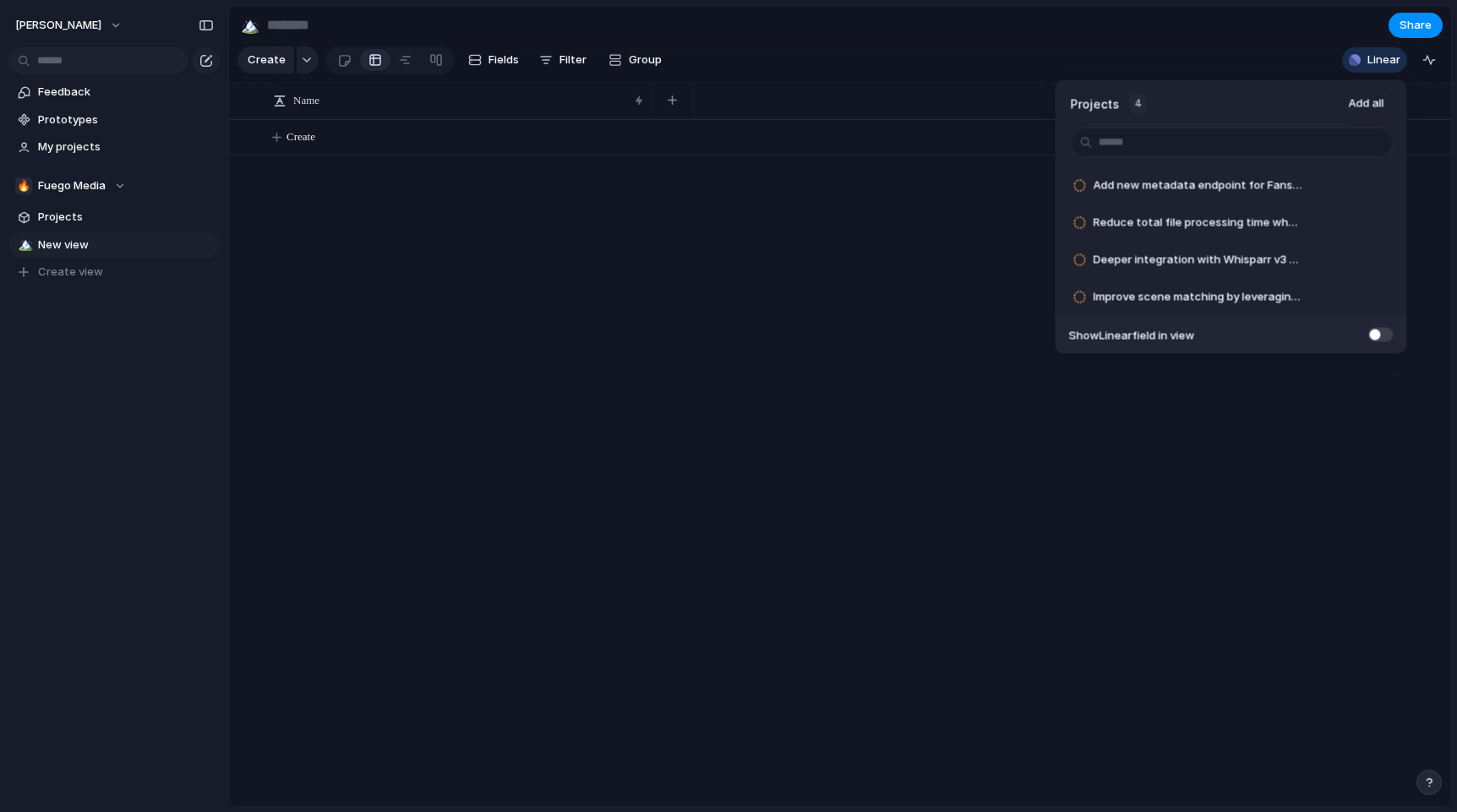
click at [1382, 337] on span at bounding box center [1381, 333] width 25 height 14
click at [1328, 296] on span "Add" at bounding box center [1336, 297] width 21 height 17
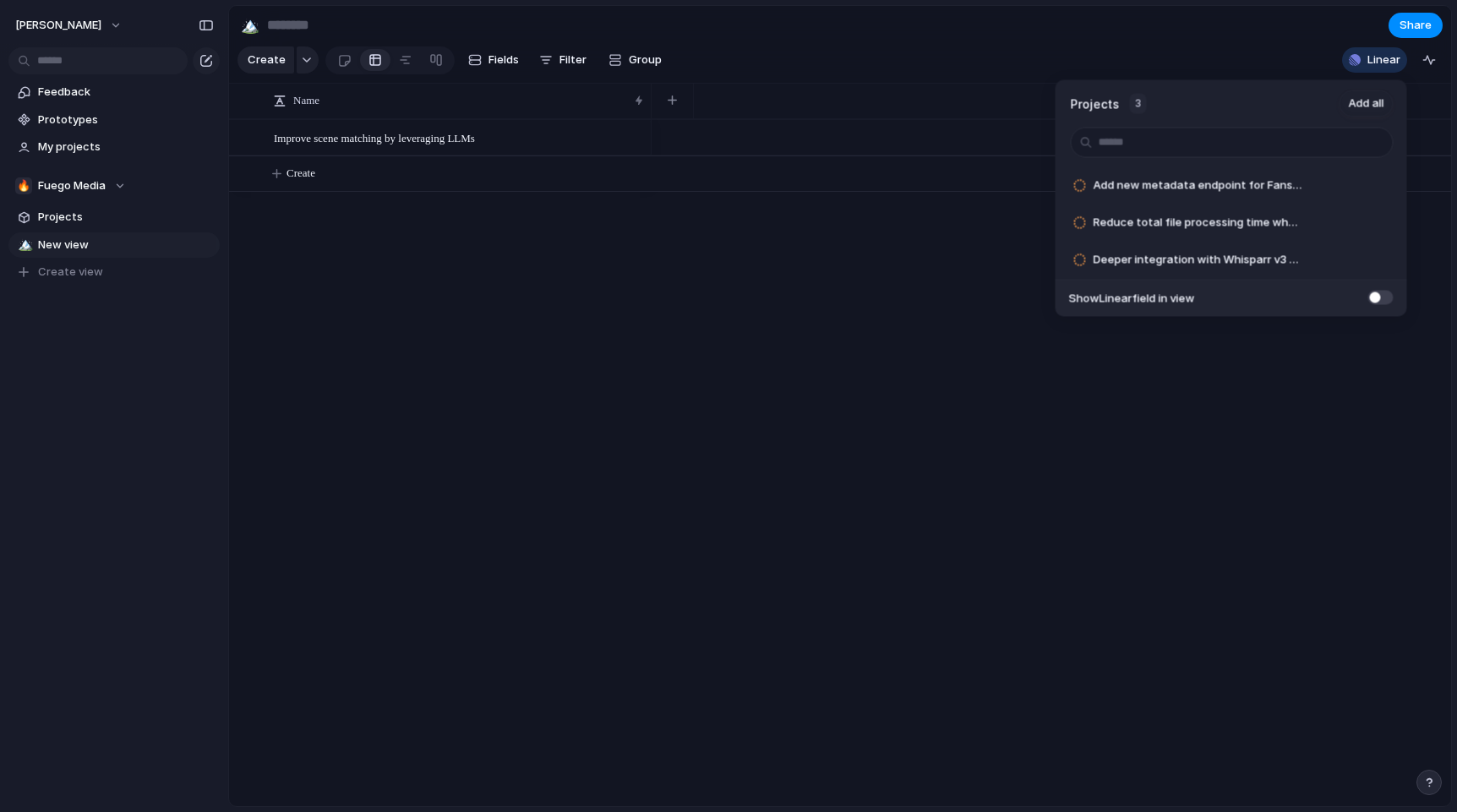
click at [746, 214] on div "Projects 3 Add all Add new metadata endpoint for FansDB Add Reduce total file p…" at bounding box center [728, 406] width 1457 height 812
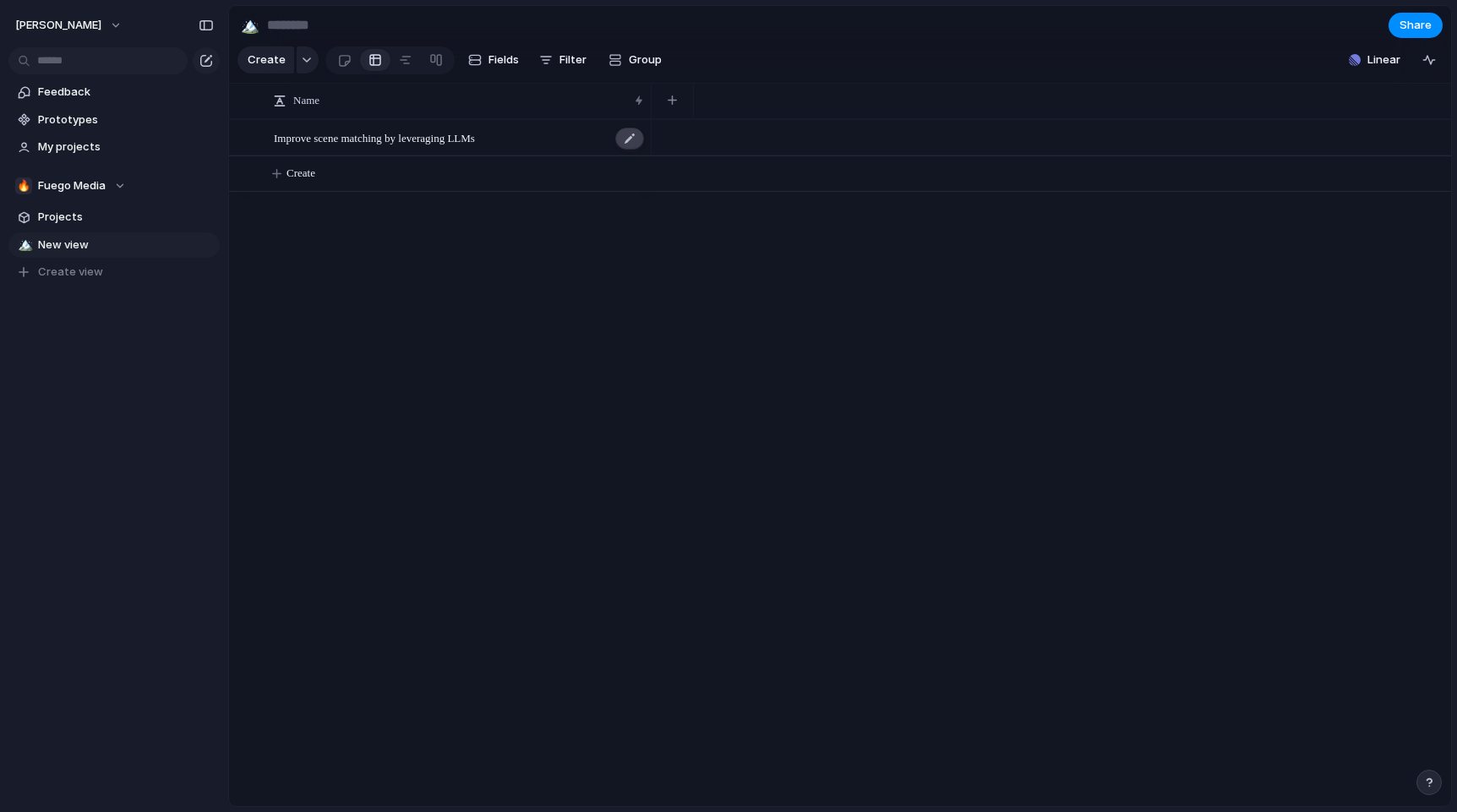
click at [629, 138] on div at bounding box center [629, 139] width 29 height 22
click at [351, 138] on span "Improve scene matching by leveraging LLMs" at bounding box center [374, 137] width 201 height 20
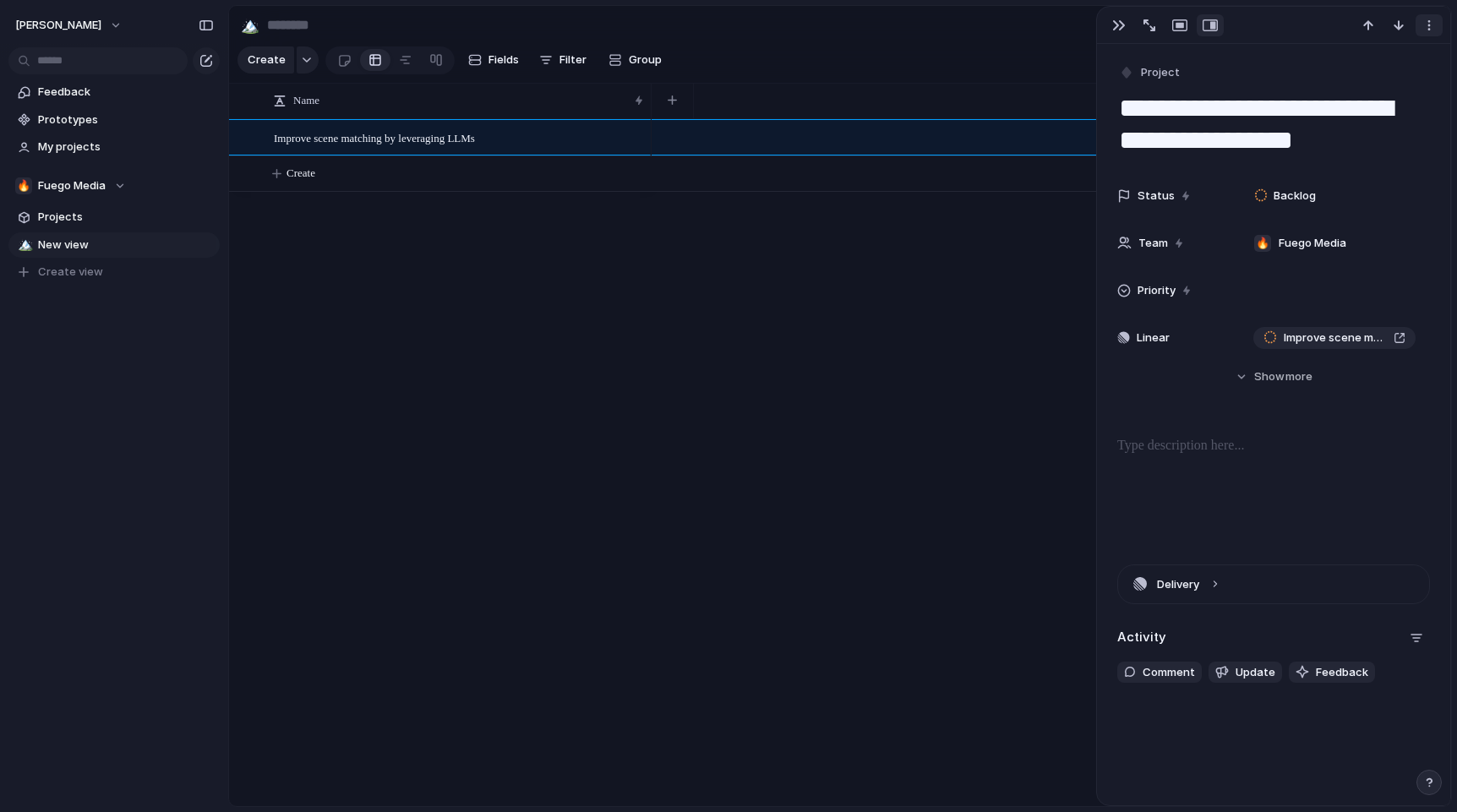
click at [1428, 26] on div "button" at bounding box center [1429, 25] width 14 height 14
click at [1357, 90] on span "Delete" at bounding box center [1356, 88] width 35 height 17
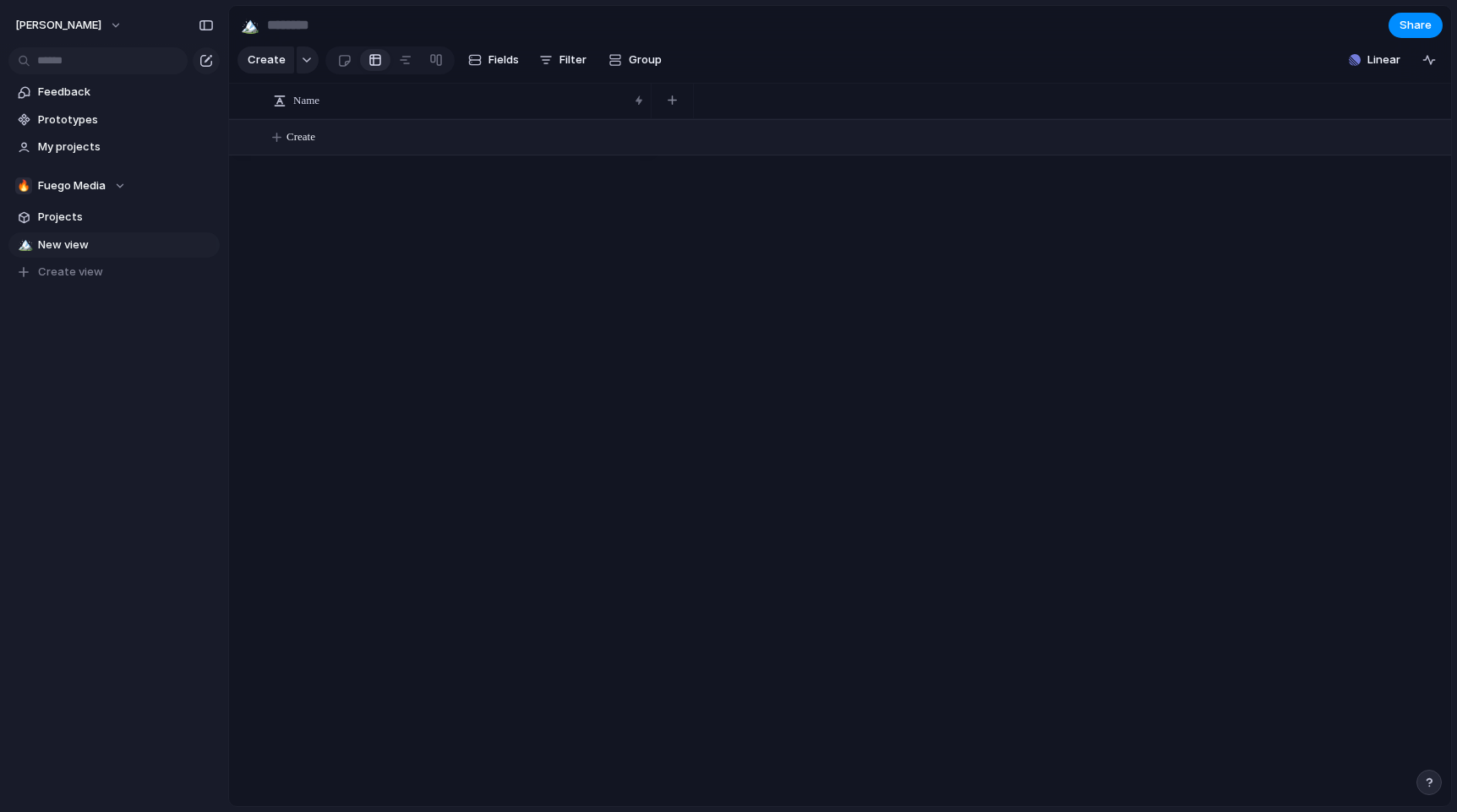
click at [353, 142] on button "Create" at bounding box center [862, 137] width 1232 height 34
click at [1365, 60] on button "Linear" at bounding box center [1375, 60] width 65 height 25
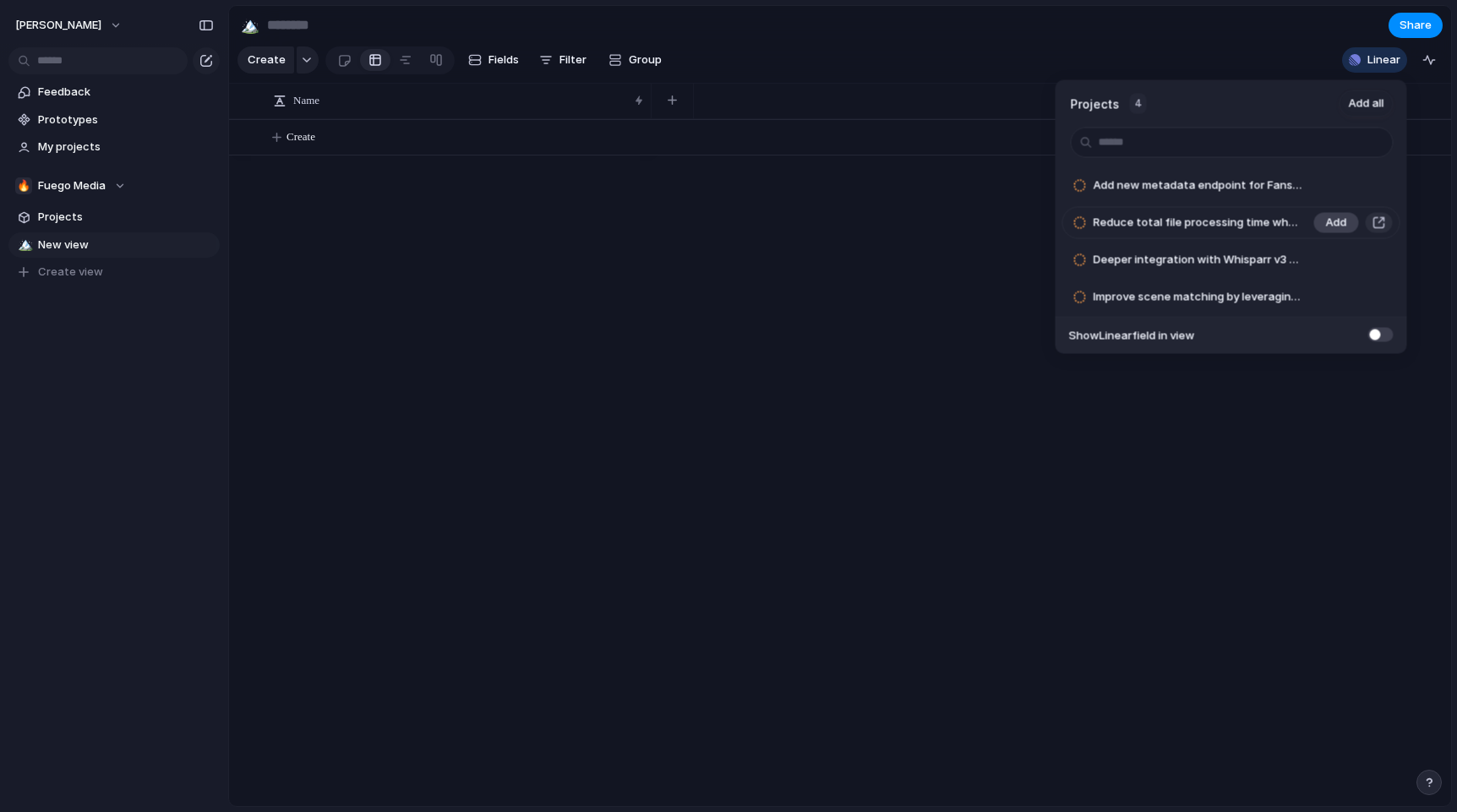
click at [1335, 223] on span "Add" at bounding box center [1336, 223] width 21 height 17
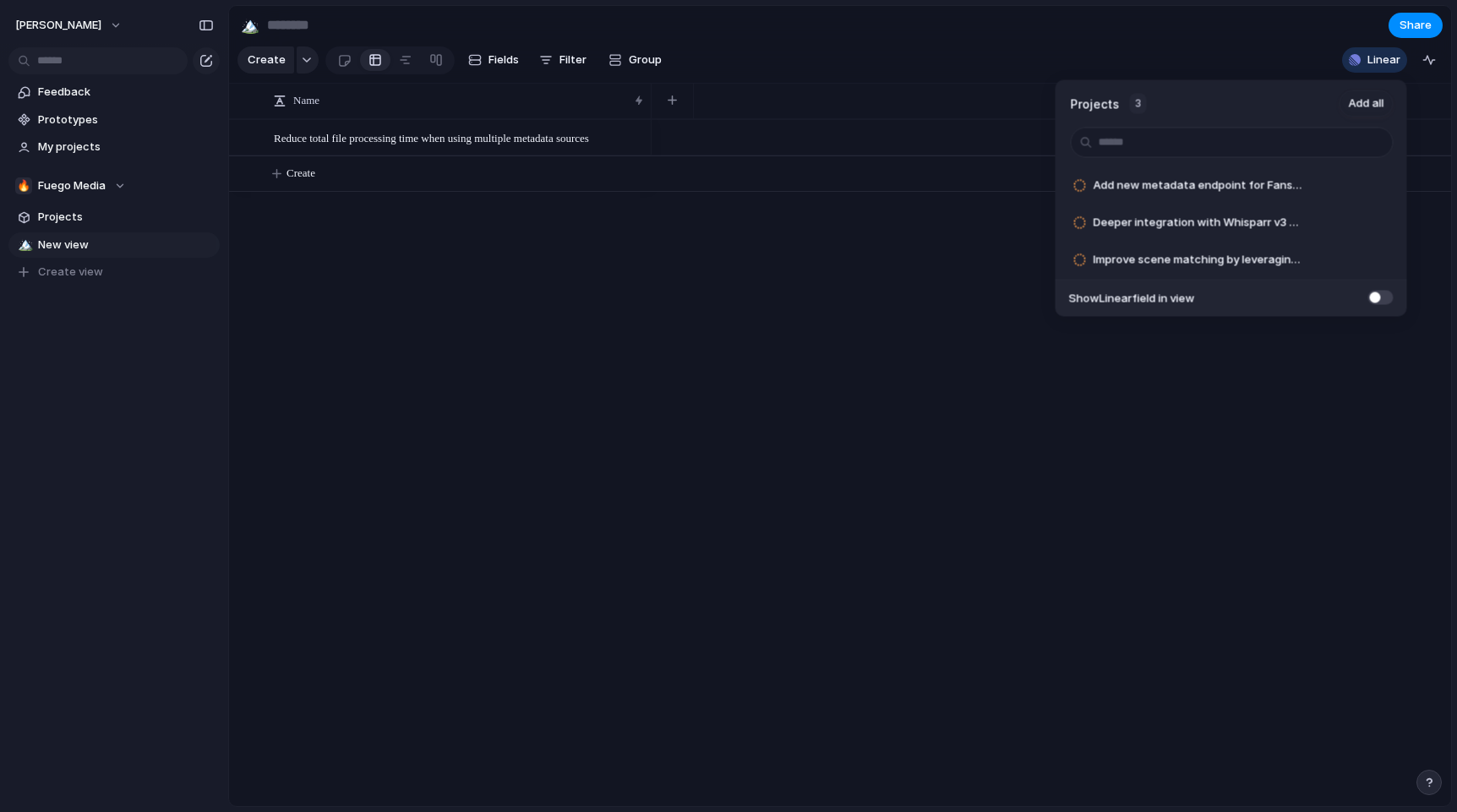
click at [733, 266] on div "Projects 3 Add all Add new metadata endpoint for FansDB Add Deeper integration …" at bounding box center [728, 406] width 1457 height 812
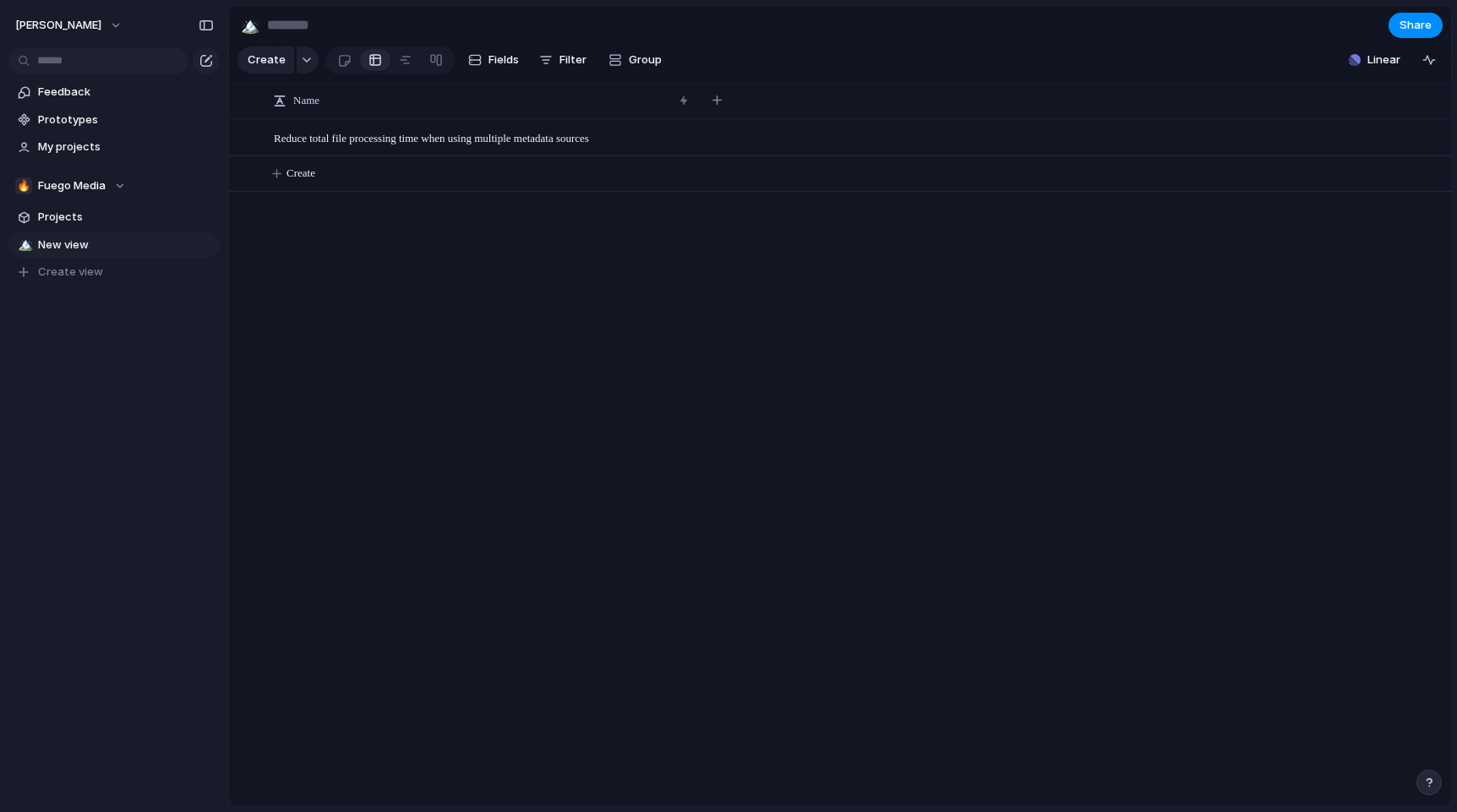
drag, startPoint x: 649, startPoint y: 99, endPoint x: 694, endPoint y: 119, distance: 49.2
click at [694, 119] on div "Name Reduce total file processing time when using multiple metadata sources Cre…" at bounding box center [840, 444] width 1222 height 724
click at [373, 140] on span "Reduce total file processing time when using multiple metadata sources" at bounding box center [431, 137] width 315 height 20
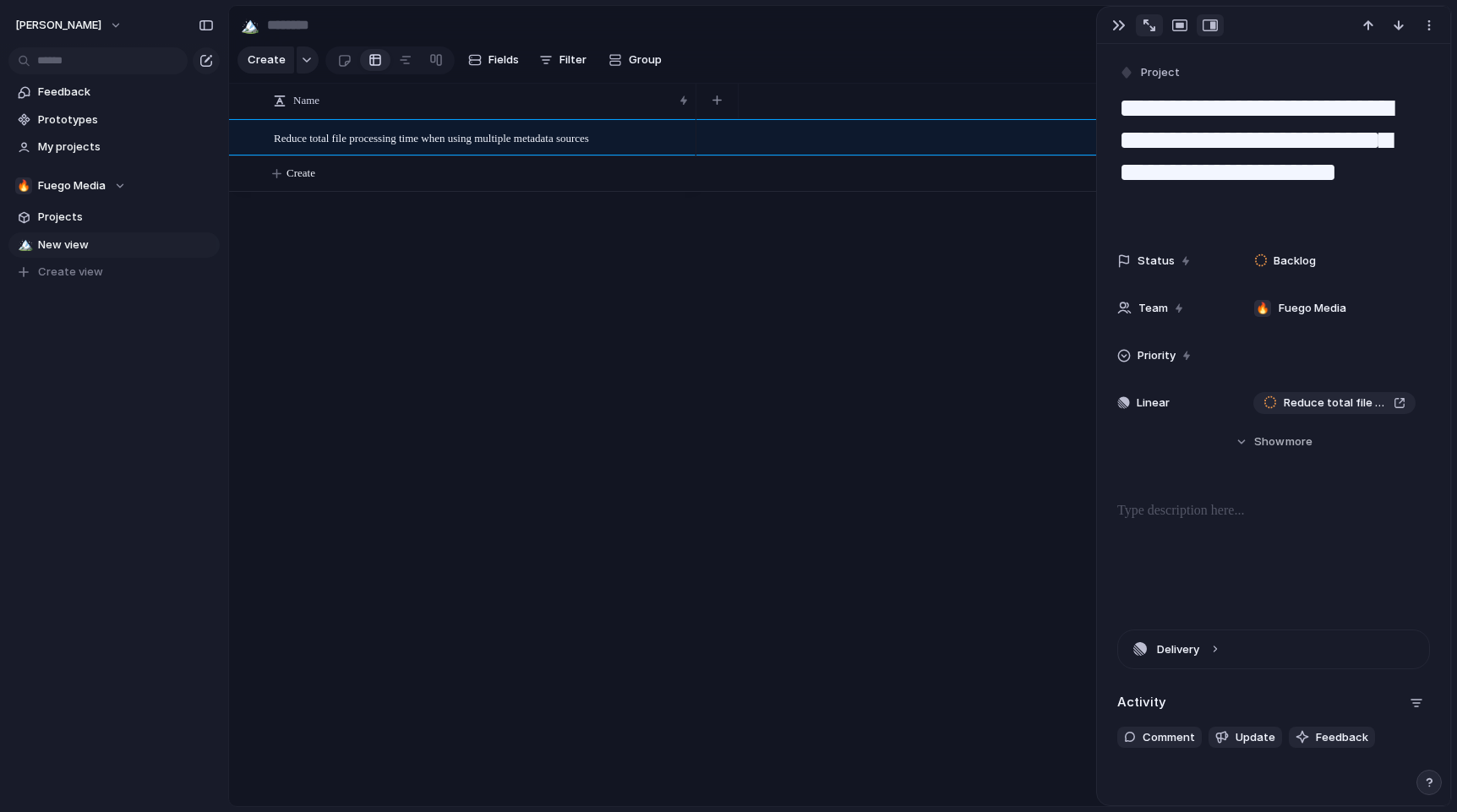
click at [1150, 27] on div "button" at bounding box center [1150, 25] width 12 height 12
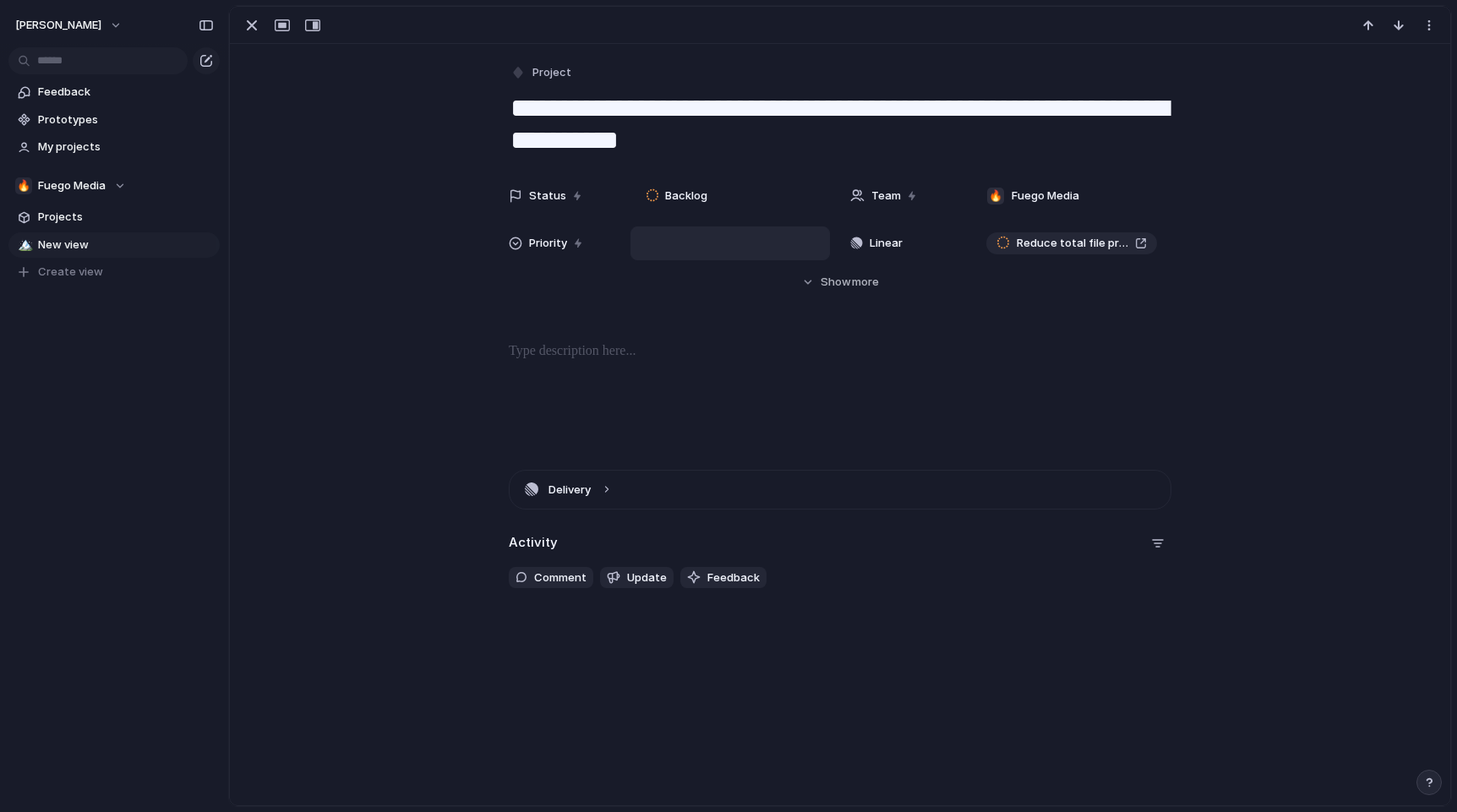
click at [696, 250] on div at bounding box center [730, 243] width 184 height 19
click at [551, 292] on div "Urgent High Medium Low No Priority" at bounding box center [728, 406] width 1457 height 812
click at [681, 246] on div at bounding box center [730, 243] width 184 height 19
click at [695, 330] on li "High" at bounding box center [711, 332] width 138 height 29
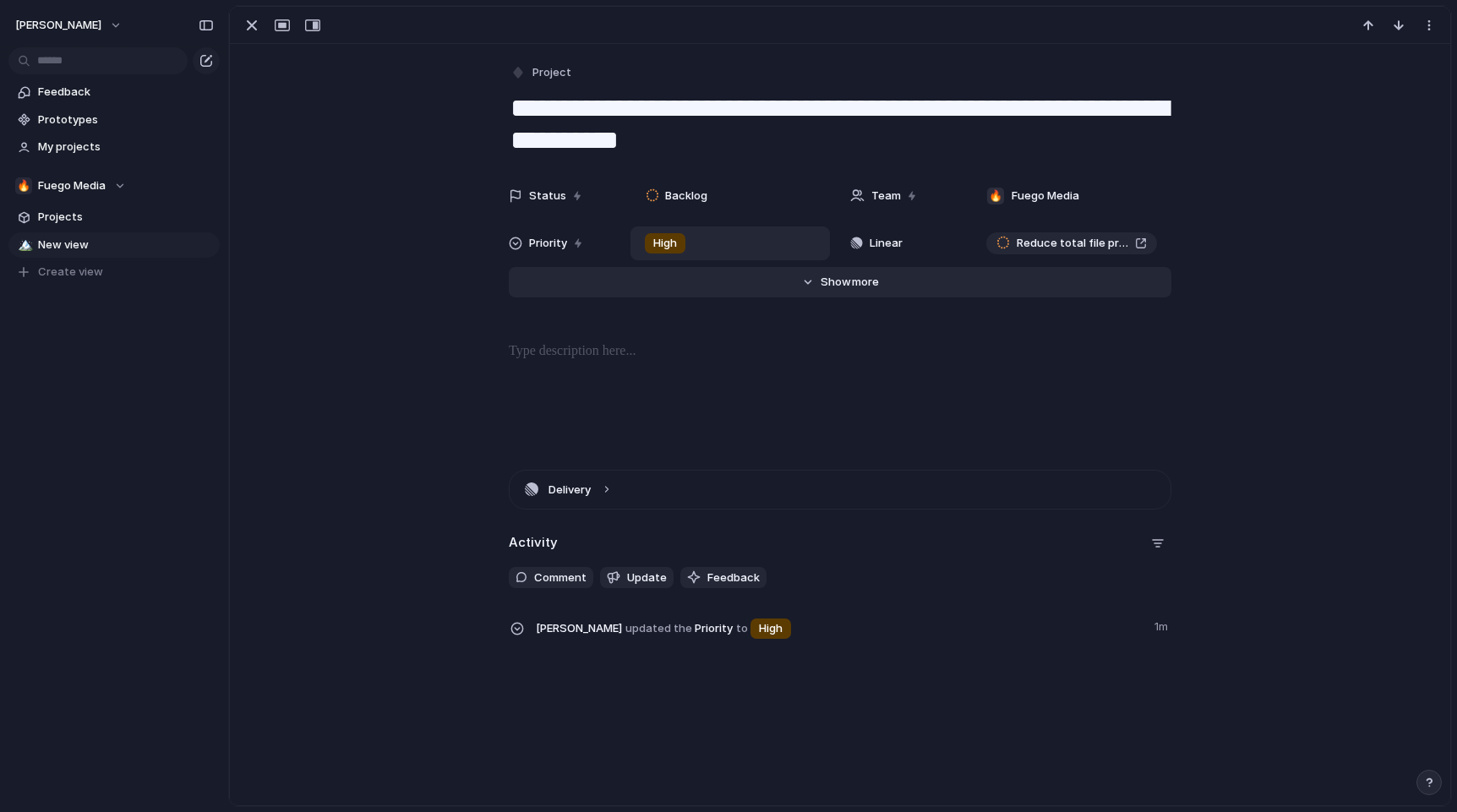
click at [831, 296] on button "Hide Show more" at bounding box center [839, 282] width 662 height 31
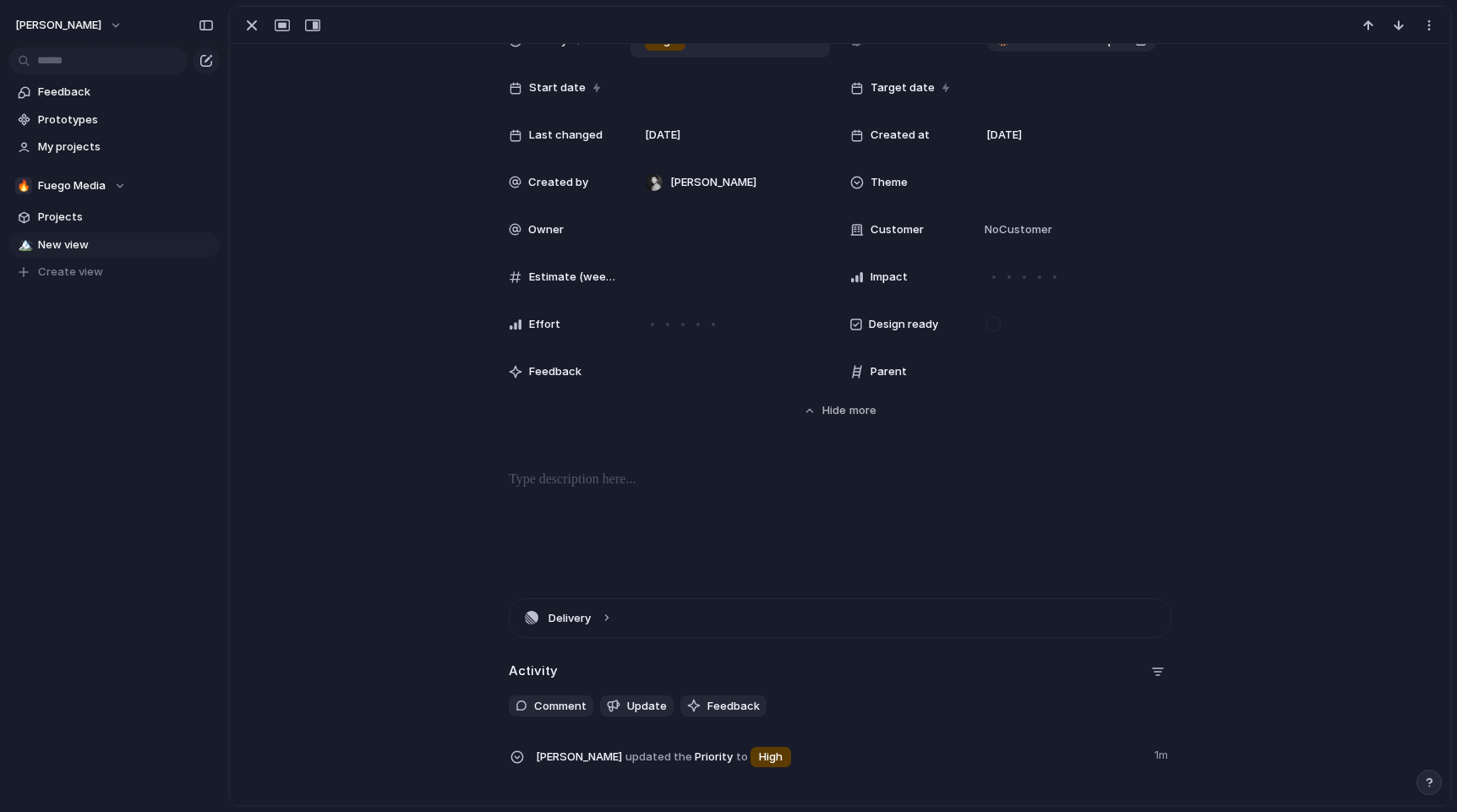
scroll to position [102, 0]
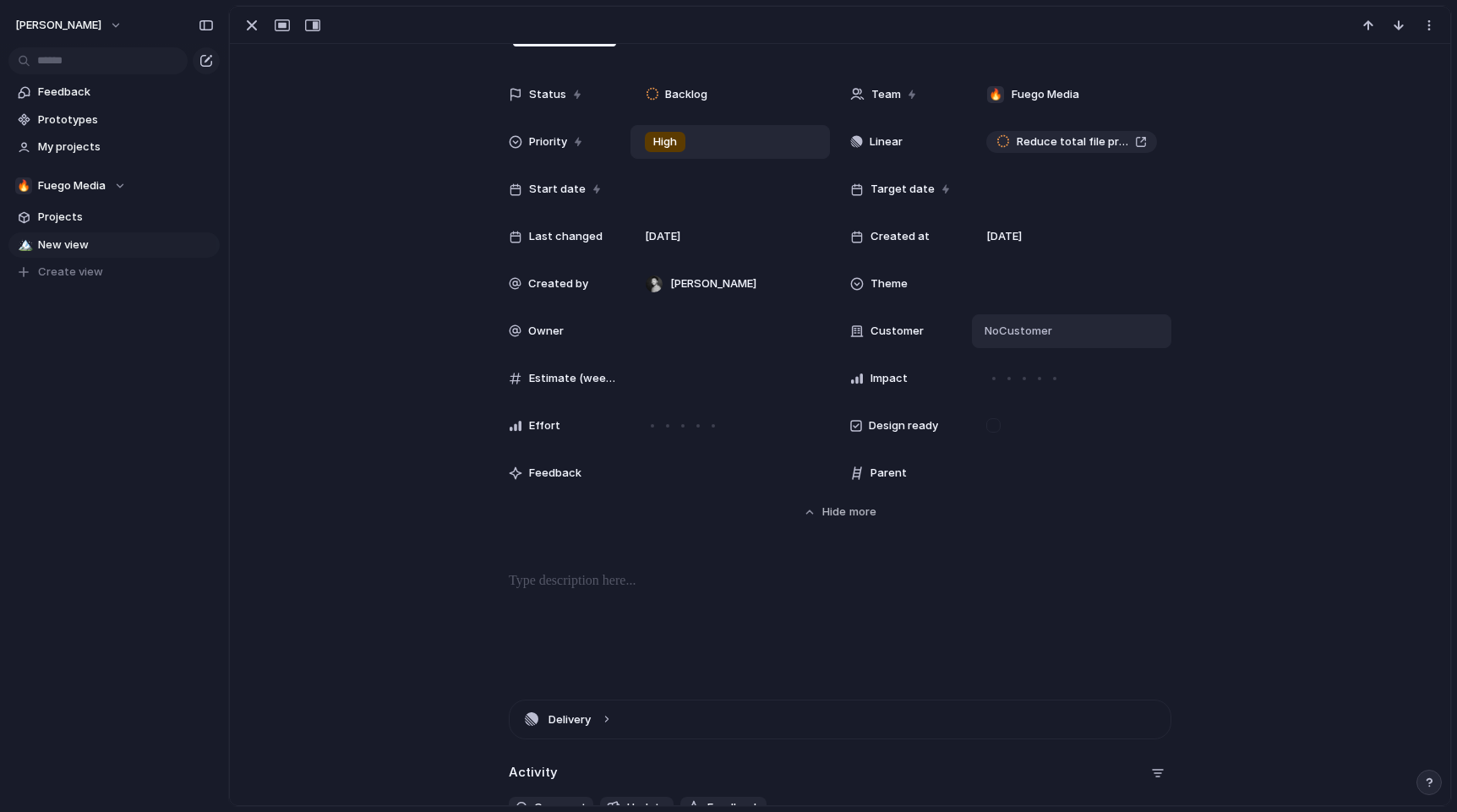
click at [996, 323] on span "No Customer" at bounding box center [1015, 332] width 73 height 17
click at [1087, 404] on span "Demo customer" at bounding box center [1079, 400] width 85 height 17
click at [972, 285] on div at bounding box center [1071, 284] width 199 height 34
click at [357, 313] on div "🌱 Experiment 🔮 Magic 🔨 Infrastructure 🚀 Scale" at bounding box center [728, 406] width 1457 height 812
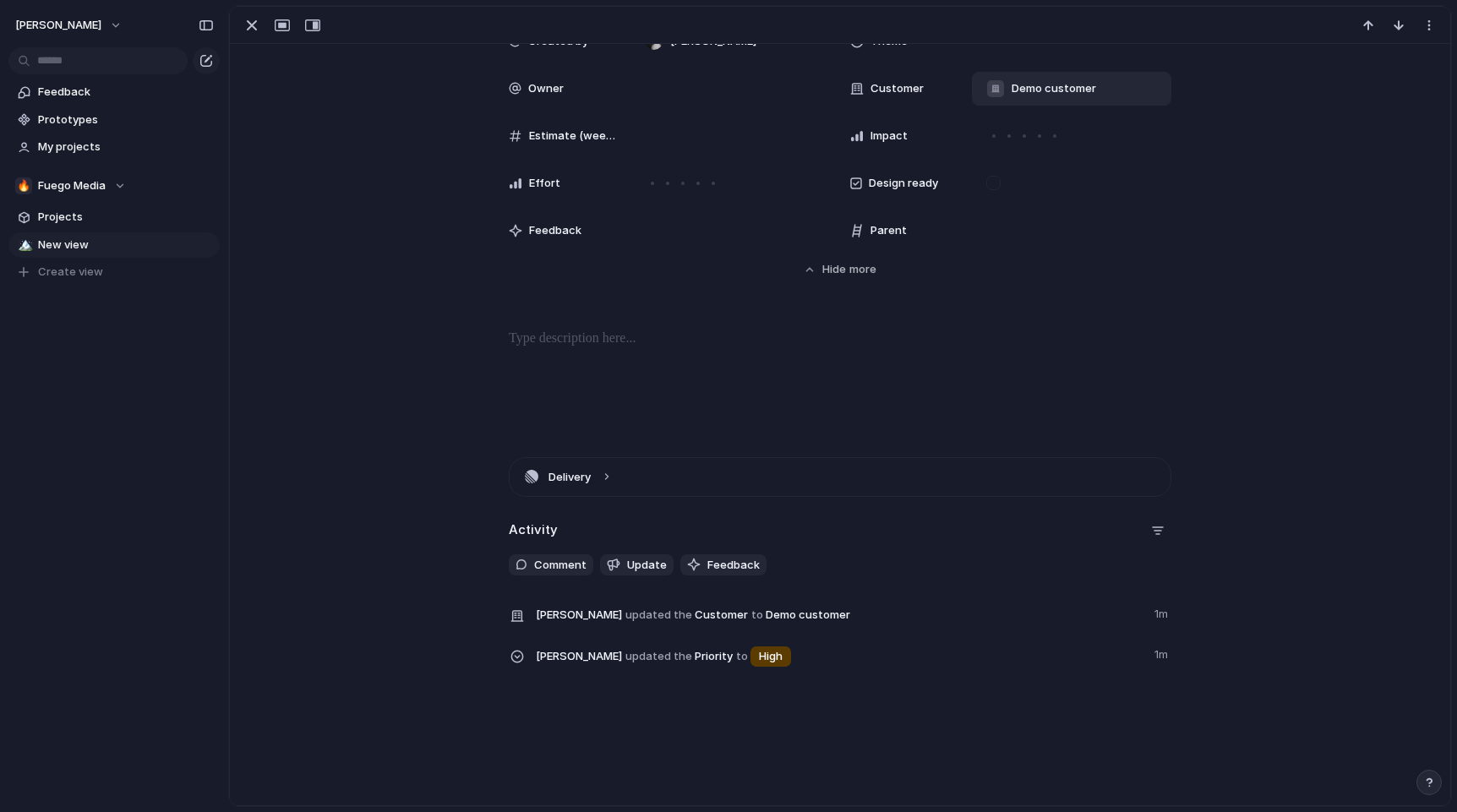
scroll to position [345, 0]
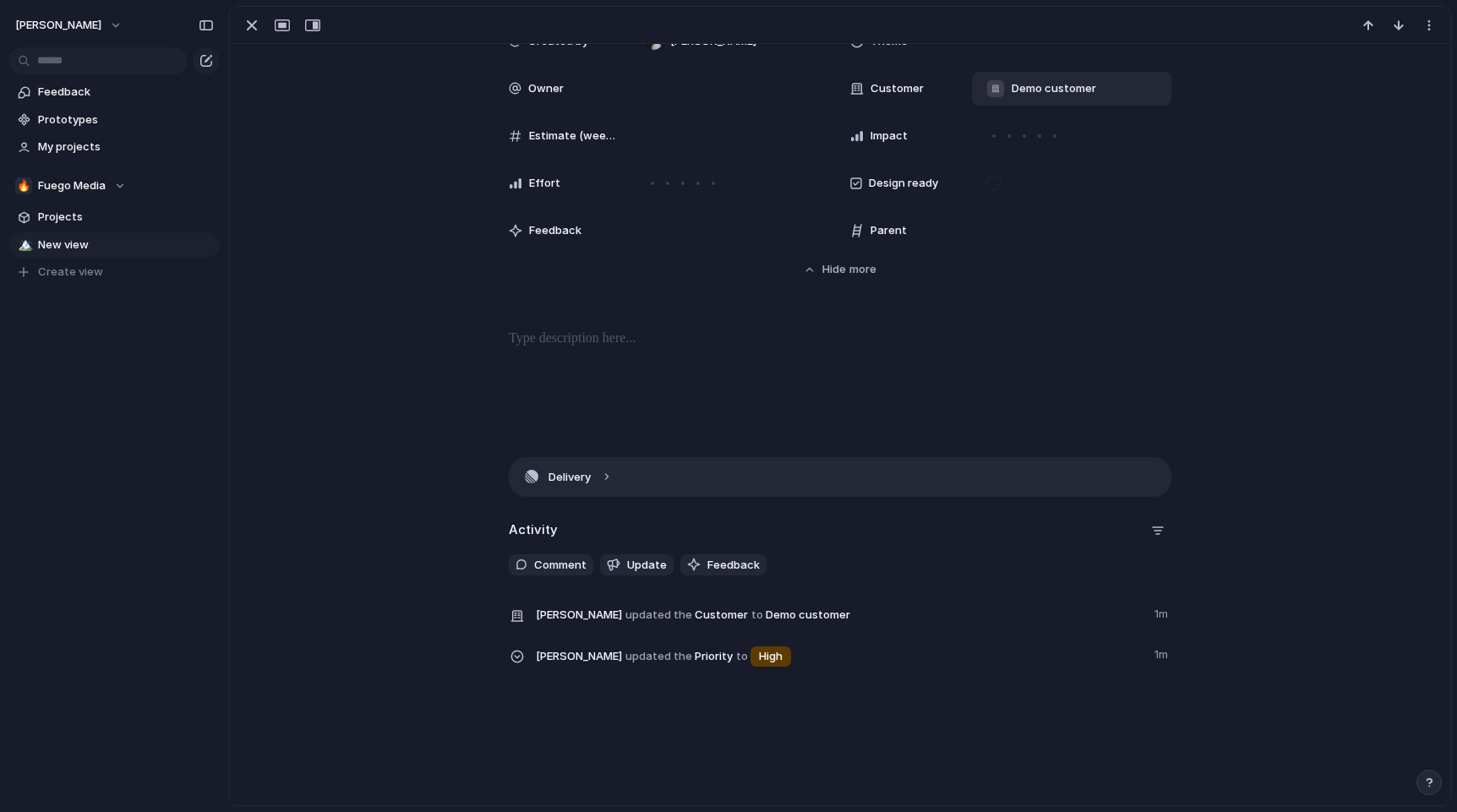
click at [565, 478] on button "Delivery" at bounding box center [839, 477] width 660 height 38
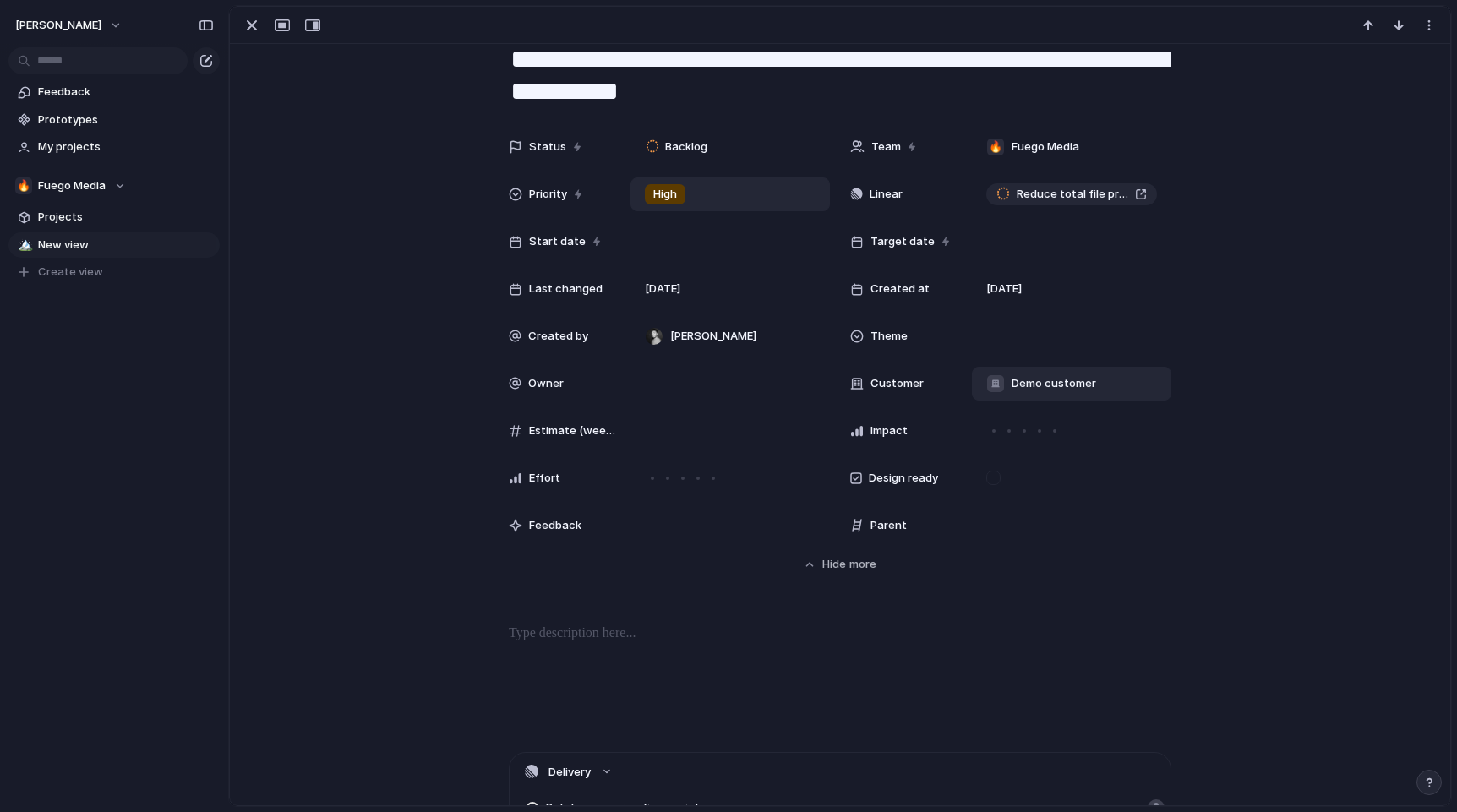
scroll to position [0, 0]
